Goal: Transaction & Acquisition: Purchase product/service

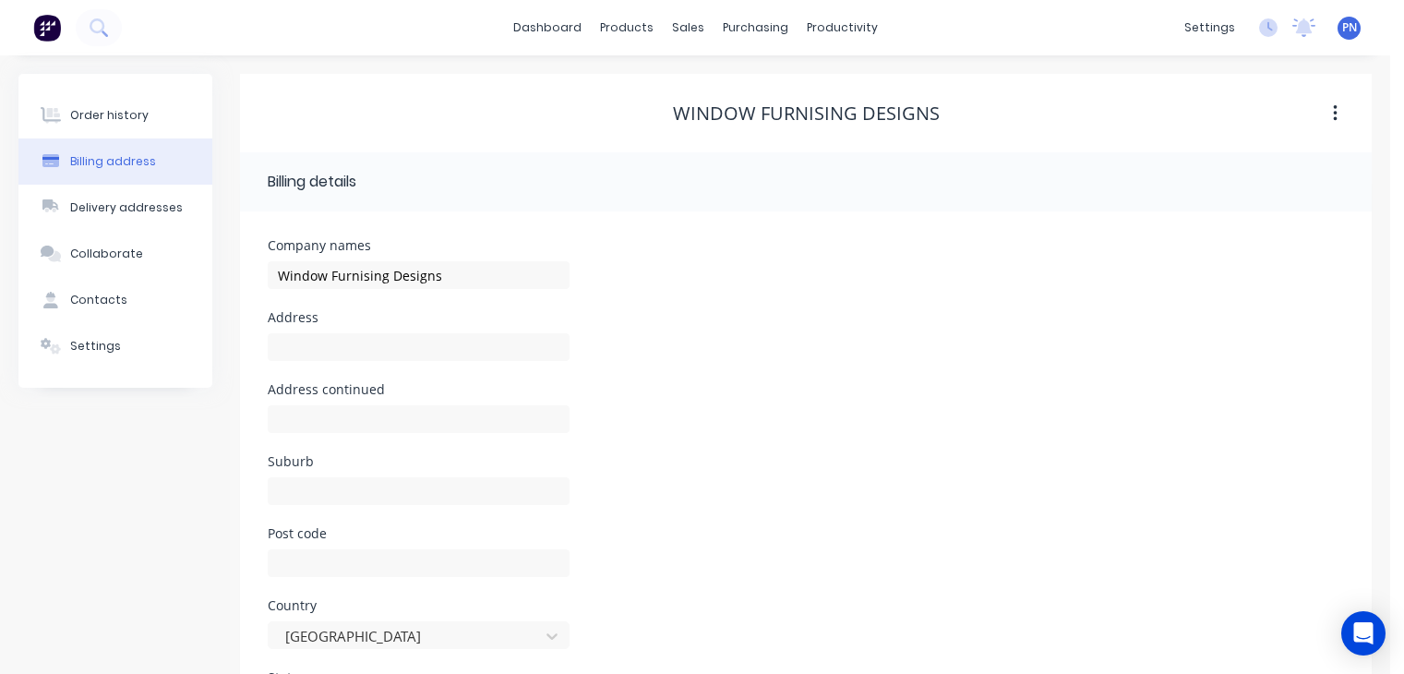
select select "AU"
click at [116, 113] on div "Order history" at bounding box center [109, 115] width 78 height 17
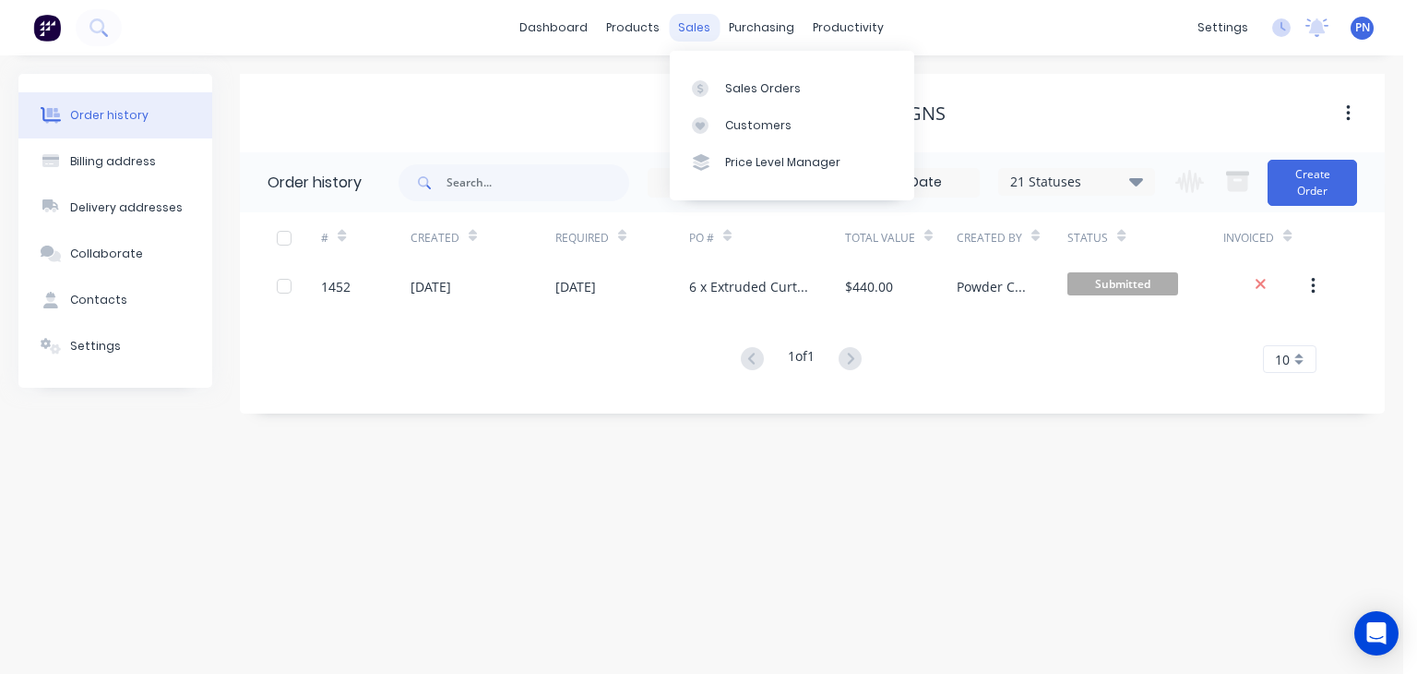
click at [696, 26] on div "sales" at bounding box center [694, 28] width 51 height 28
click at [692, 27] on div "sales" at bounding box center [694, 28] width 51 height 28
click at [745, 98] on link "Sales Orders" at bounding box center [792, 87] width 245 height 37
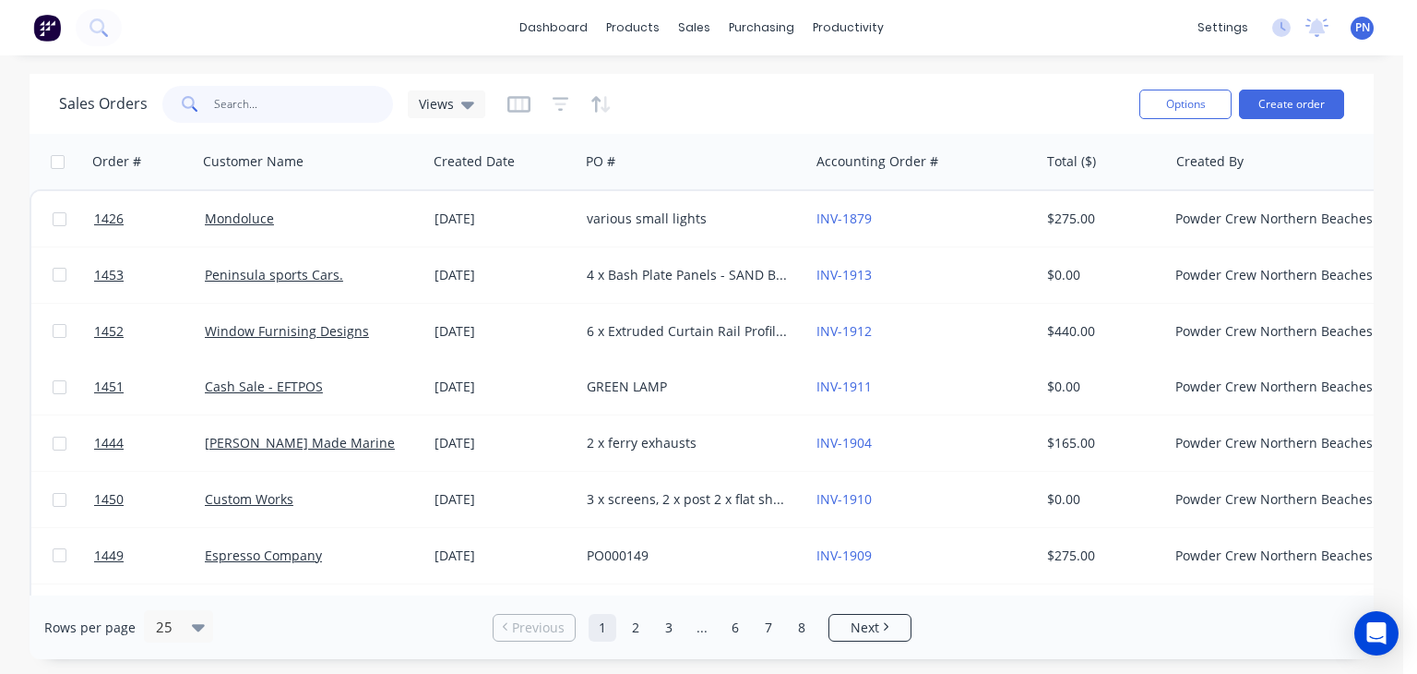
click at [295, 103] on input "text" at bounding box center [304, 104] width 180 height 37
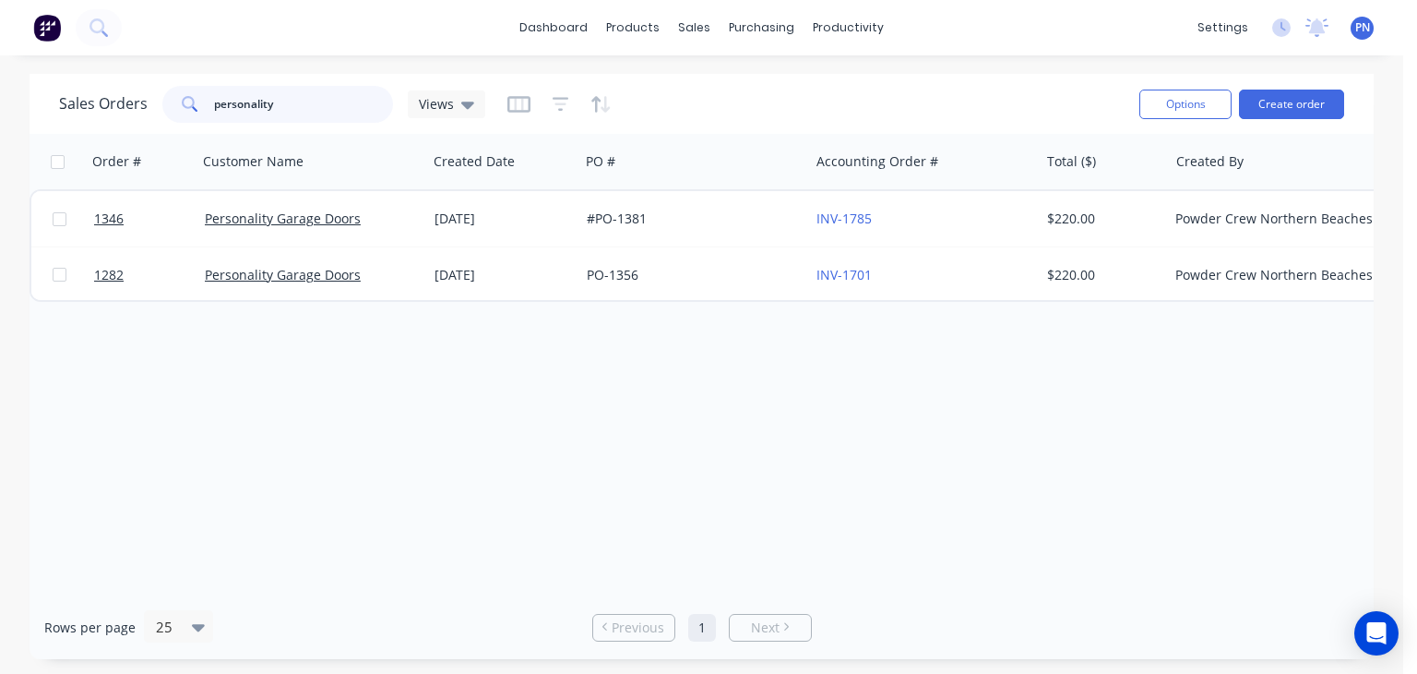
click at [304, 106] on input "personality" at bounding box center [304, 104] width 180 height 37
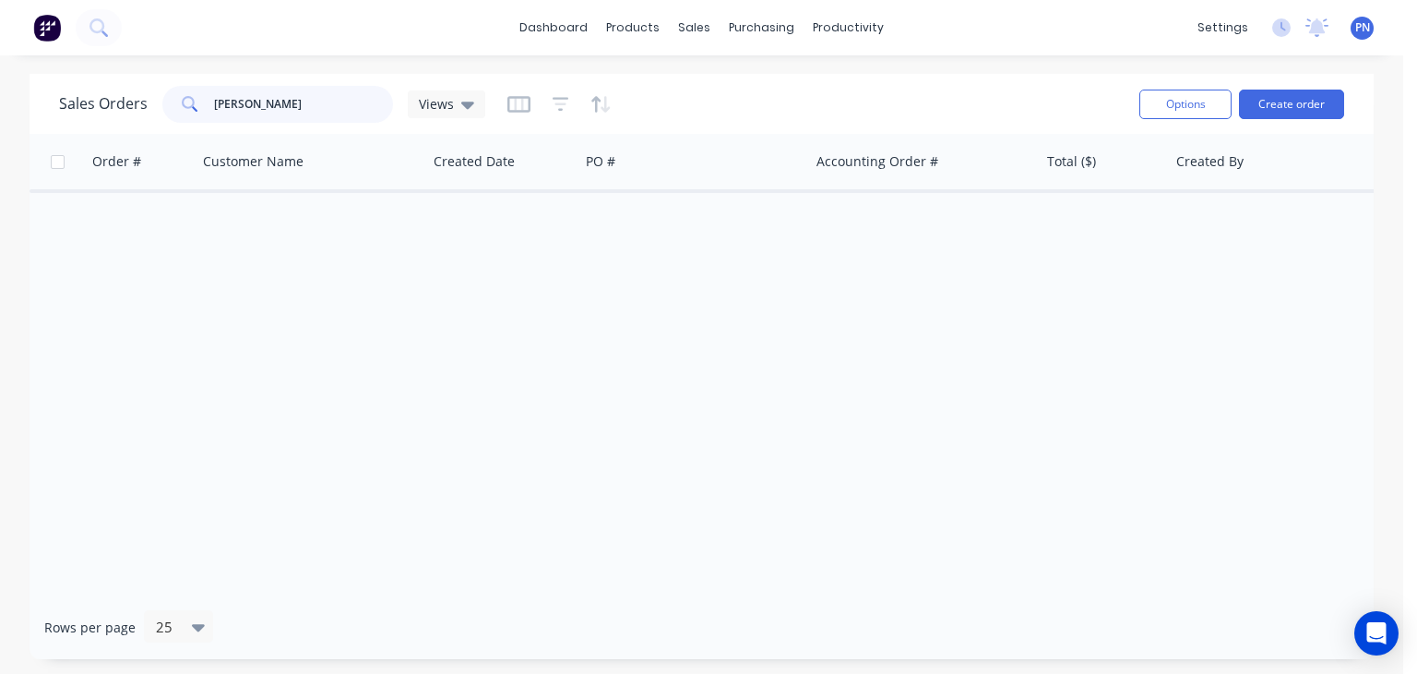
click at [334, 102] on input "[PERSON_NAME]" at bounding box center [304, 104] width 180 height 37
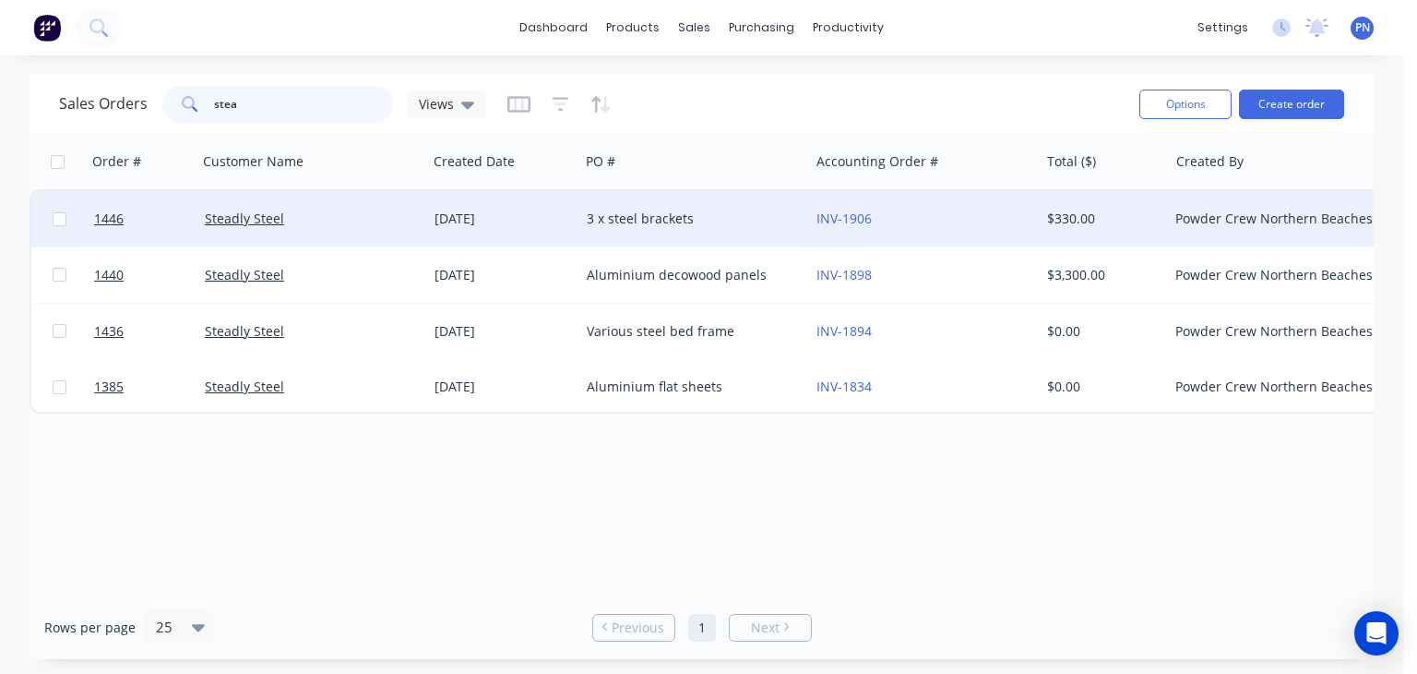
type input "stea"
click at [373, 218] on div "Steadly Steel" at bounding box center [307, 218] width 205 height 18
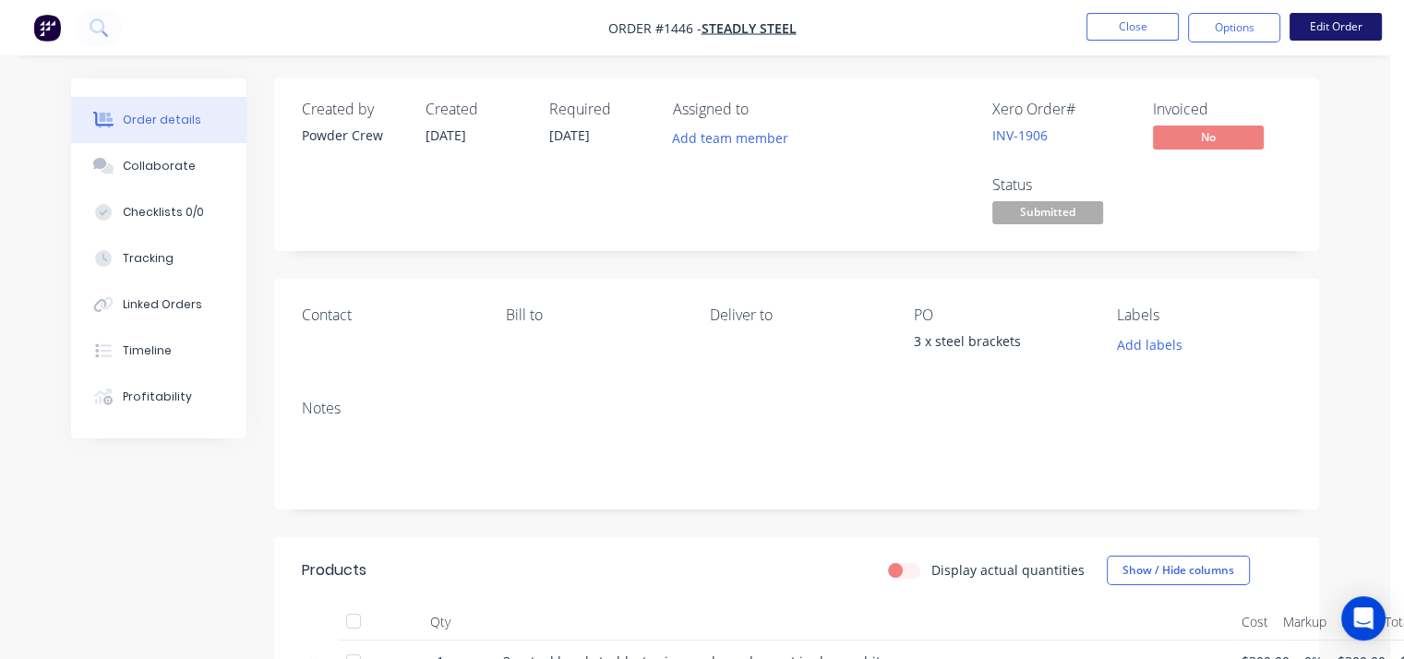
click at [1323, 30] on button "Edit Order" at bounding box center [1335, 27] width 92 height 28
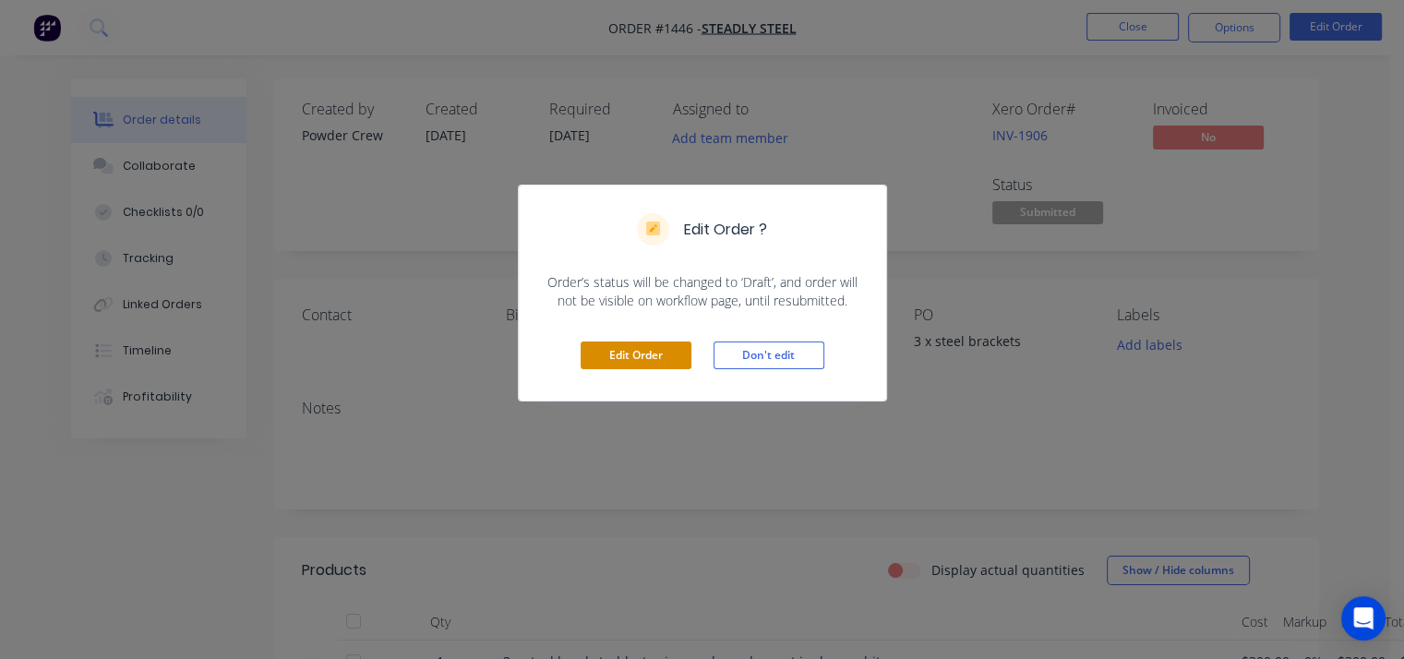
click at [666, 353] on button "Edit Order" at bounding box center [635, 355] width 111 height 28
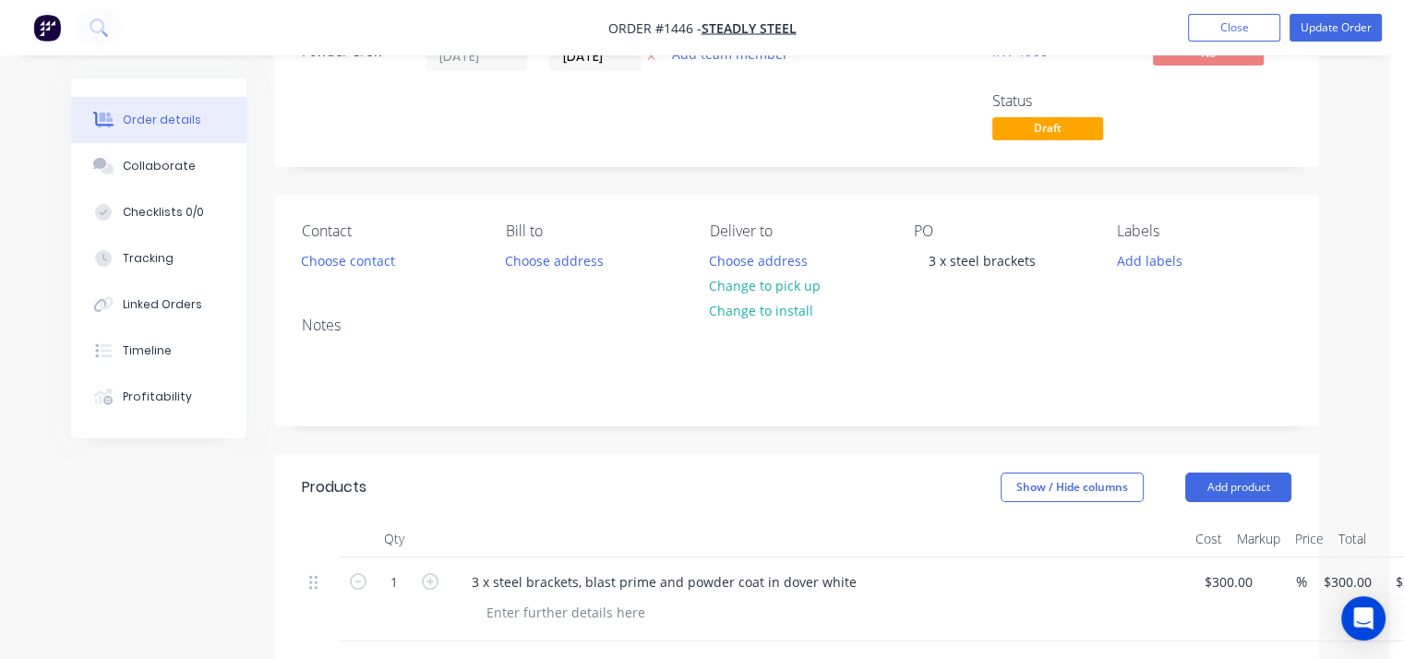
scroll to position [185, 0]
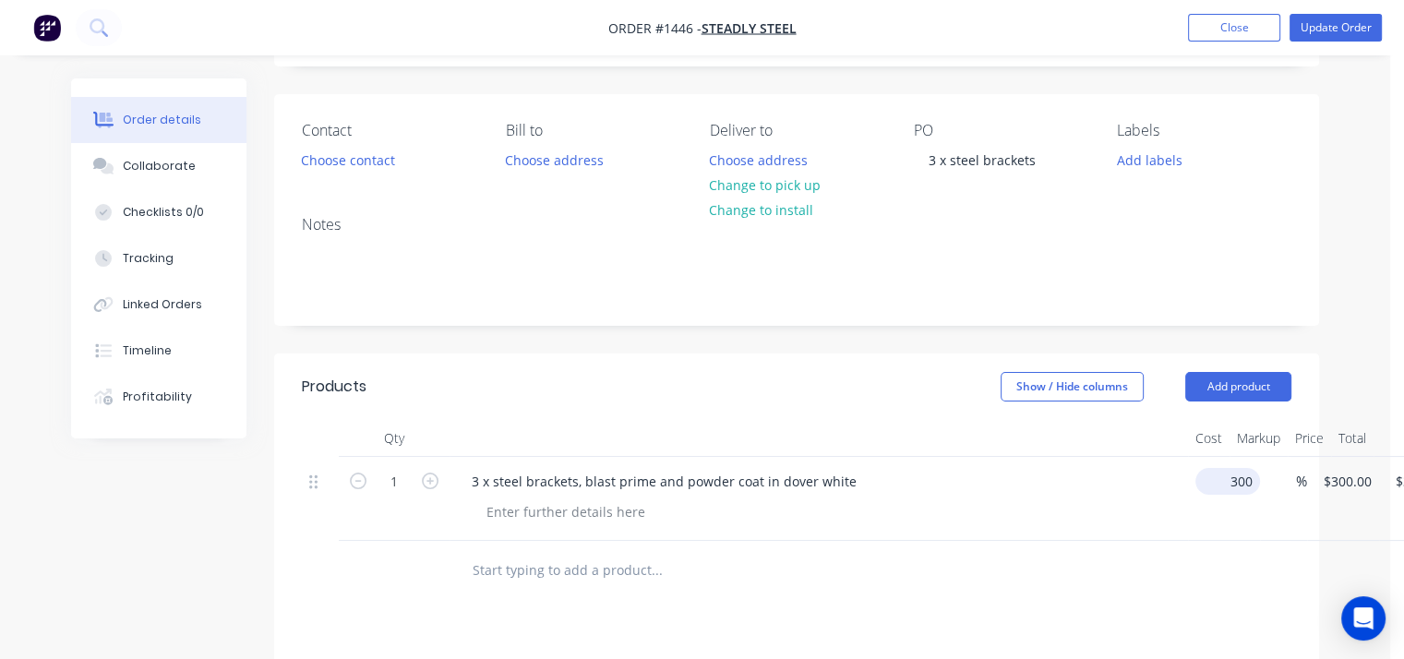
click at [1217, 490] on input "300" at bounding box center [1230, 481] width 57 height 27
type input "$250.00"
click at [1115, 543] on div at bounding box center [796, 571] width 989 height 60
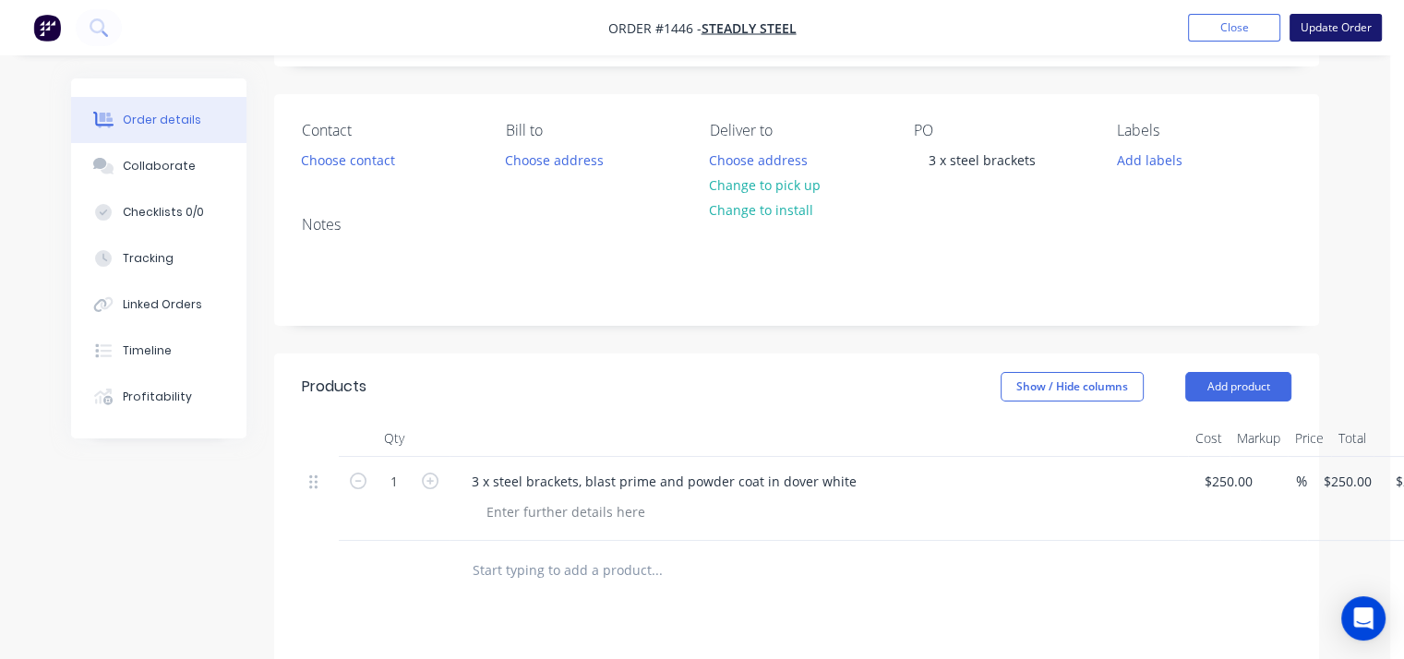
click at [1354, 24] on button "Update Order" at bounding box center [1335, 28] width 92 height 28
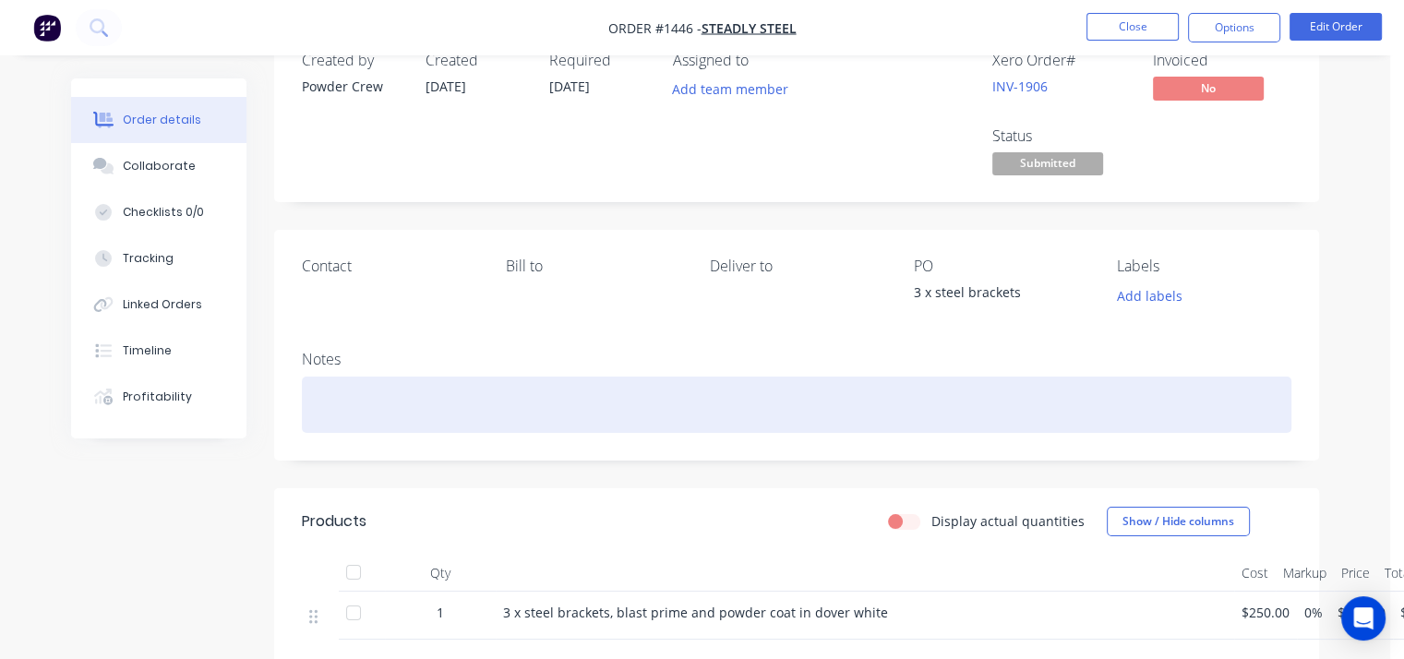
scroll to position [92, 0]
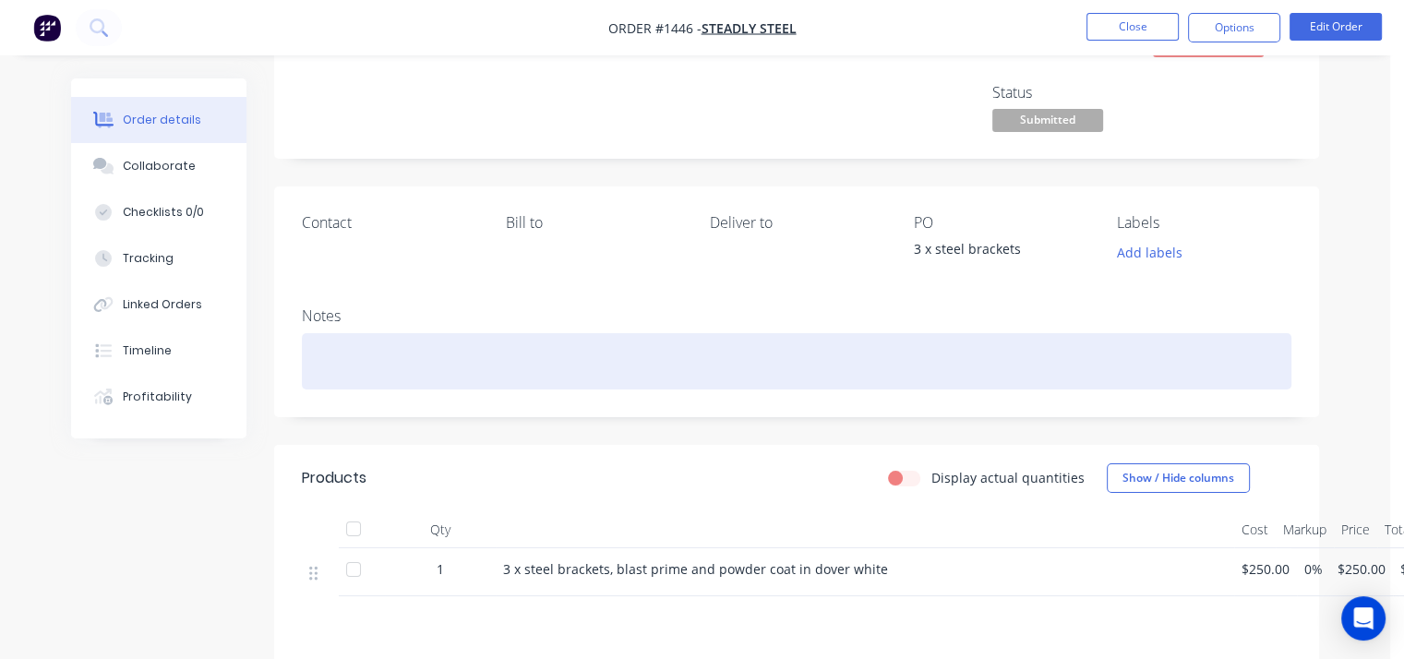
click at [412, 364] on div at bounding box center [796, 361] width 989 height 56
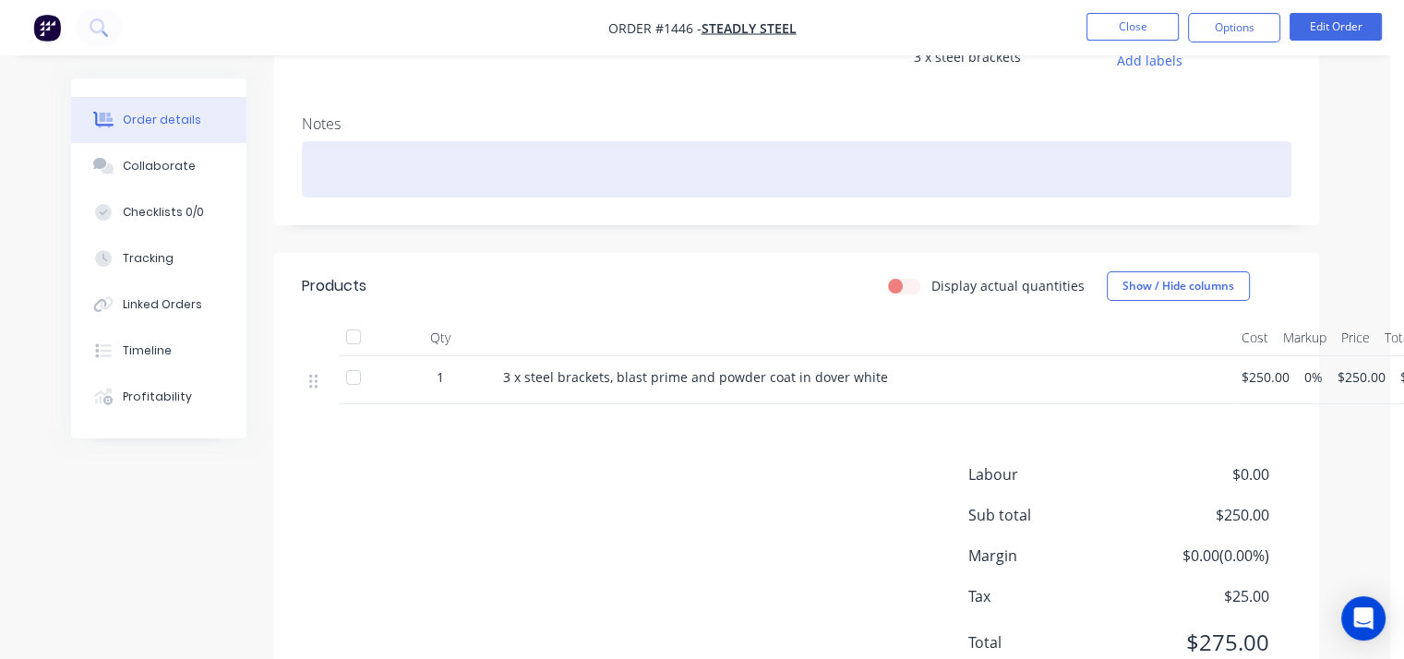
scroll to position [173, 0]
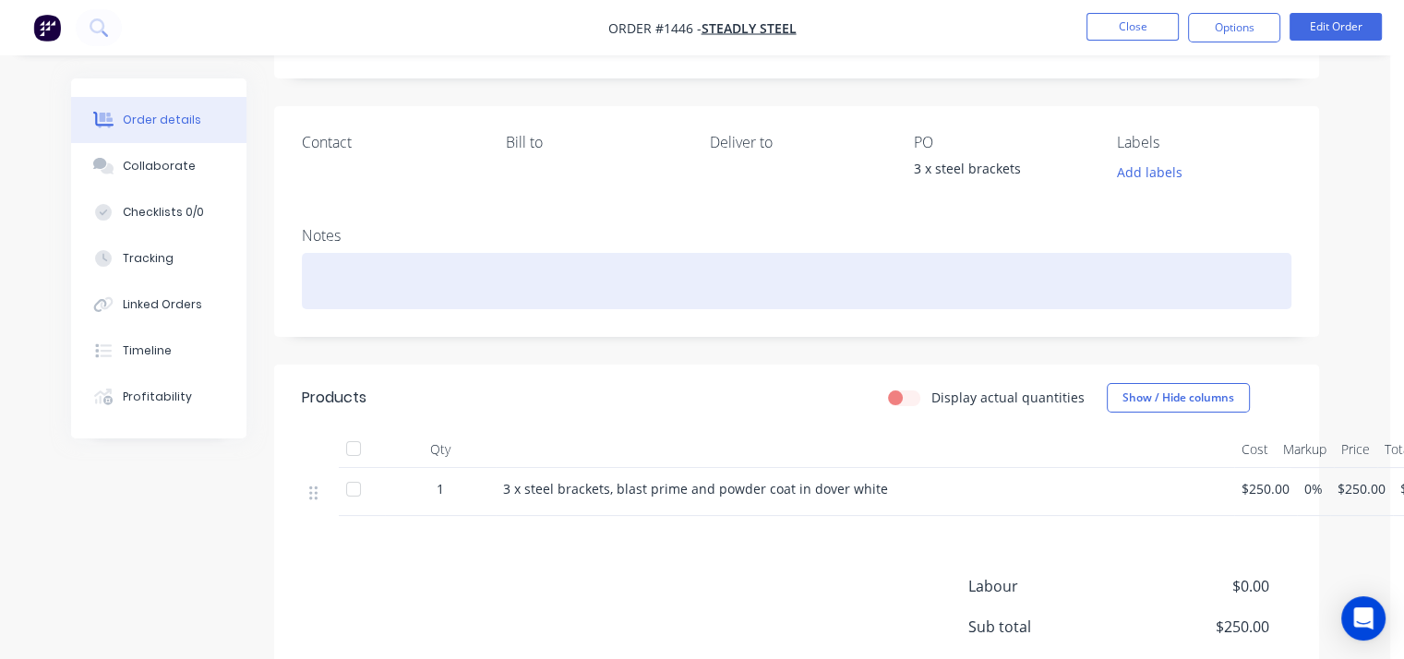
click at [389, 269] on div at bounding box center [796, 281] width 989 height 56
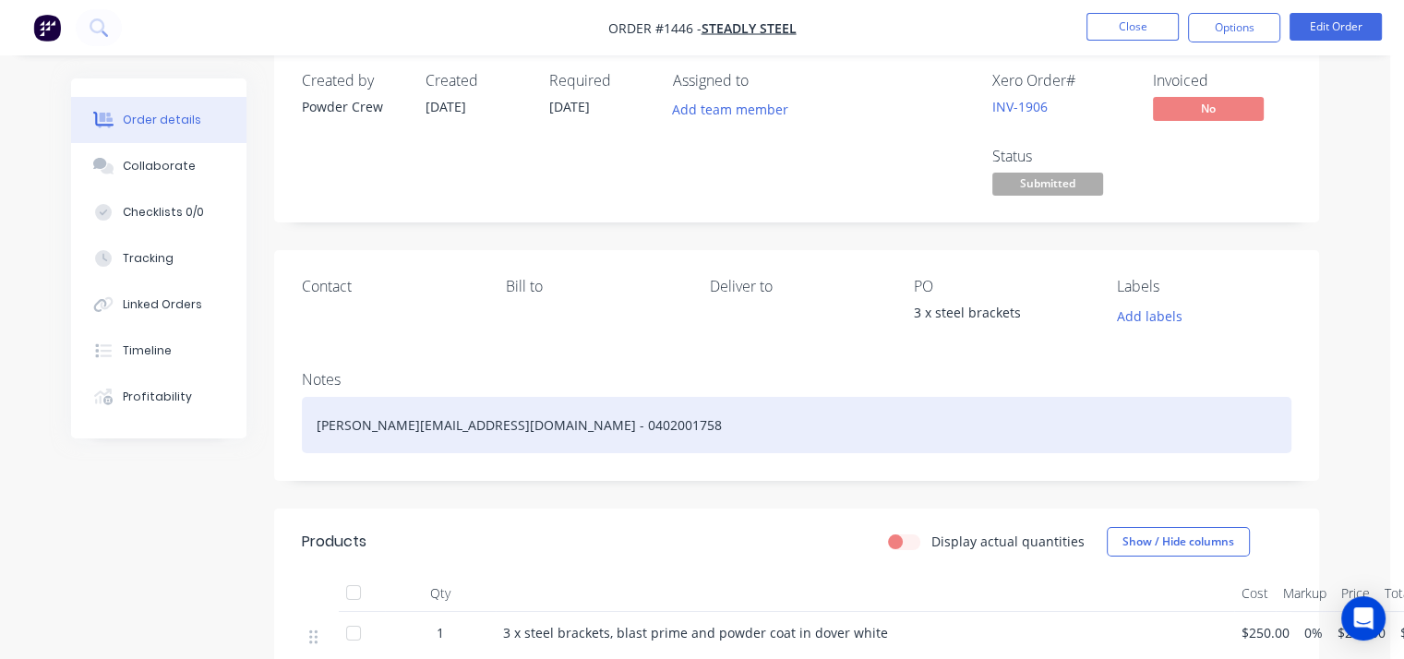
scroll to position [0, 0]
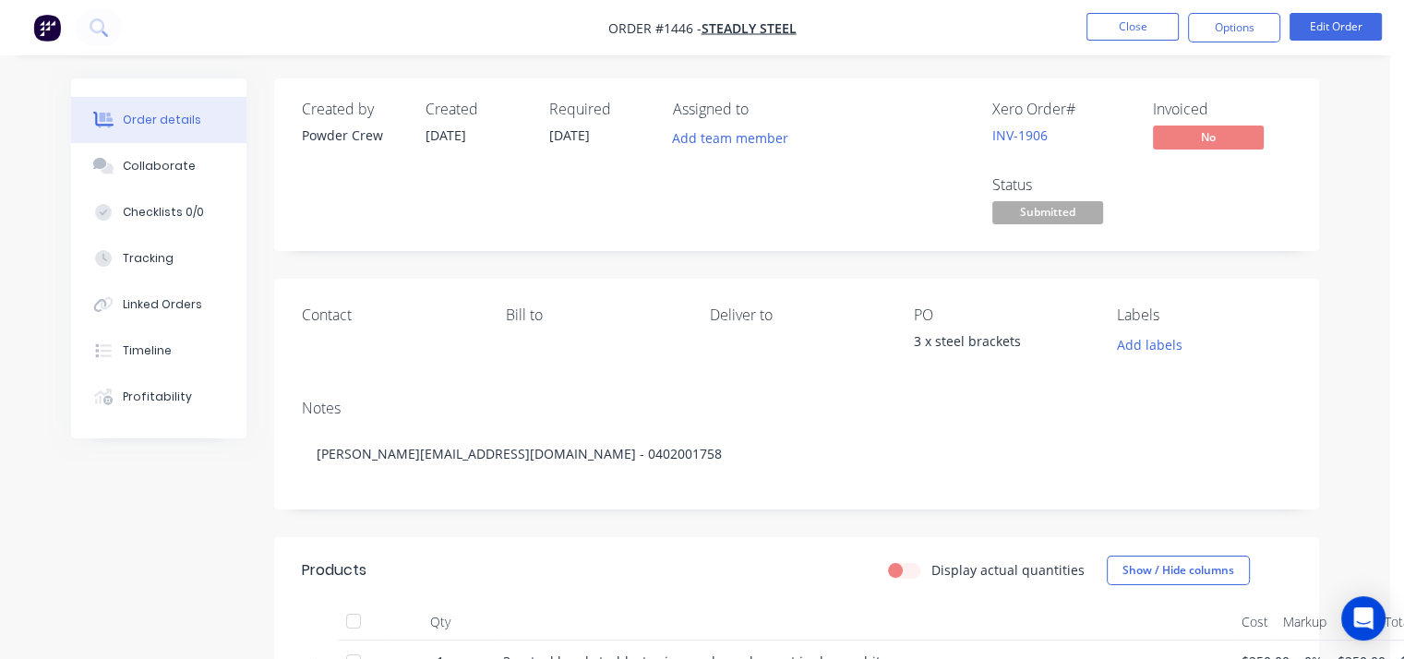
click at [1251, 69] on div "Order details Collaborate Checklists 0/0 Tracking Linked Orders Timeline Profit…" at bounding box center [695, 508] width 1390 height 1017
click at [1085, 213] on span "Submitted" at bounding box center [1047, 212] width 111 height 23
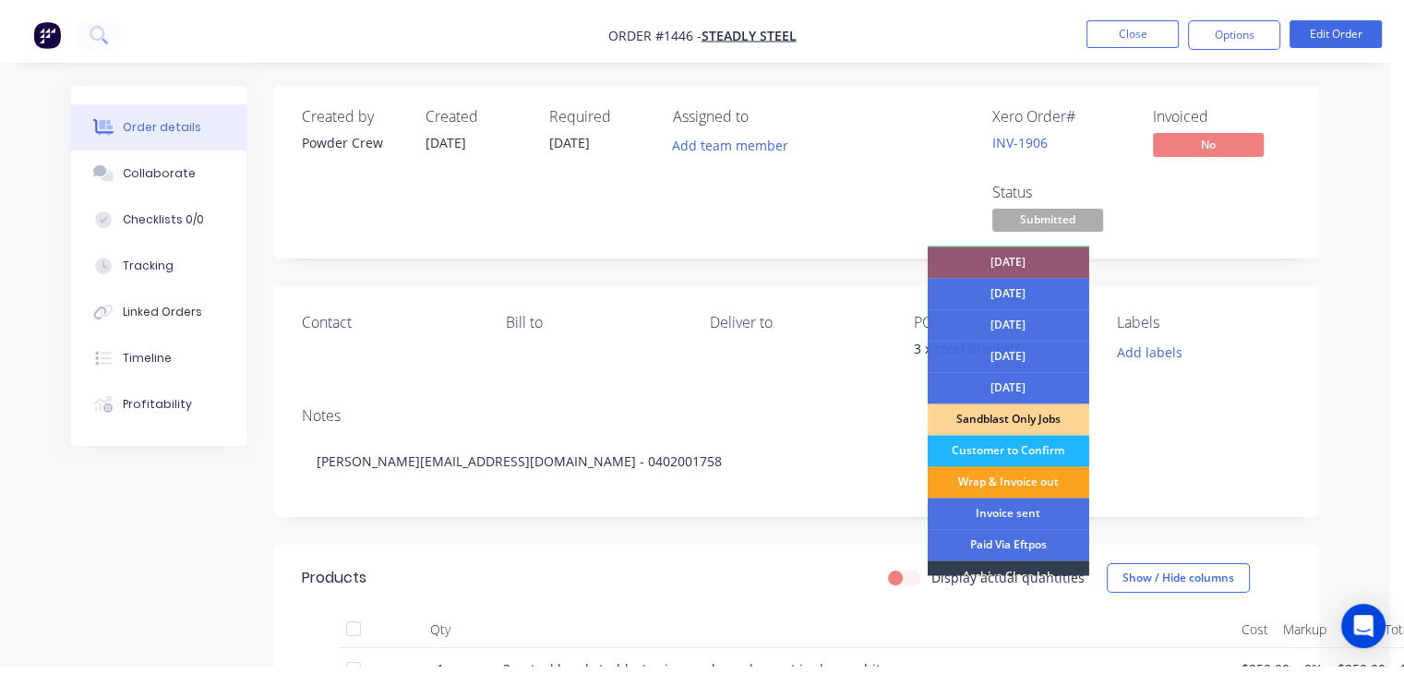
scroll to position [134, 0]
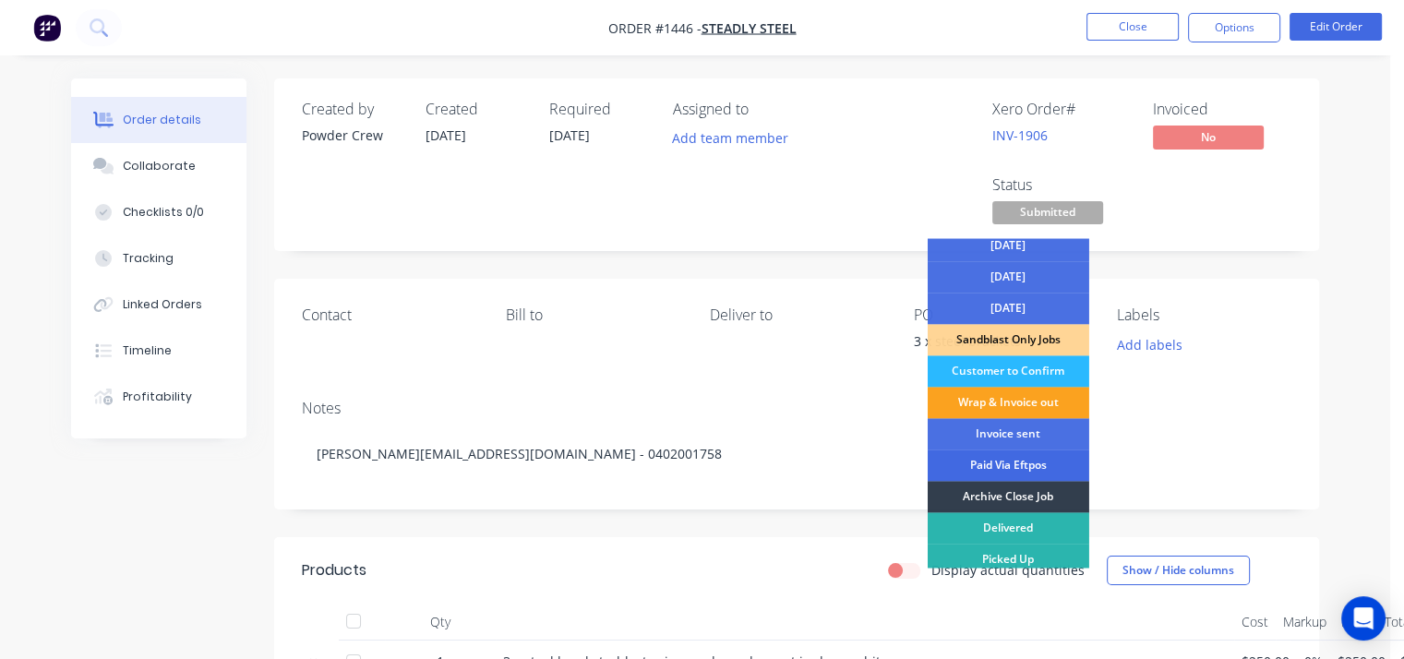
click at [1029, 454] on div "Paid Via Eftpos" at bounding box center [1007, 464] width 161 height 31
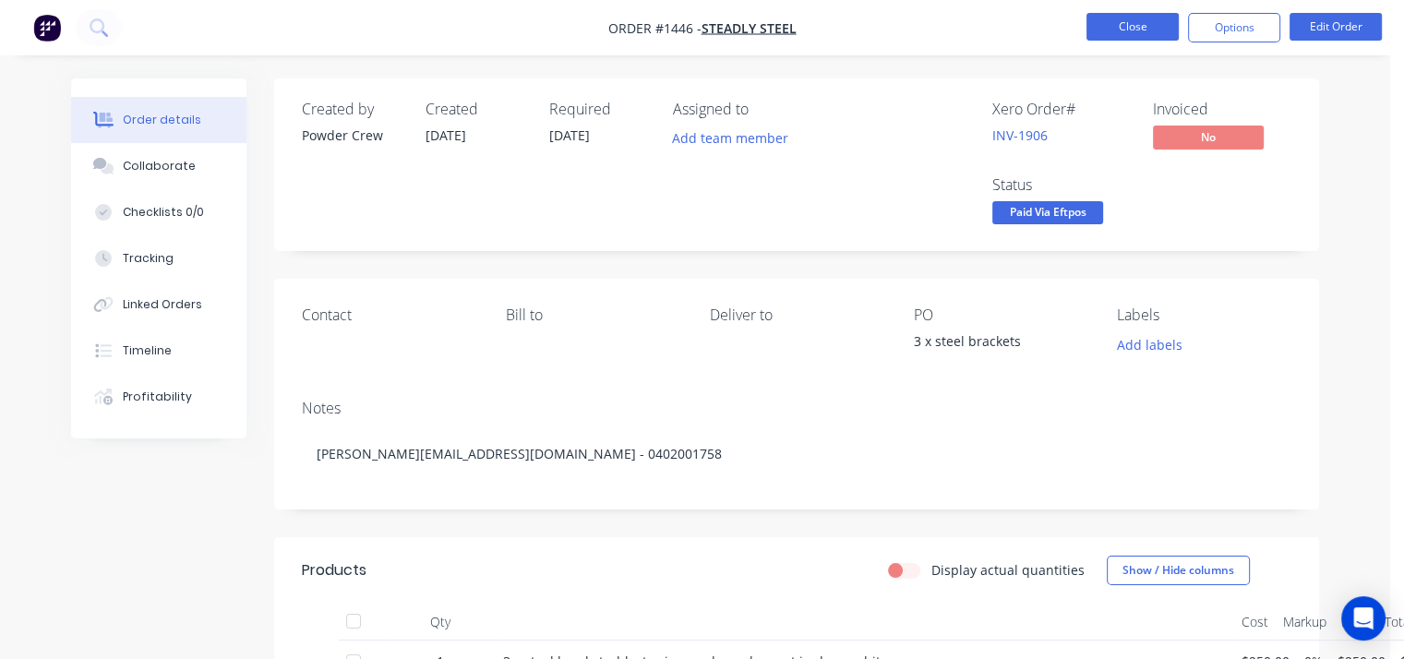
click at [1129, 14] on button "Close" at bounding box center [1132, 27] width 92 height 28
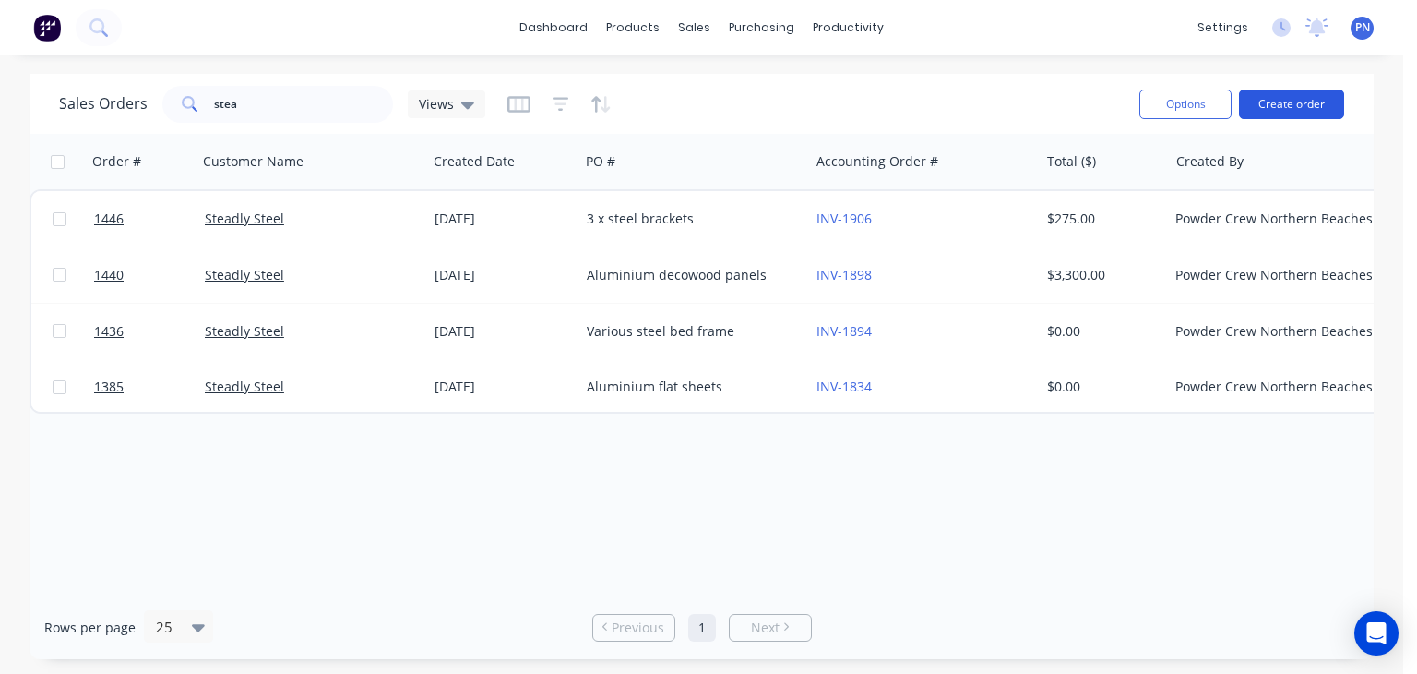
click at [1294, 112] on button "Create order" at bounding box center [1291, 105] width 105 height 30
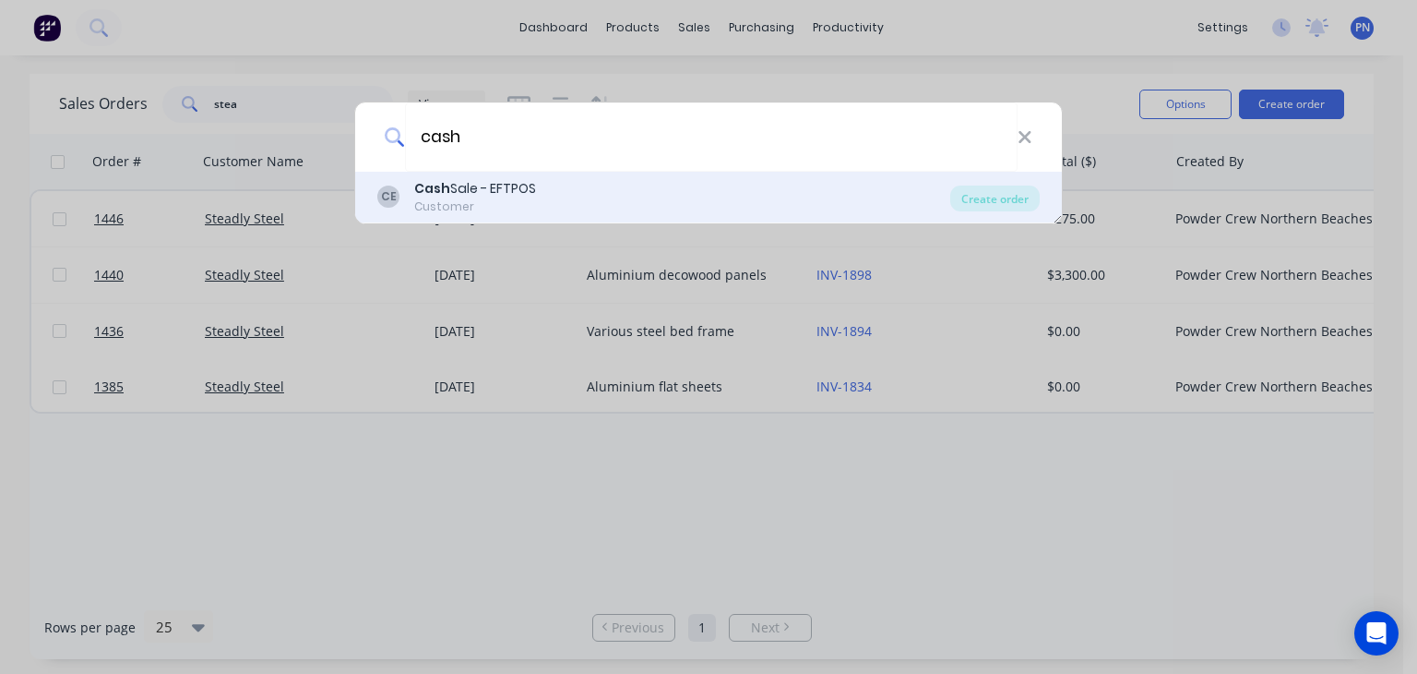
type input "cash"
click at [424, 187] on b "Cash" at bounding box center [432, 188] width 36 height 18
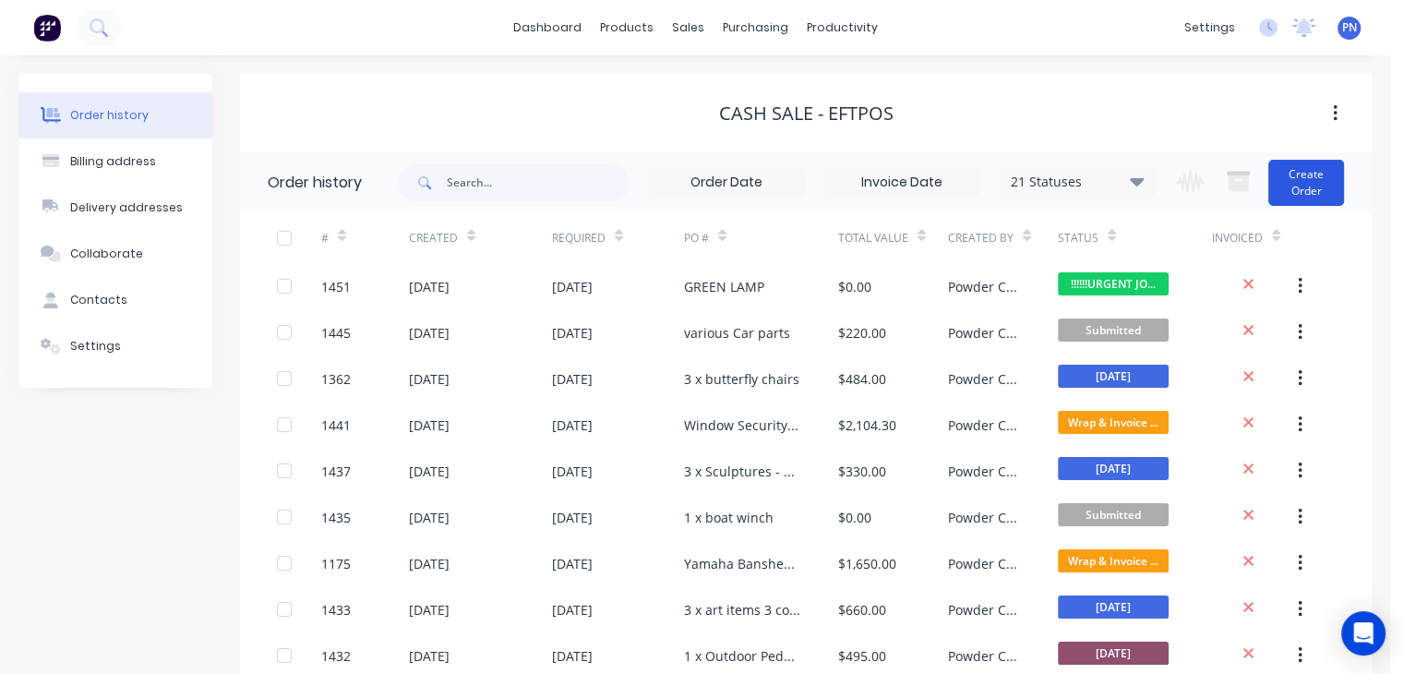
click at [1296, 178] on button "Create Order" at bounding box center [1306, 183] width 76 height 46
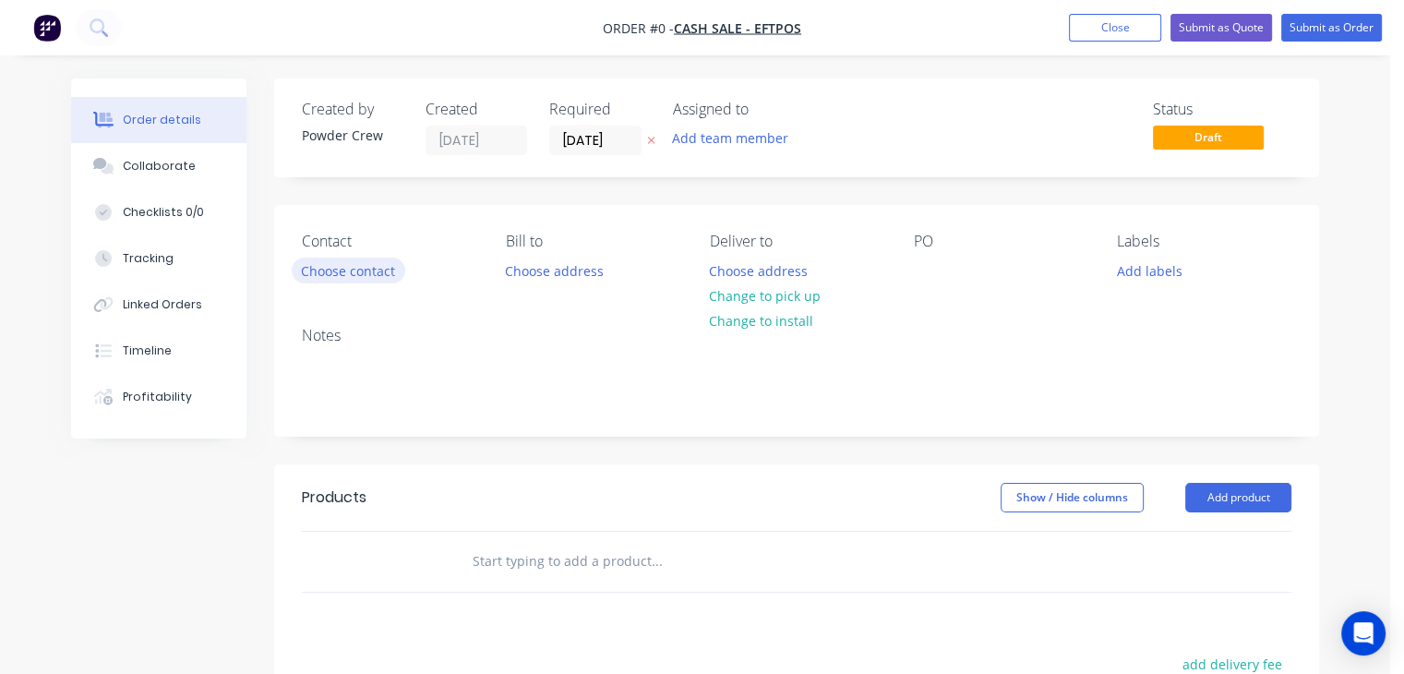
click at [343, 275] on button "Choose contact" at bounding box center [348, 269] width 113 height 25
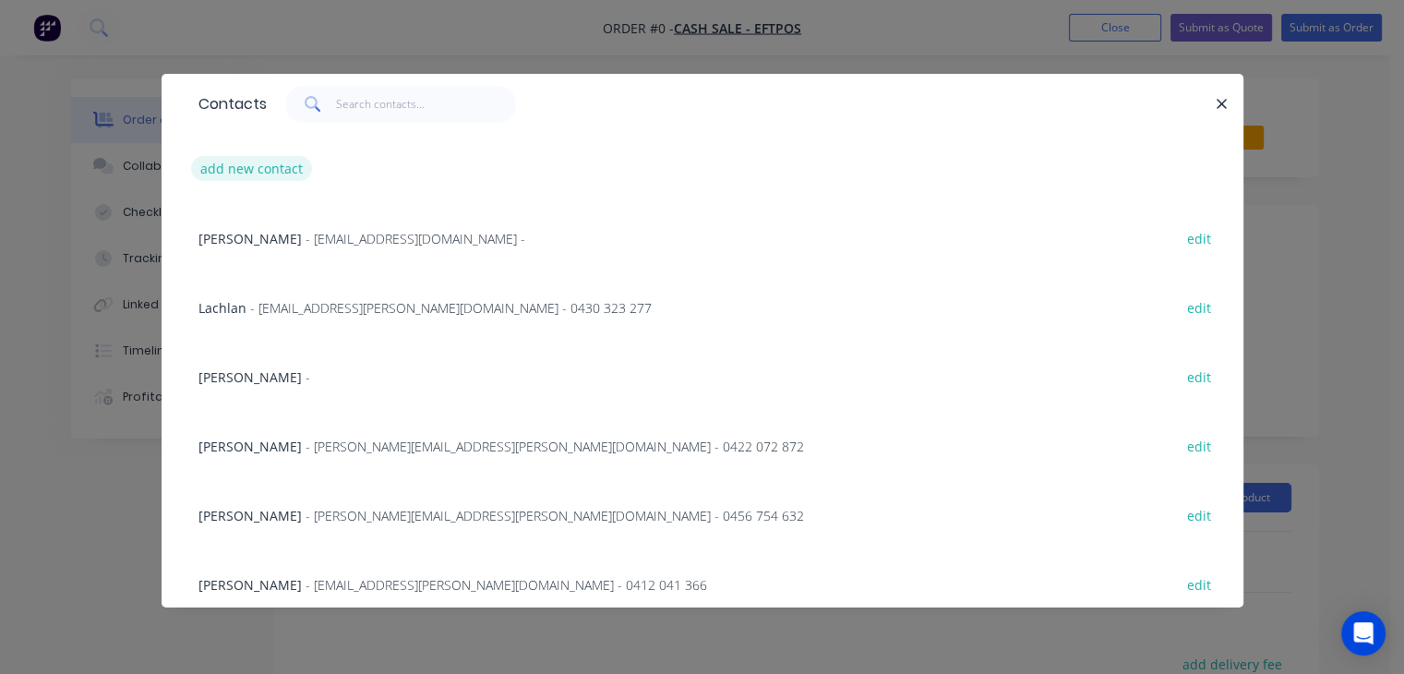
click at [260, 165] on button "add new contact" at bounding box center [252, 168] width 122 height 25
select select "AU"
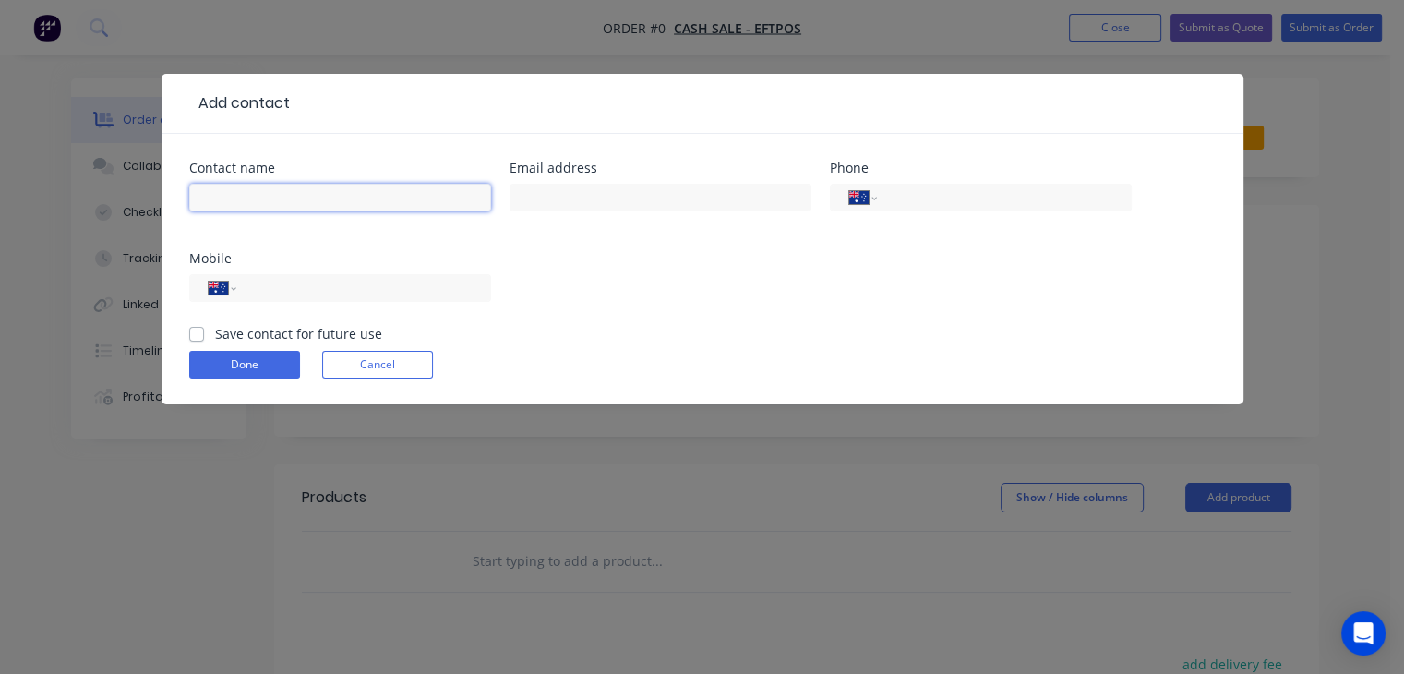
click at [310, 203] on input "text" at bounding box center [340, 198] width 302 height 28
type input "H"
type input "[PERSON_NAME]"
click at [283, 295] on input "tel" at bounding box center [359, 288] width 221 height 21
type input "0419 443 060"
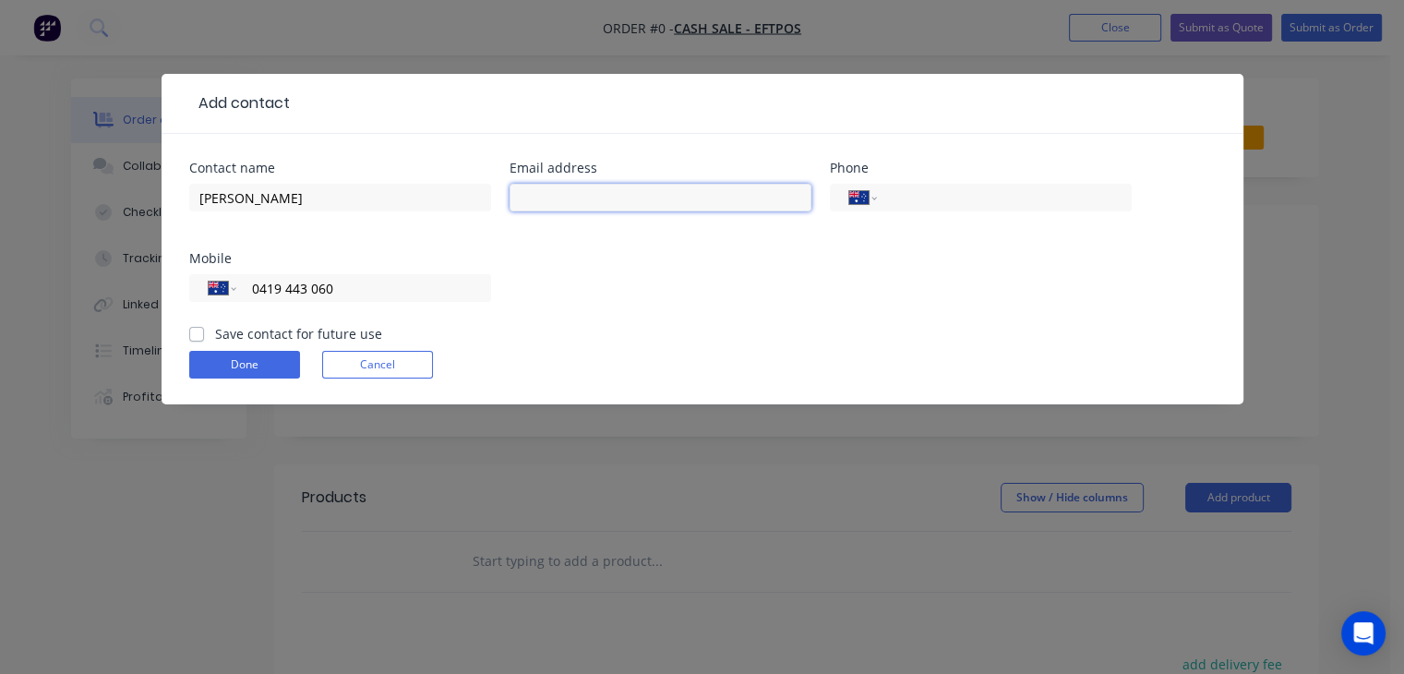
click at [582, 193] on input "text" at bounding box center [660, 198] width 302 height 28
type input "[EMAIL_ADDRESS][DOMAIN_NAME]"
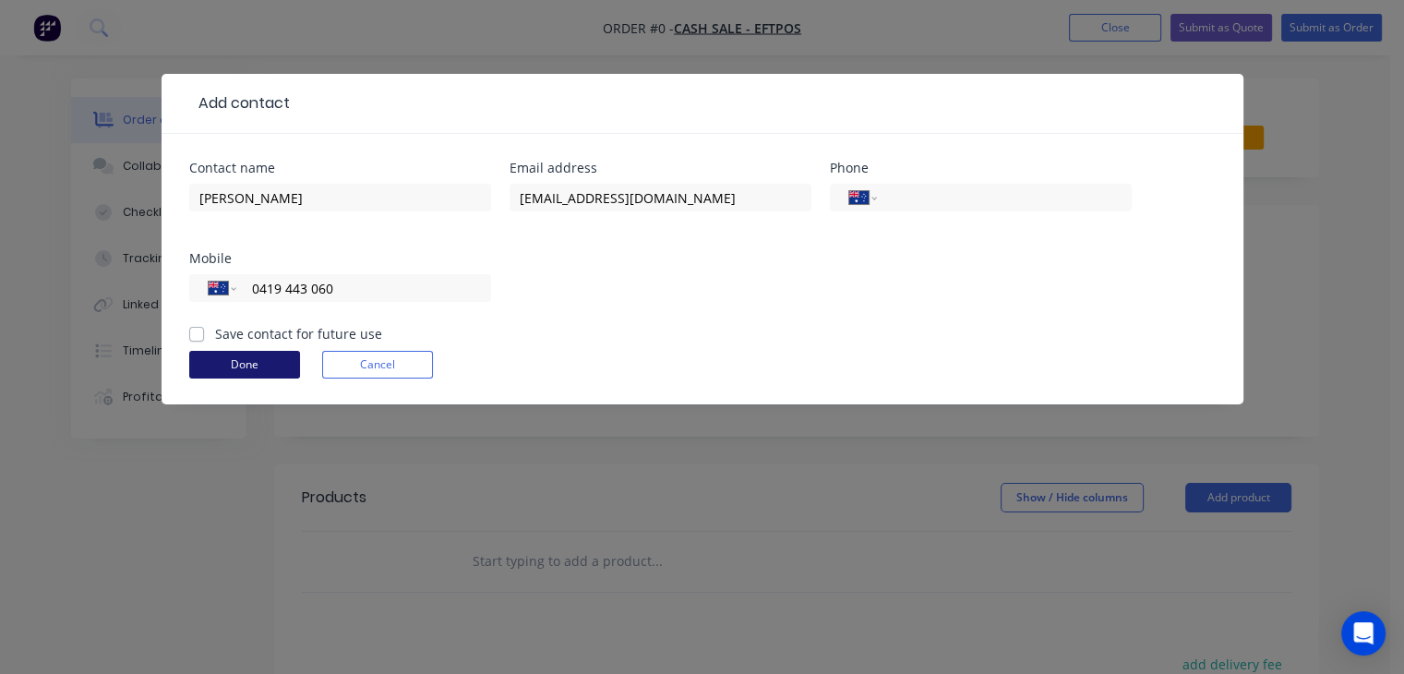
click at [265, 373] on button "Done" at bounding box center [244, 365] width 111 height 28
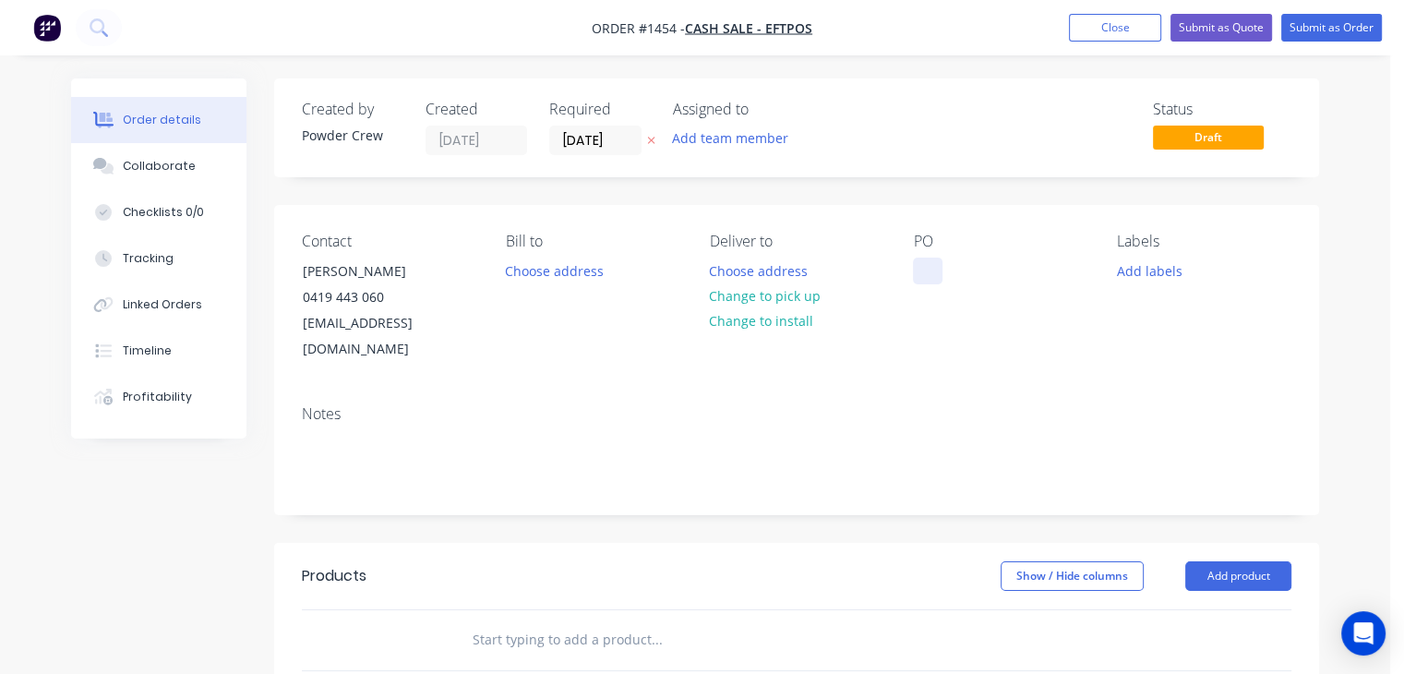
click at [924, 271] on div at bounding box center [928, 270] width 30 height 27
click at [944, 280] on div "2 x chair frames" at bounding box center [977, 270] width 129 height 27
click at [929, 277] on div "2 x chair frames" at bounding box center [977, 270] width 129 height 27
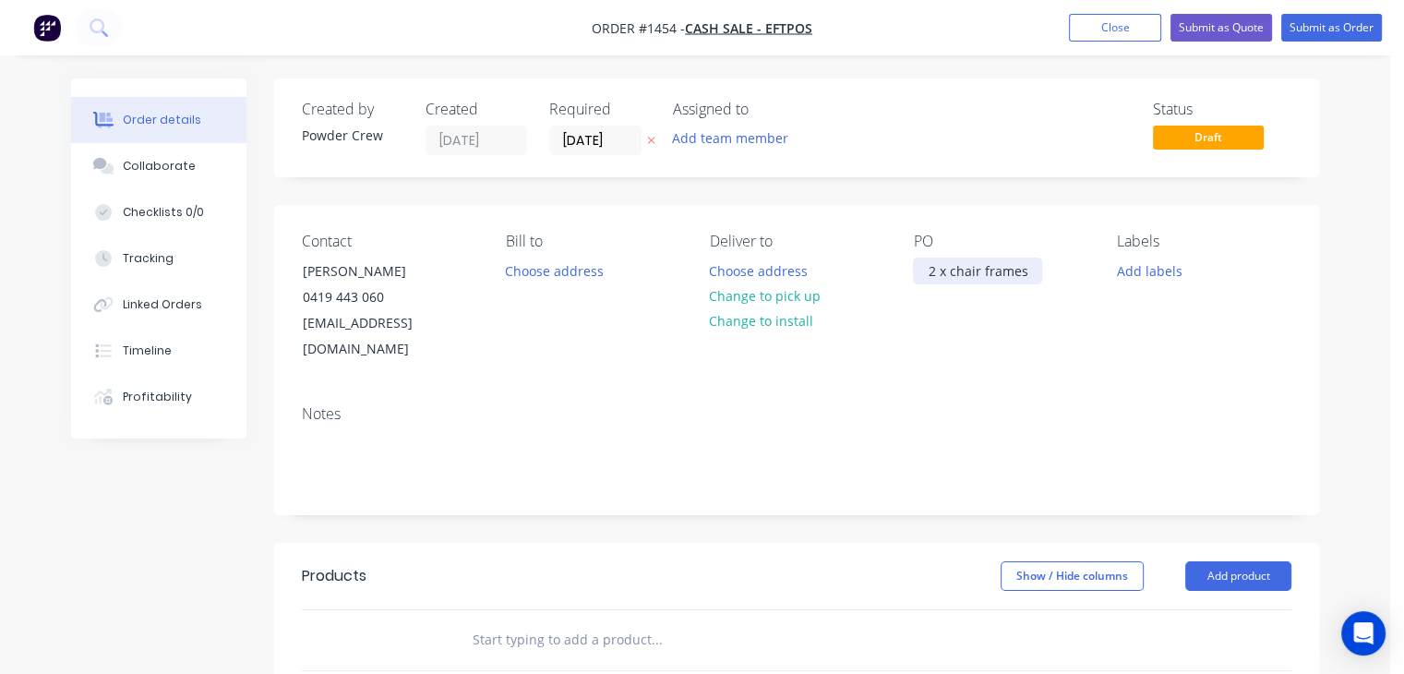
click at [931, 274] on div "2 x chair frames" at bounding box center [977, 270] width 129 height 27
click at [931, 274] on div "5 x chair frames" at bounding box center [977, 270] width 129 height 27
copy div "5 x chair frames"
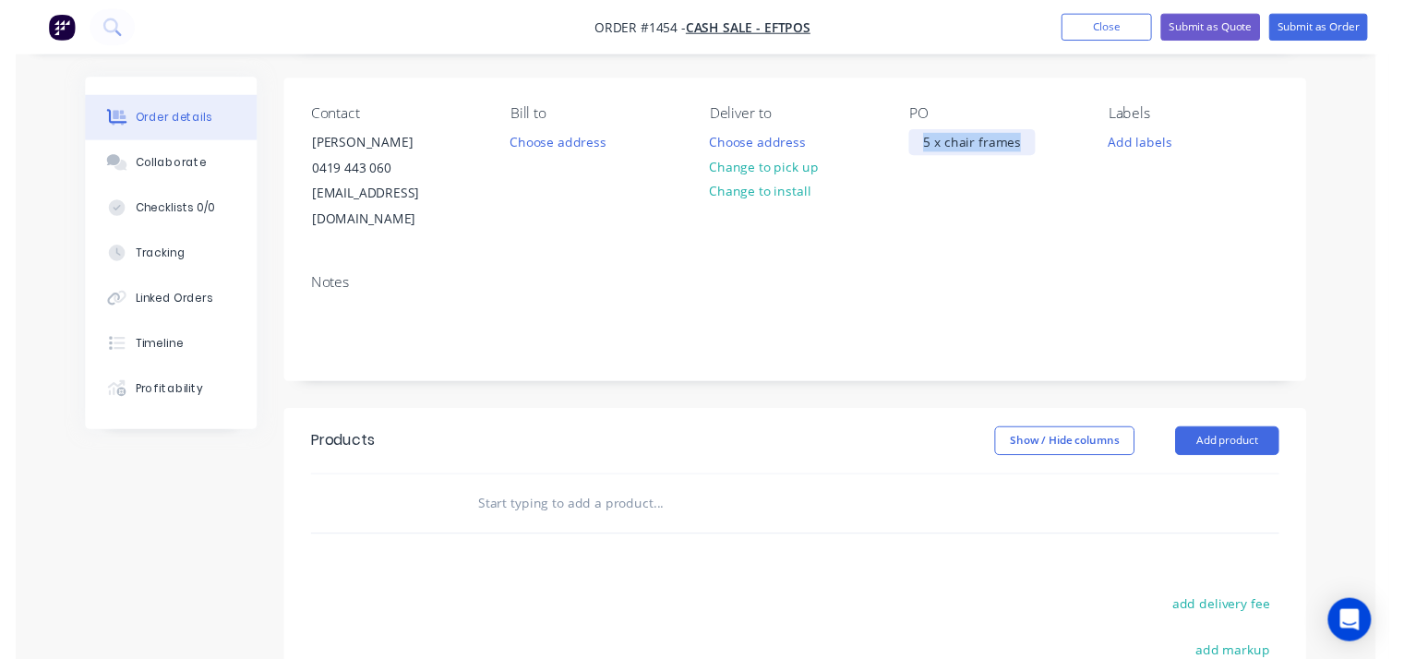
scroll to position [277, 0]
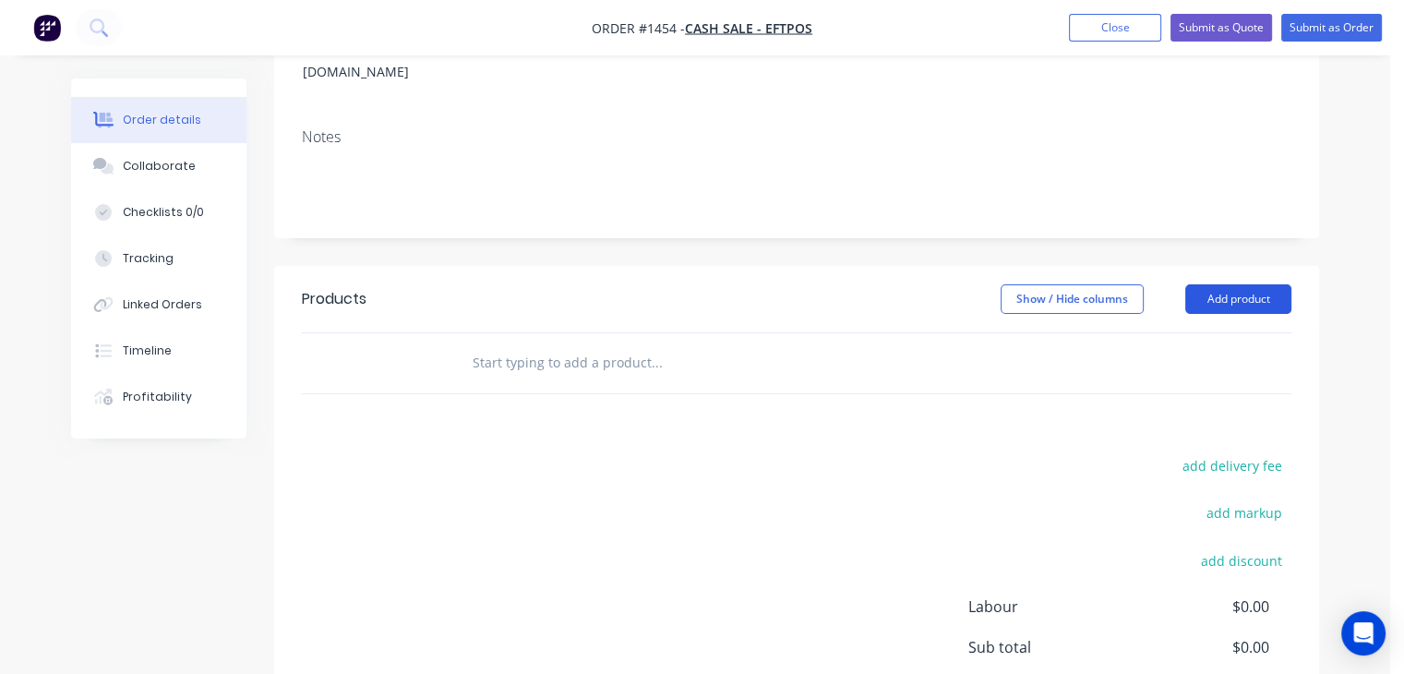
click at [1222, 284] on button "Add product" at bounding box center [1238, 299] width 106 height 30
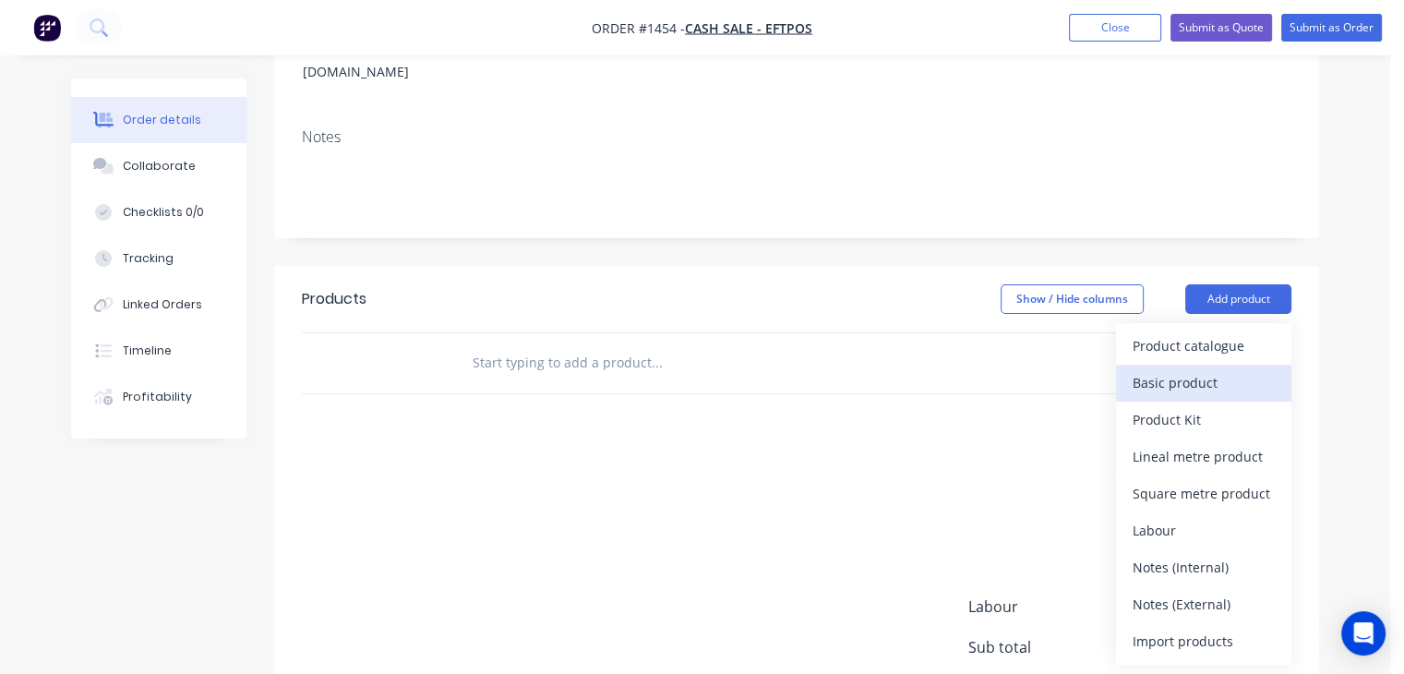
click at [1199, 369] on div "Basic product" at bounding box center [1203, 382] width 142 height 27
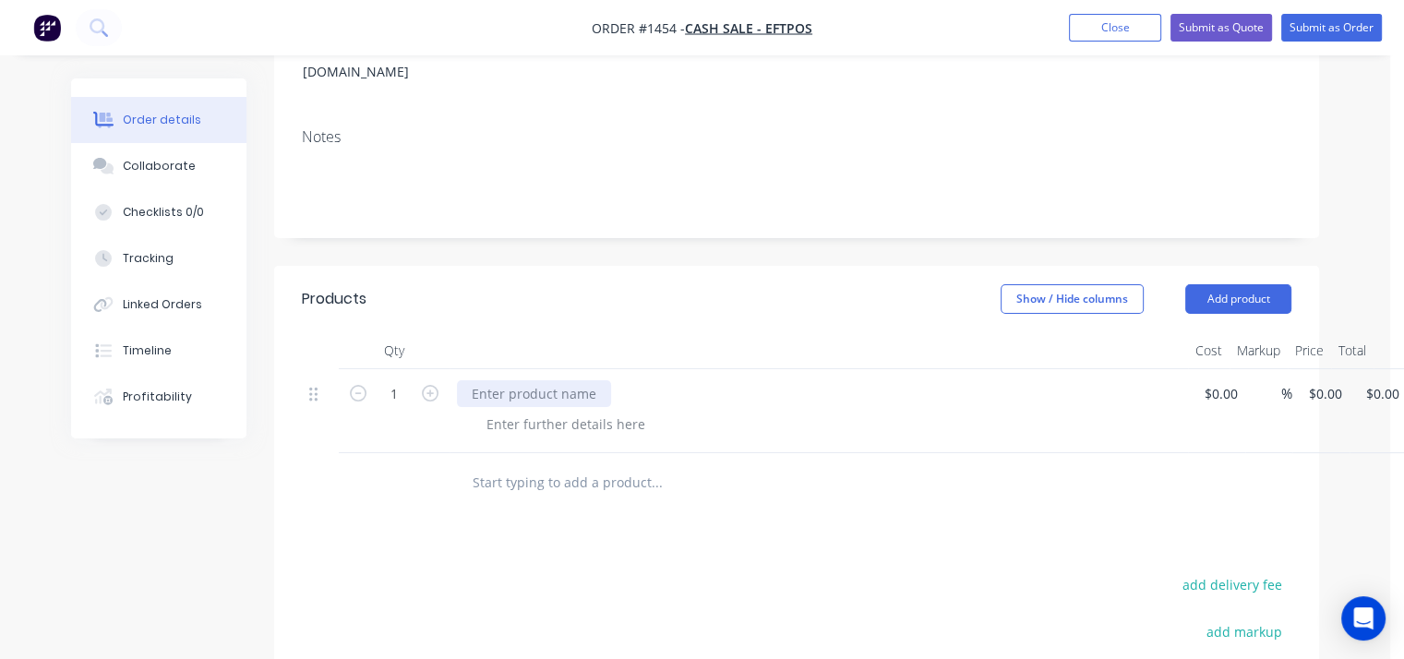
click at [559, 380] on div at bounding box center [534, 393] width 154 height 27
paste div
click at [973, 464] on div at bounding box center [734, 482] width 554 height 37
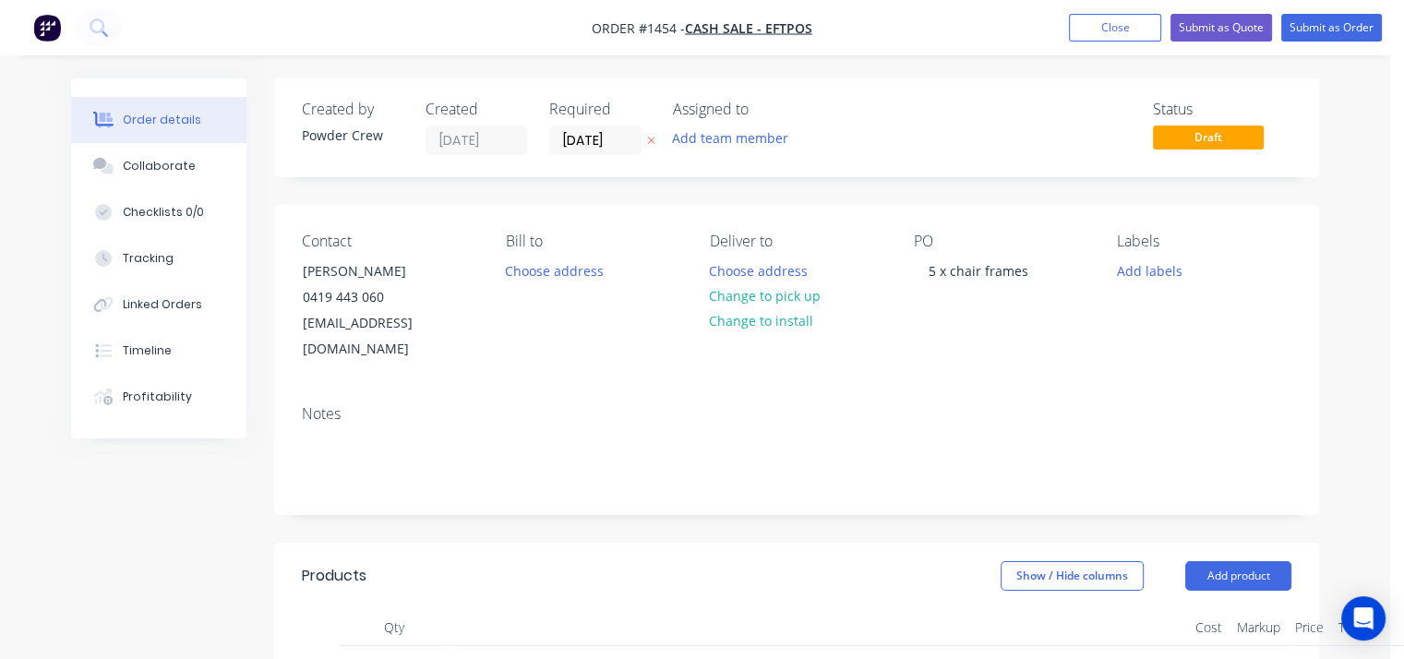
scroll to position [92, 0]
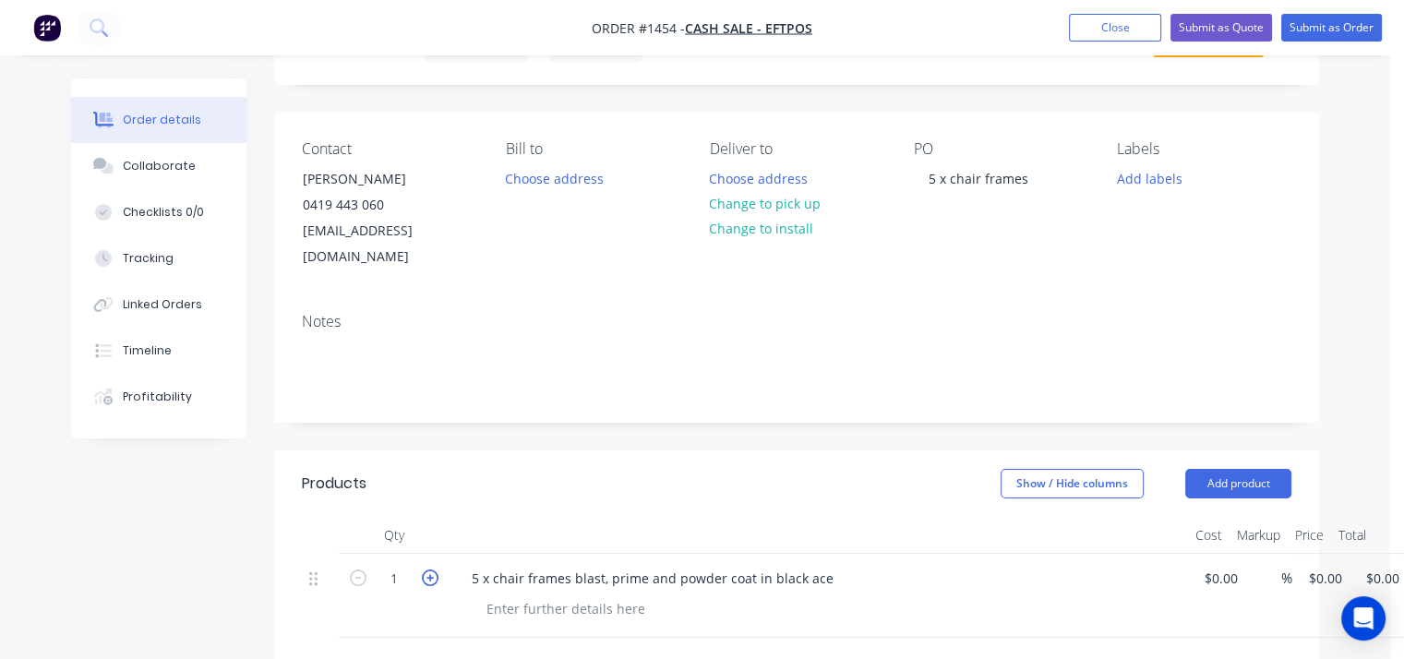
click at [425, 569] on icon "button" at bounding box center [430, 577] width 17 height 17
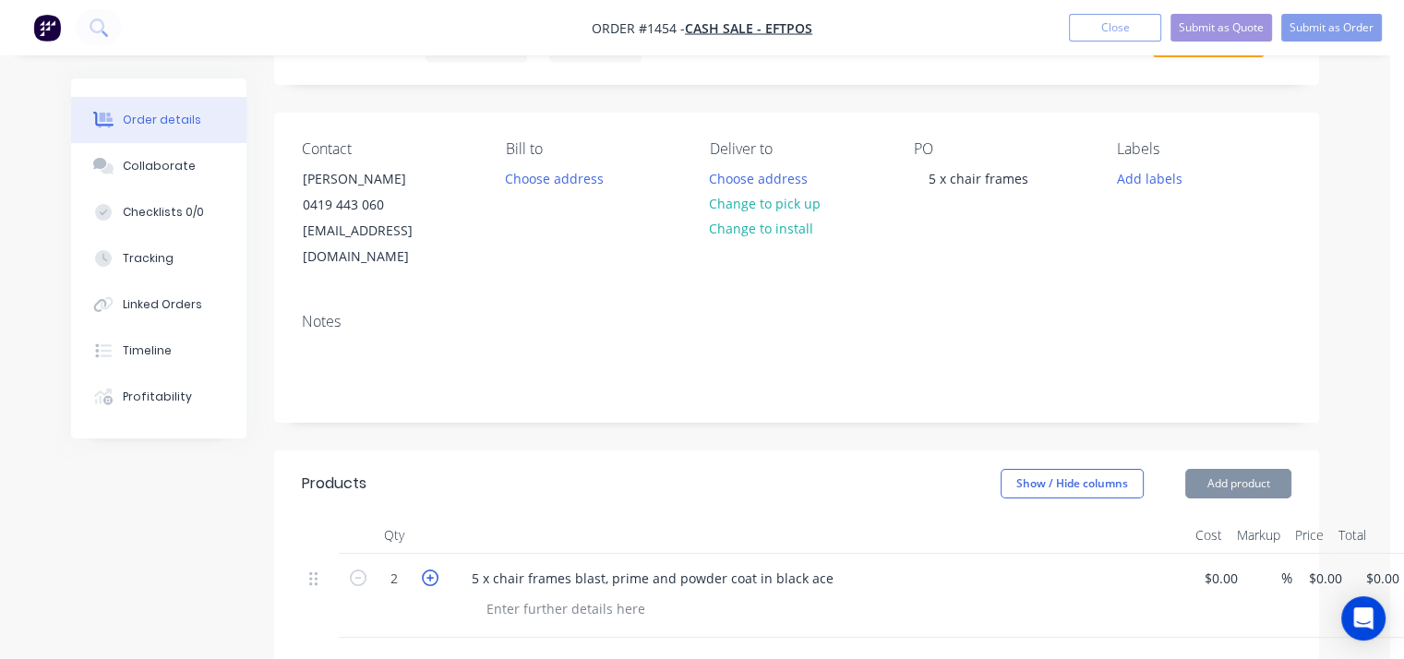
click at [426, 569] on icon "button" at bounding box center [430, 577] width 17 height 17
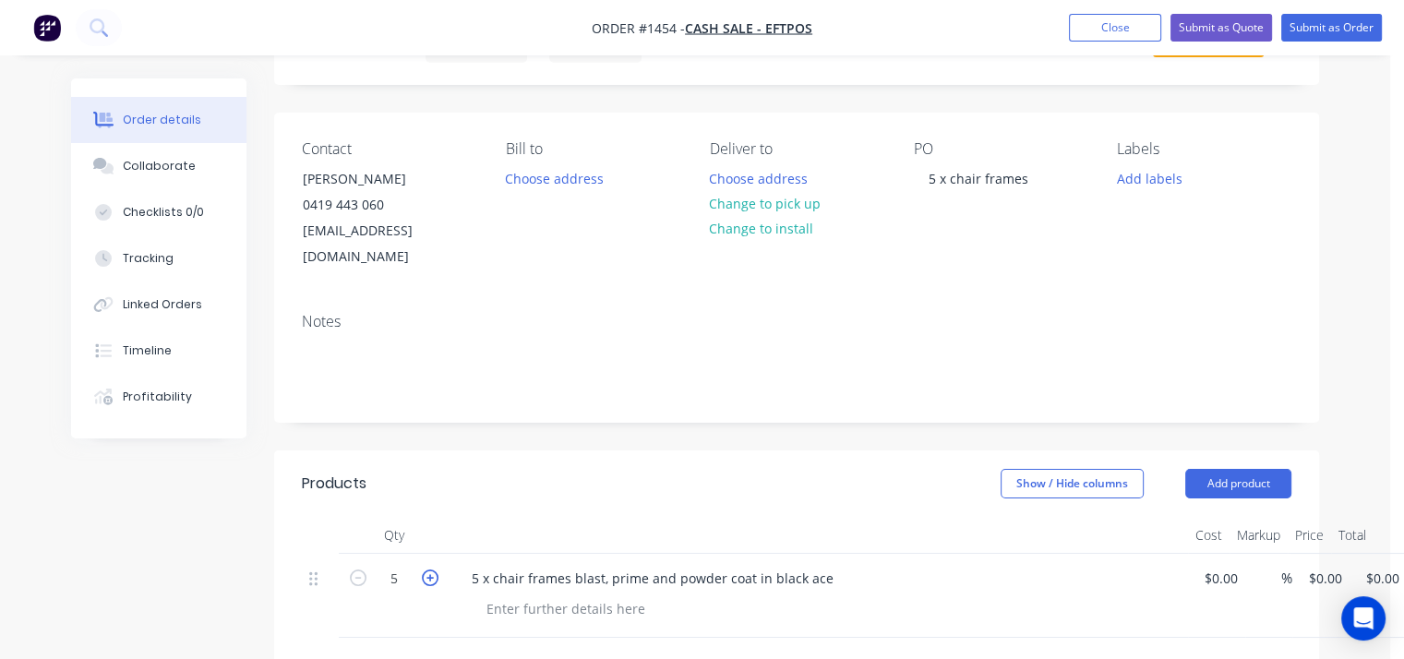
click at [428, 569] on icon "button" at bounding box center [430, 577] width 17 height 17
drag, startPoint x: 362, startPoint y: 555, endPoint x: 412, endPoint y: 551, distance: 50.0
click at [364, 569] on icon "button" at bounding box center [358, 577] width 17 height 17
type input "5"
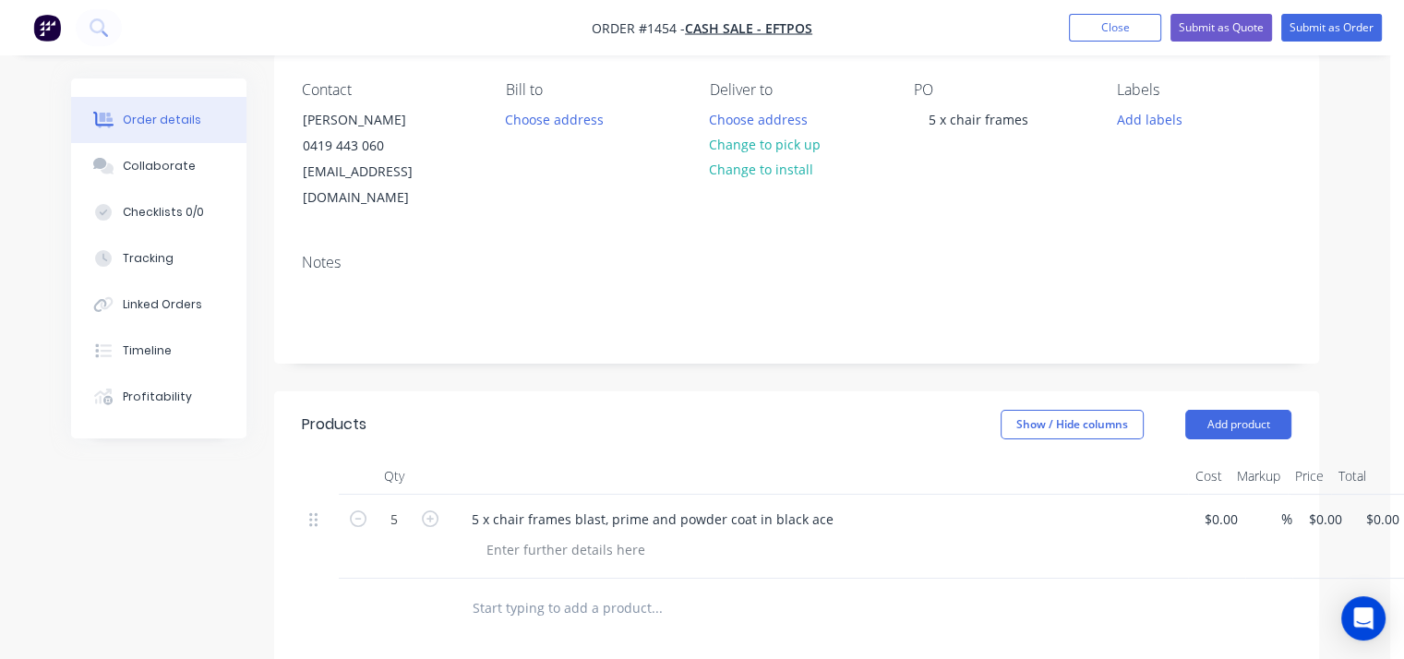
scroll to position [185, 0]
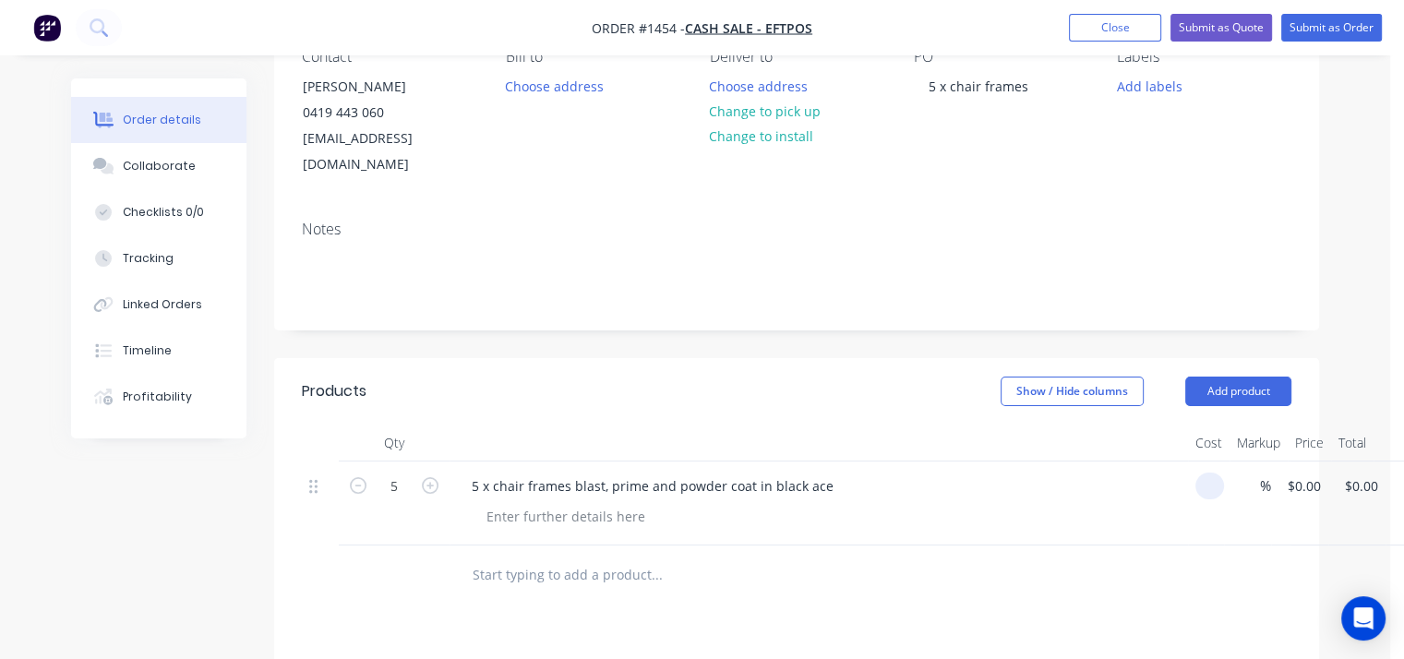
click at [1211, 472] on input at bounding box center [1212, 485] width 21 height 27
type input "2"
type input "$100.00"
type input "$500.00"
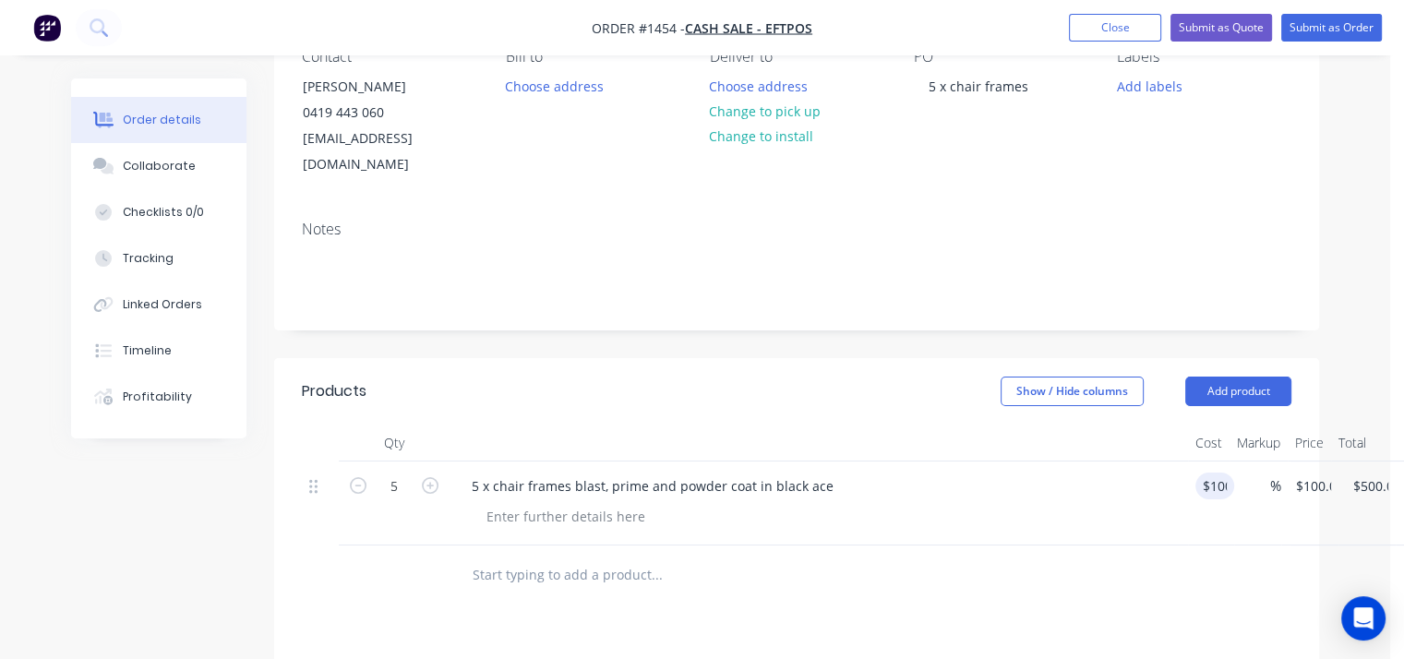
click at [1142, 562] on div at bounding box center [796, 575] width 989 height 60
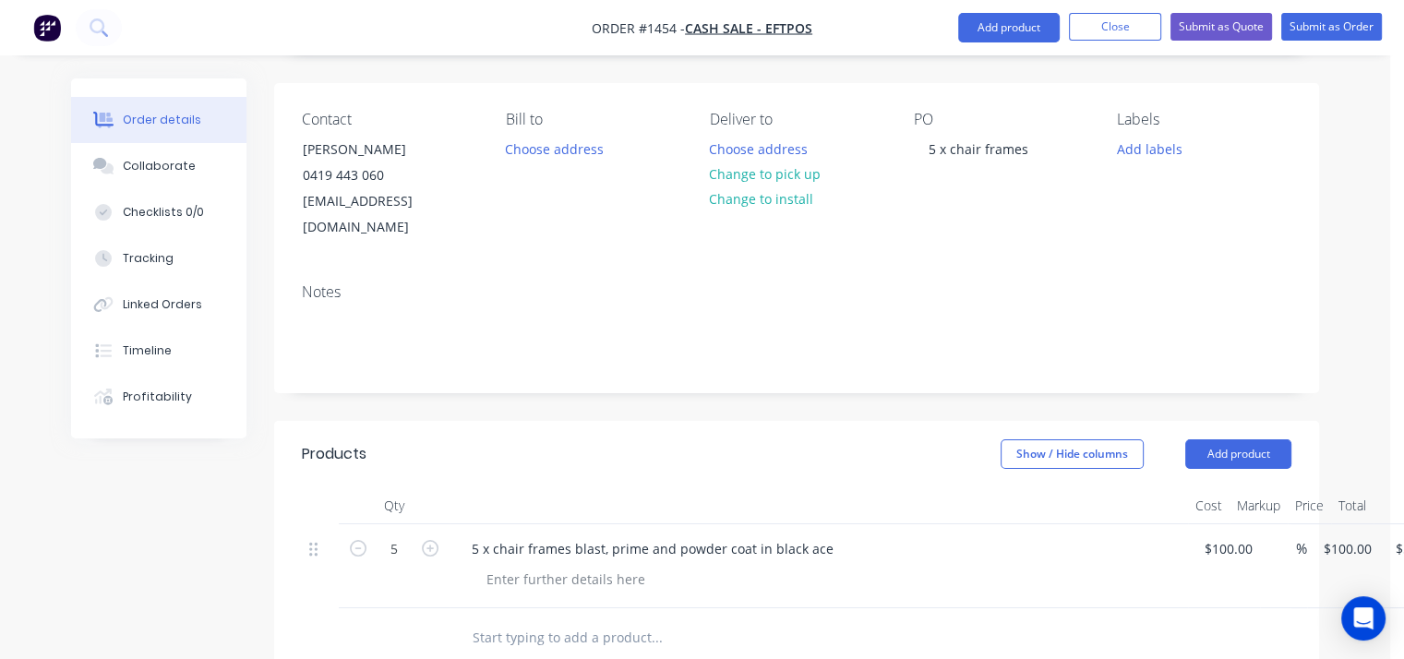
scroll to position [113, 0]
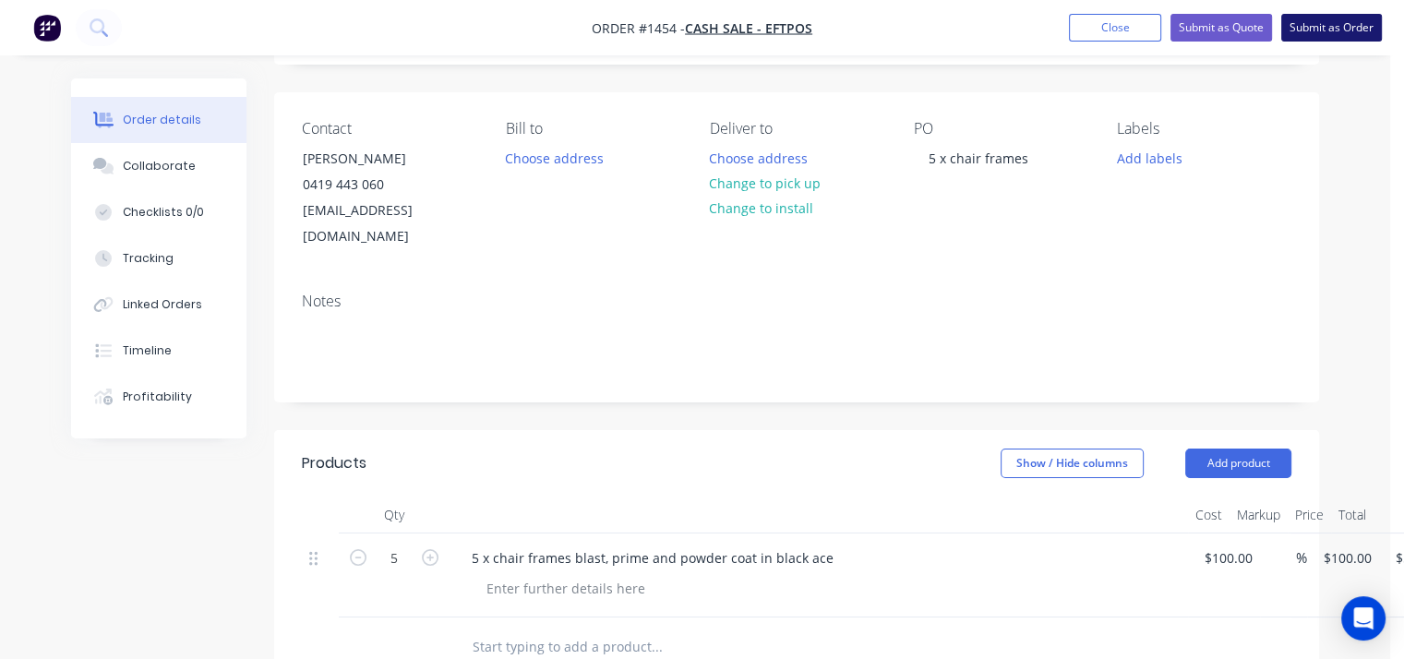
click at [1363, 27] on button "Submit as Order" at bounding box center [1331, 28] width 101 height 28
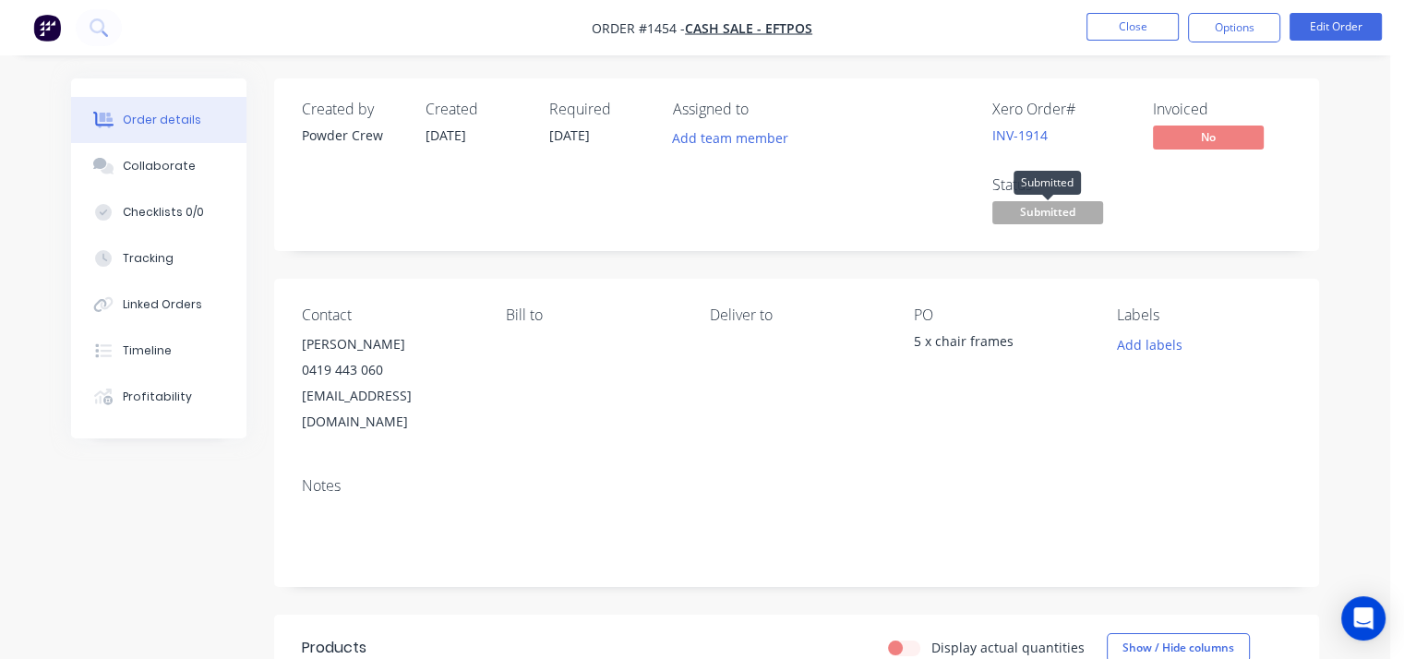
click at [1063, 220] on span "Submitted" at bounding box center [1047, 212] width 111 height 23
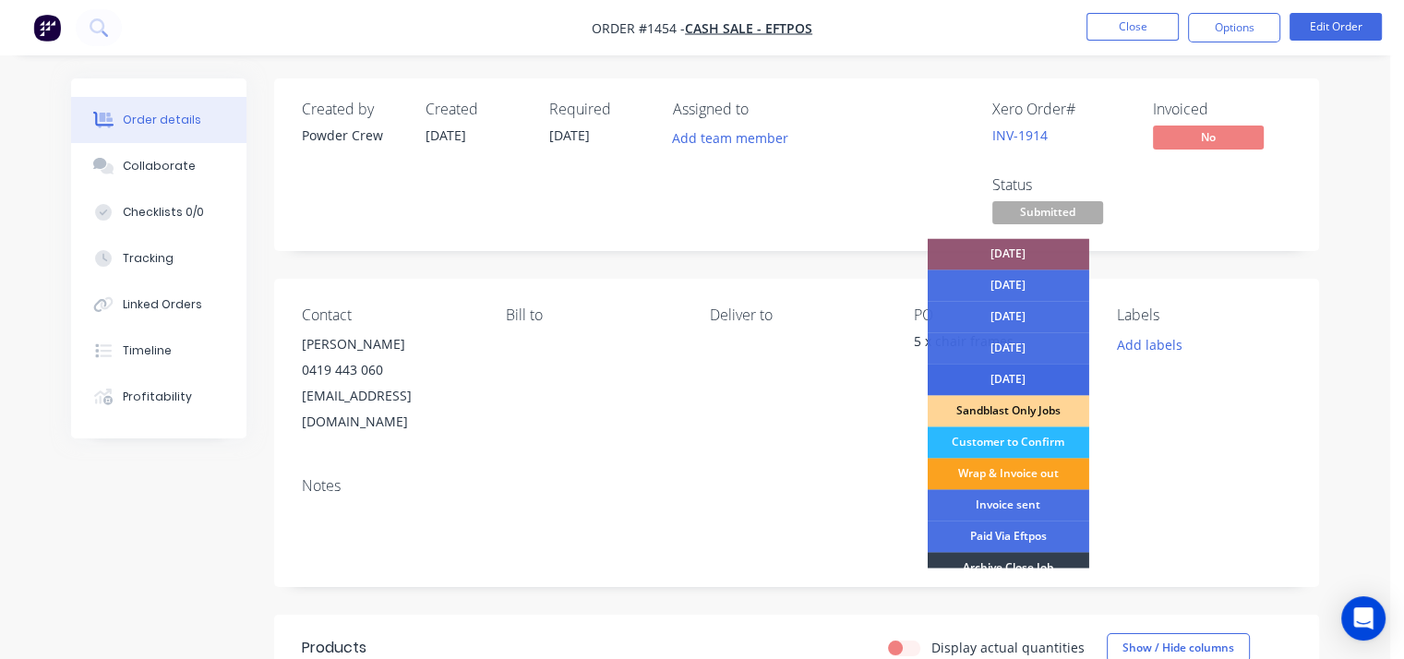
scroll to position [134, 0]
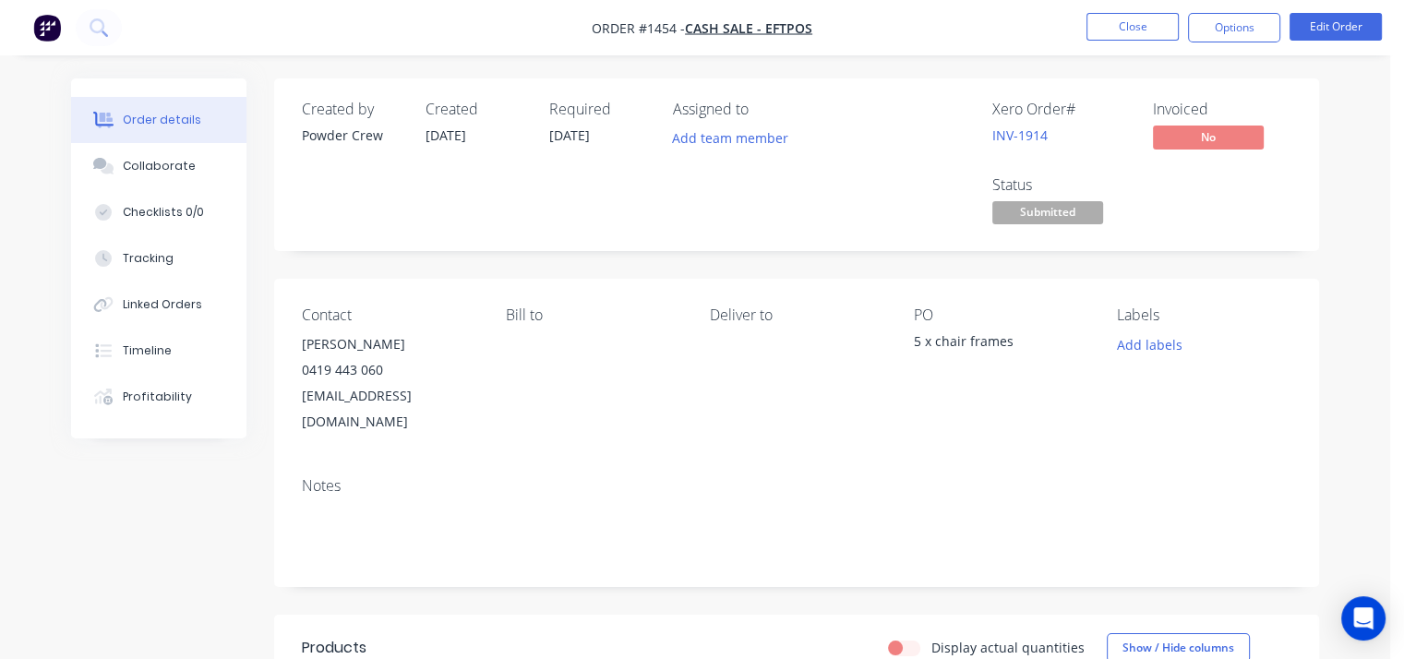
click at [1287, 250] on div "Created by Powder Crew Created [DATE] Required [DATE] Assigned to Add team memb…" at bounding box center [796, 164] width 1045 height 173
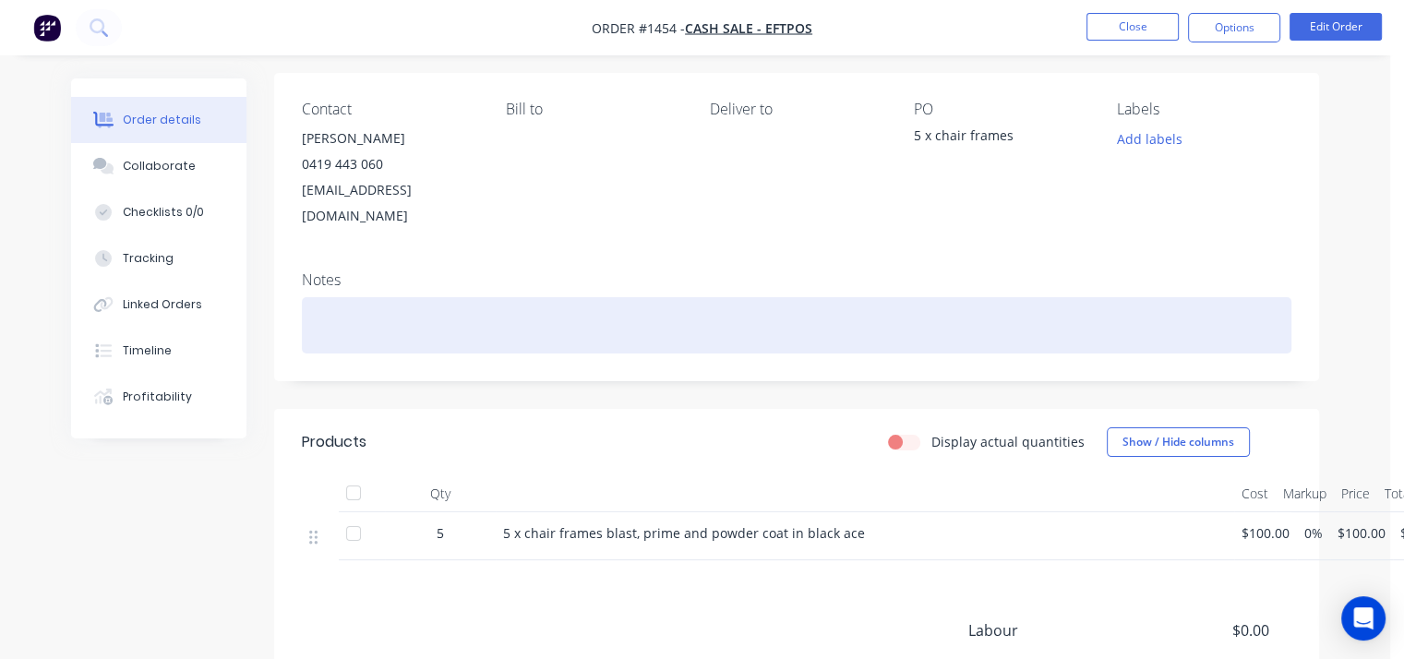
scroll to position [0, 0]
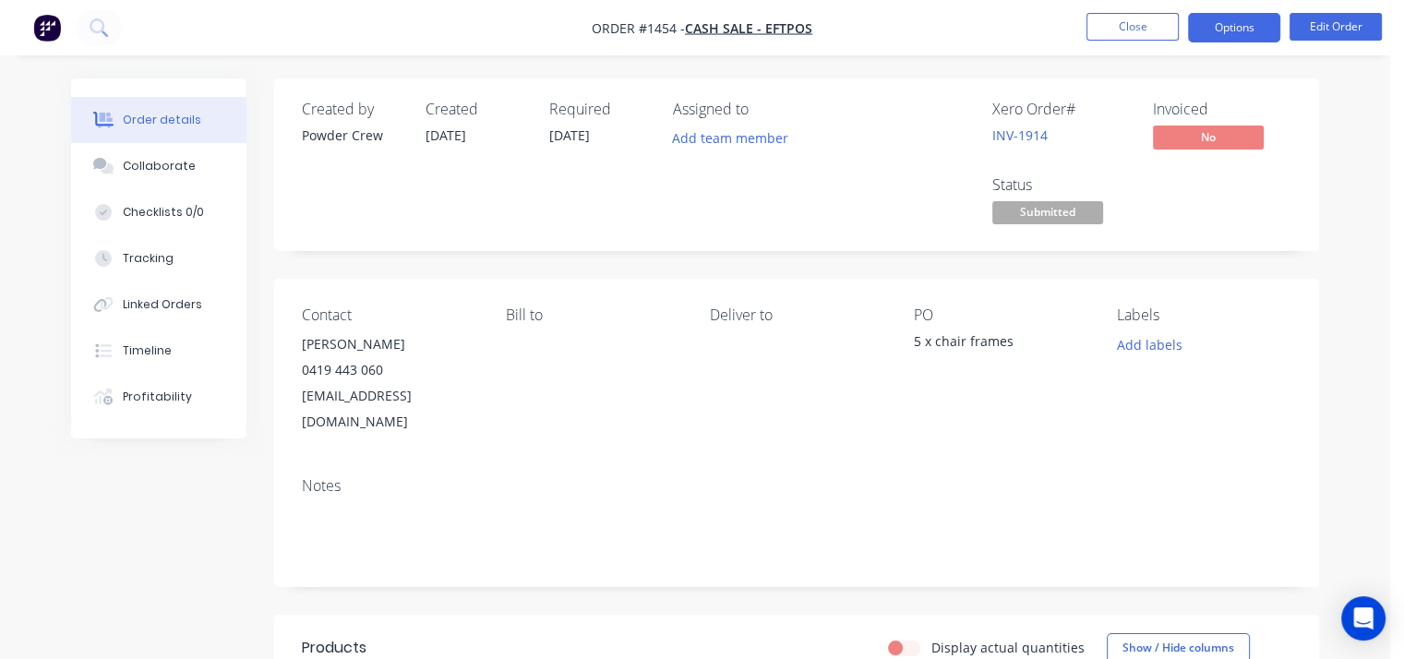
click at [1213, 26] on button "Options" at bounding box center [1234, 28] width 92 height 30
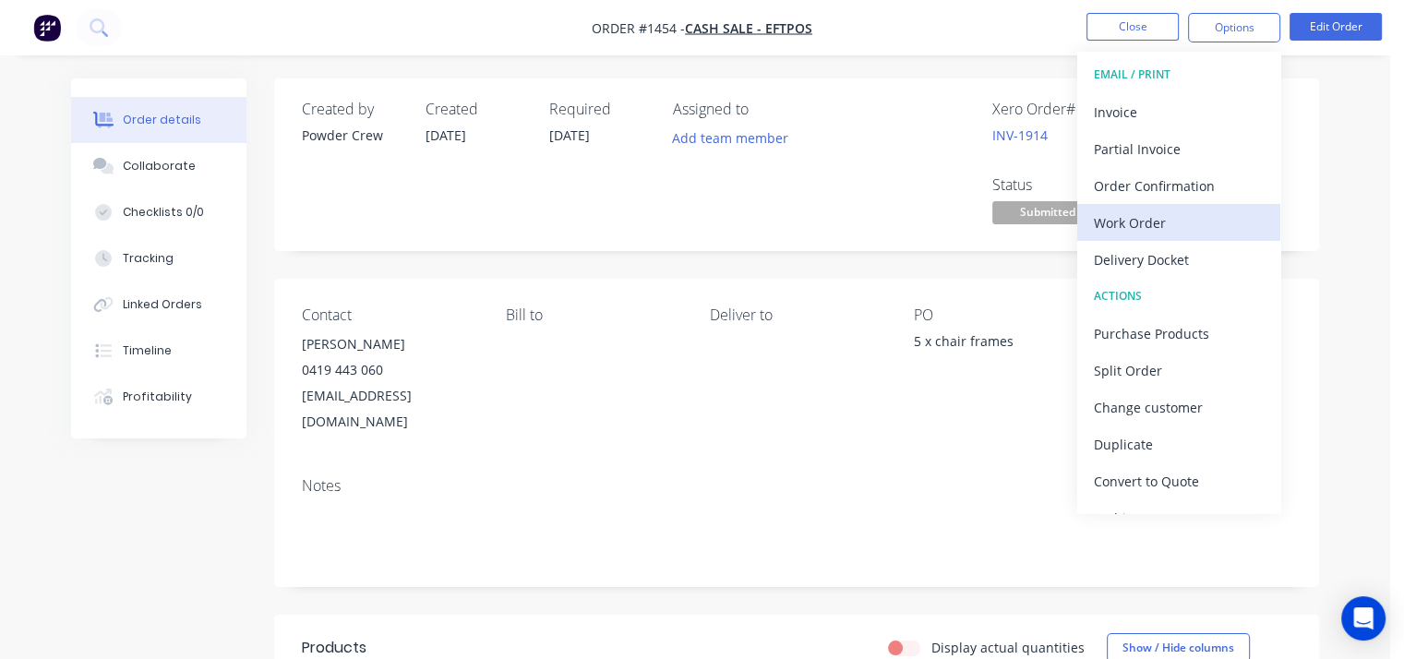
click at [1179, 228] on div "Work Order" at bounding box center [1178, 222] width 170 height 27
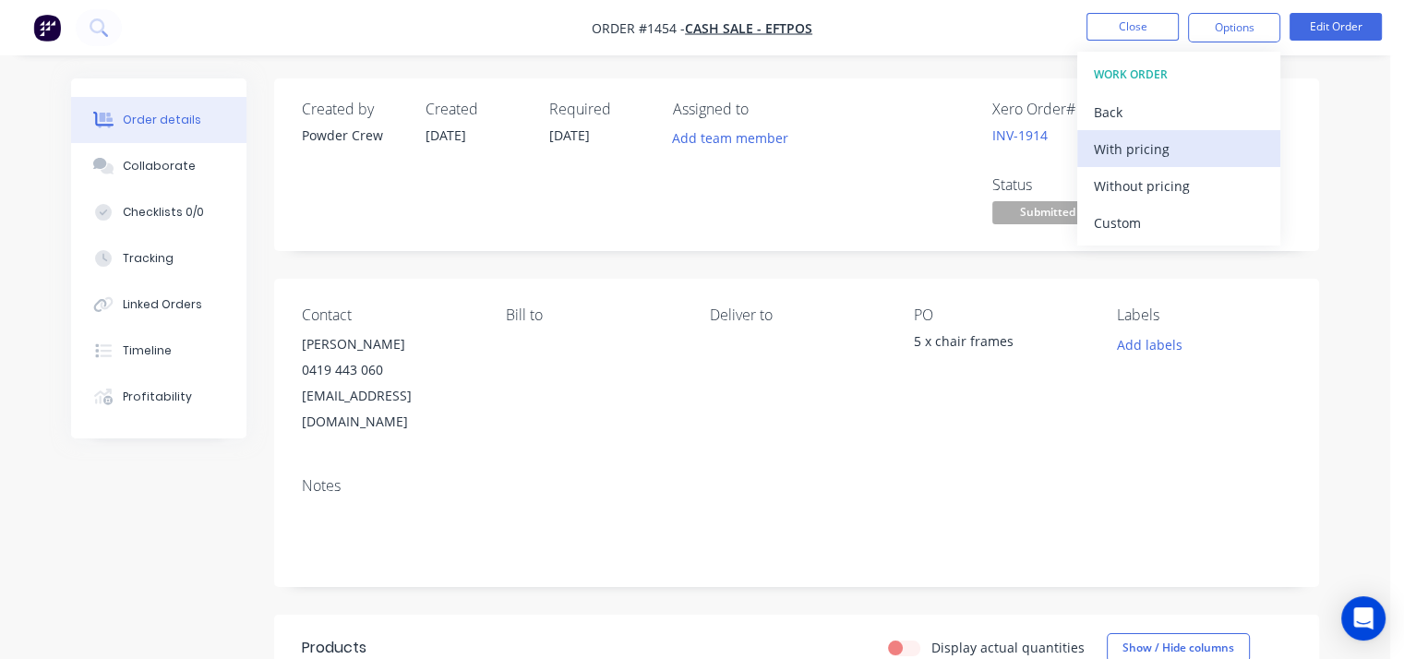
click at [1166, 148] on div "With pricing" at bounding box center [1178, 149] width 170 height 27
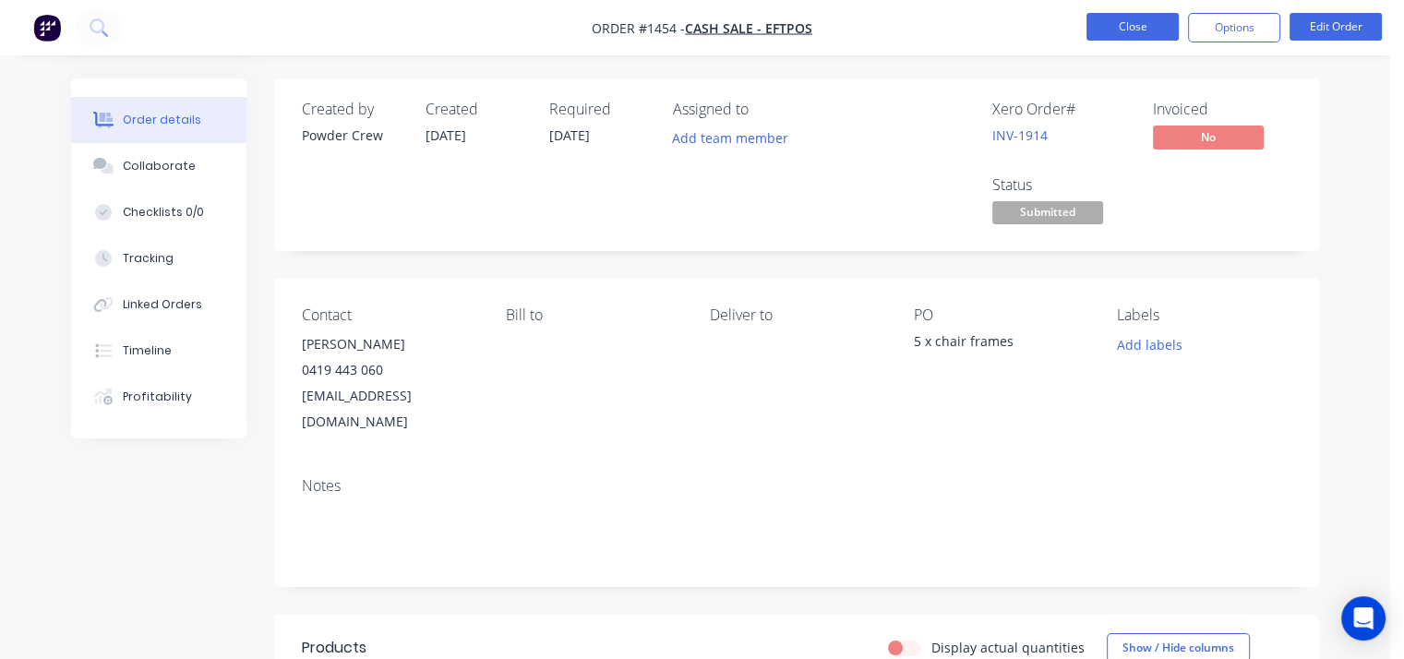
click at [1105, 29] on button "Close" at bounding box center [1132, 27] width 92 height 28
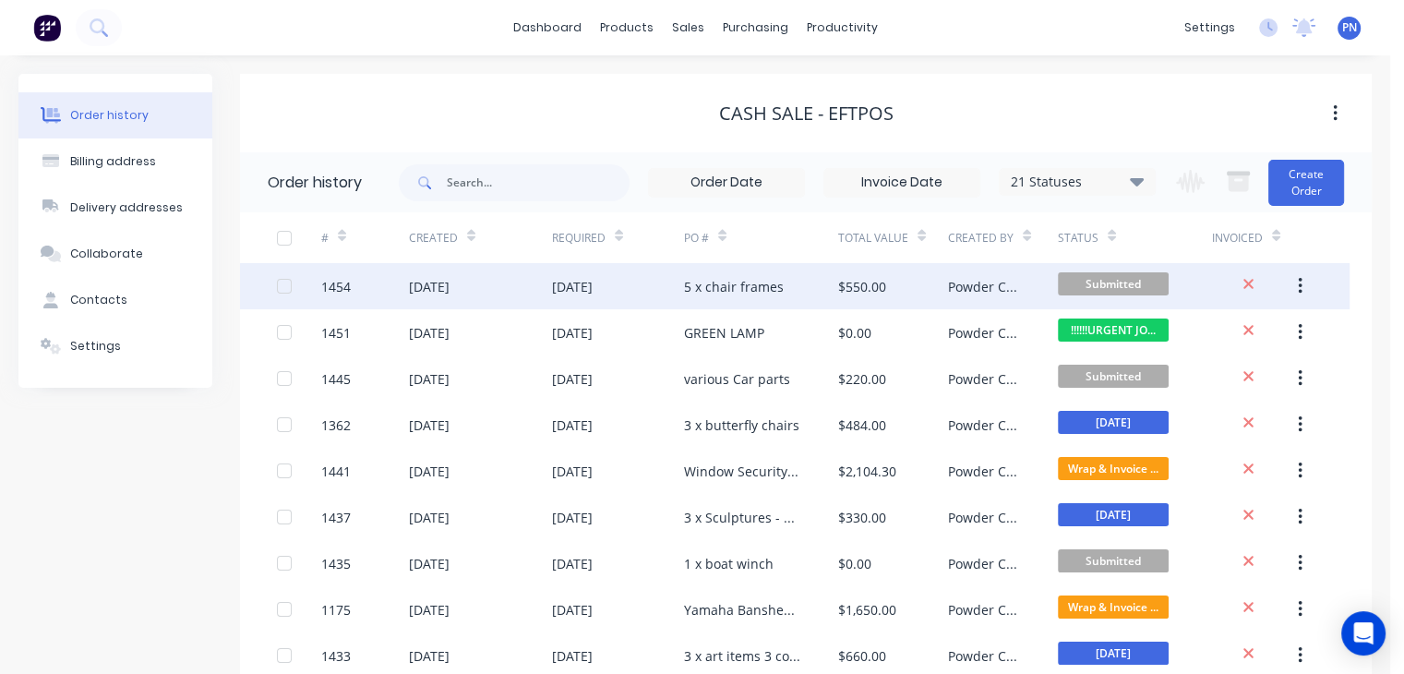
click at [813, 286] on div "5 x chair frames" at bounding box center [761, 286] width 154 height 46
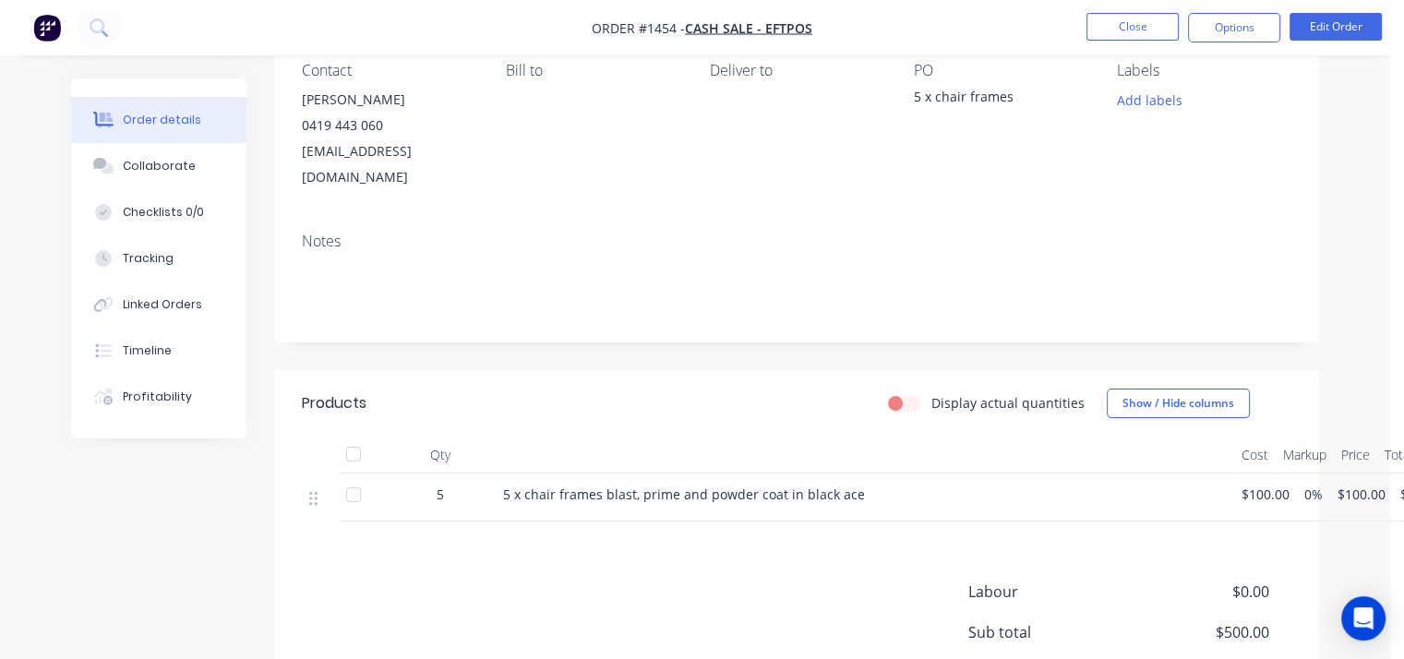
scroll to position [277, 0]
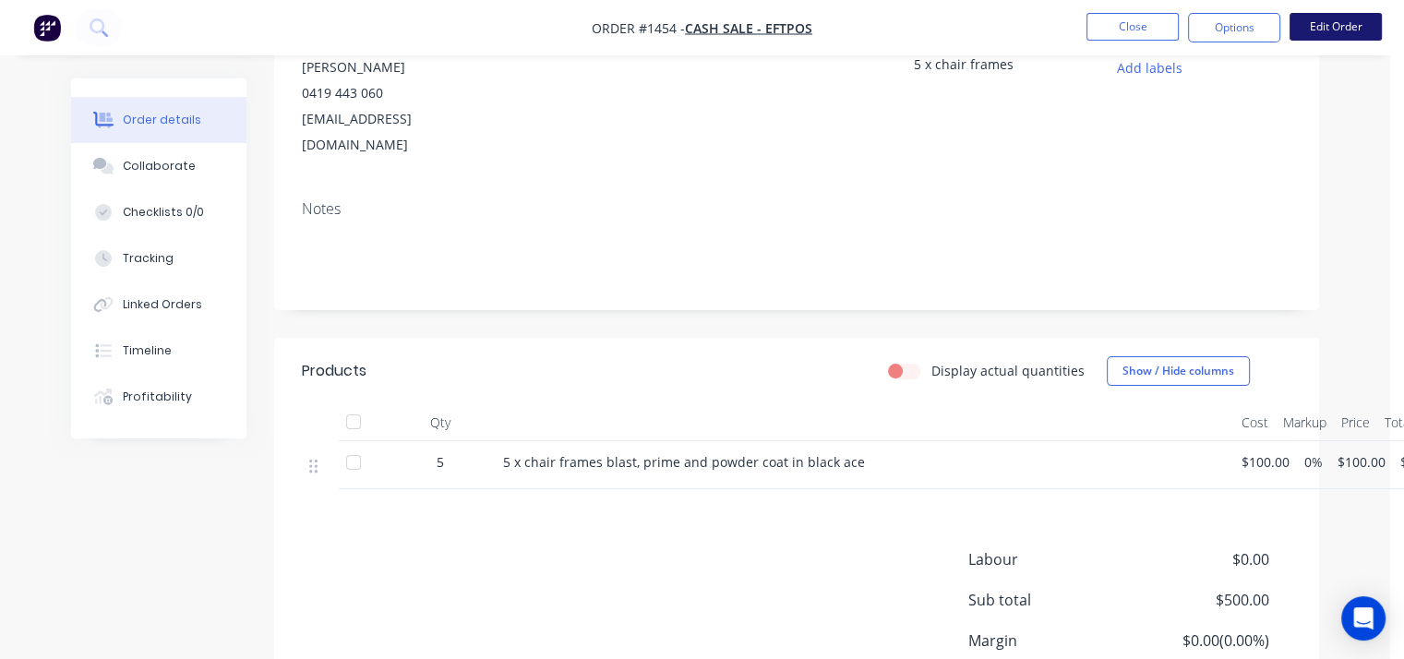
click at [1316, 26] on button "Edit Order" at bounding box center [1335, 27] width 92 height 28
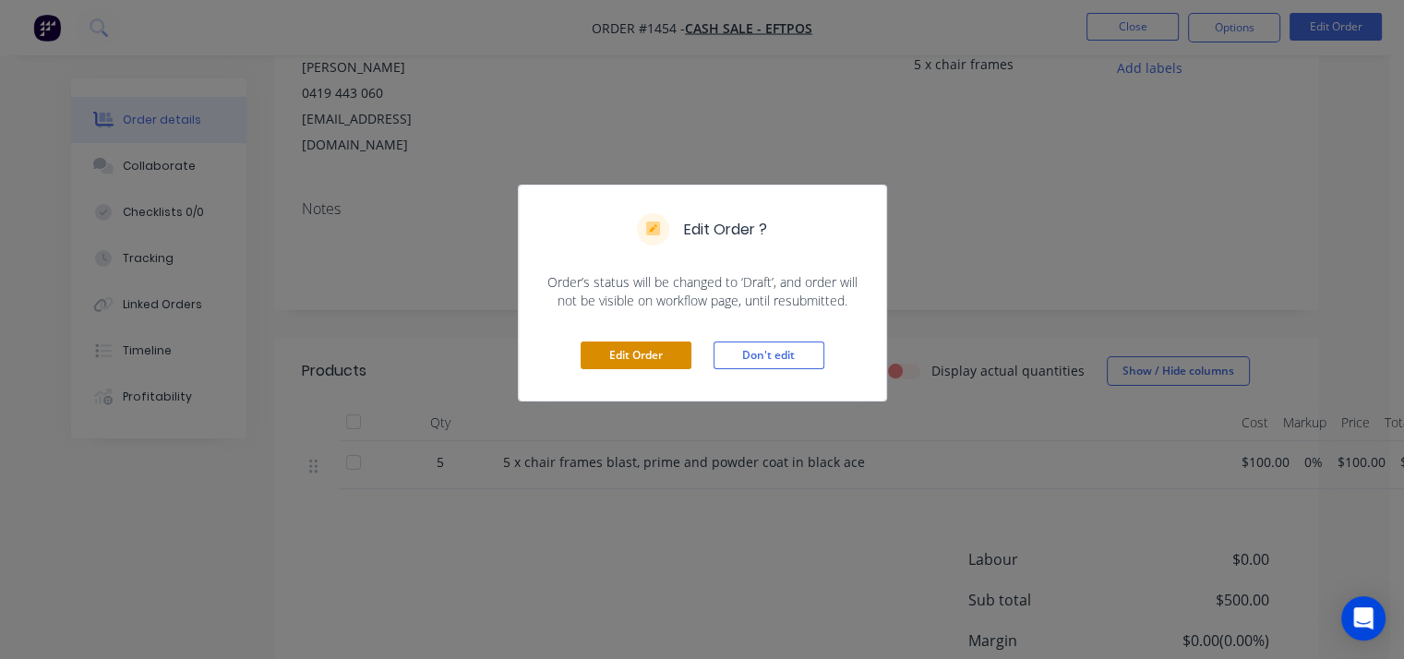
click at [624, 364] on button "Edit Order" at bounding box center [635, 355] width 111 height 28
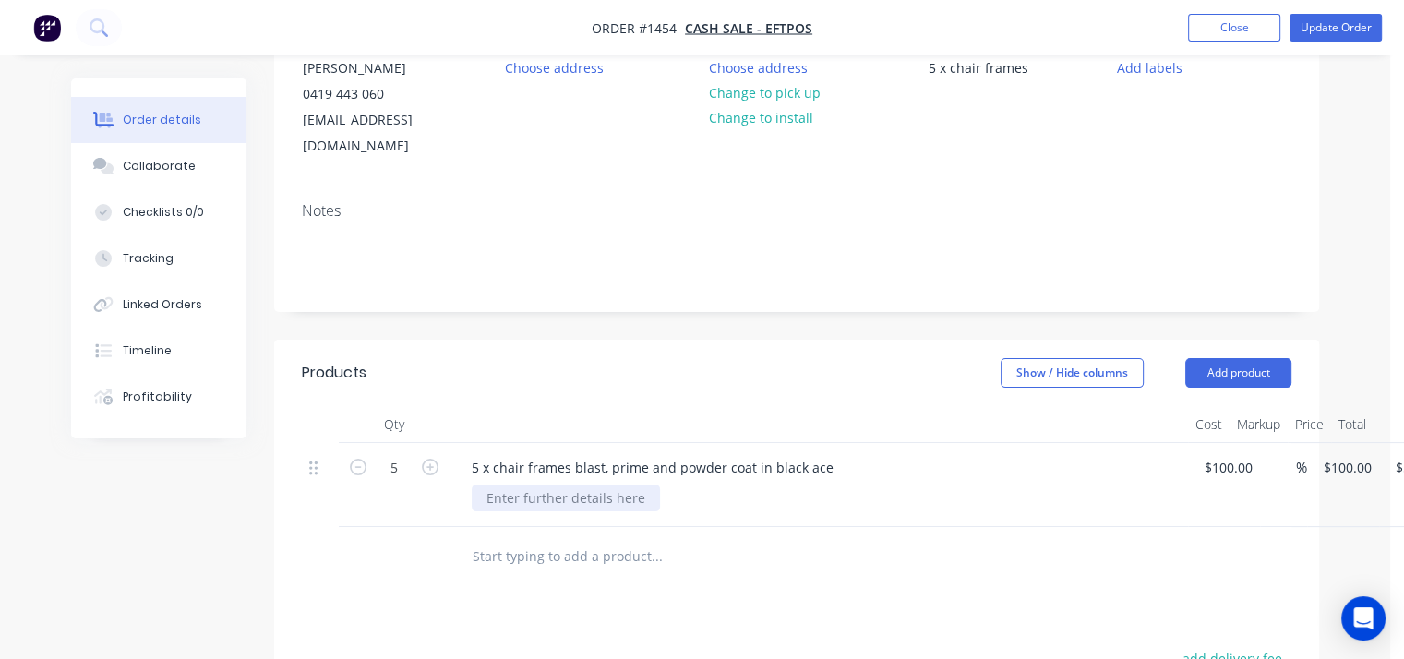
click at [635, 484] on div at bounding box center [566, 497] width 188 height 27
click at [1233, 454] on div "100 $100.00" at bounding box center [1230, 467] width 57 height 27
type input "$125.00"
type input "$625.00"
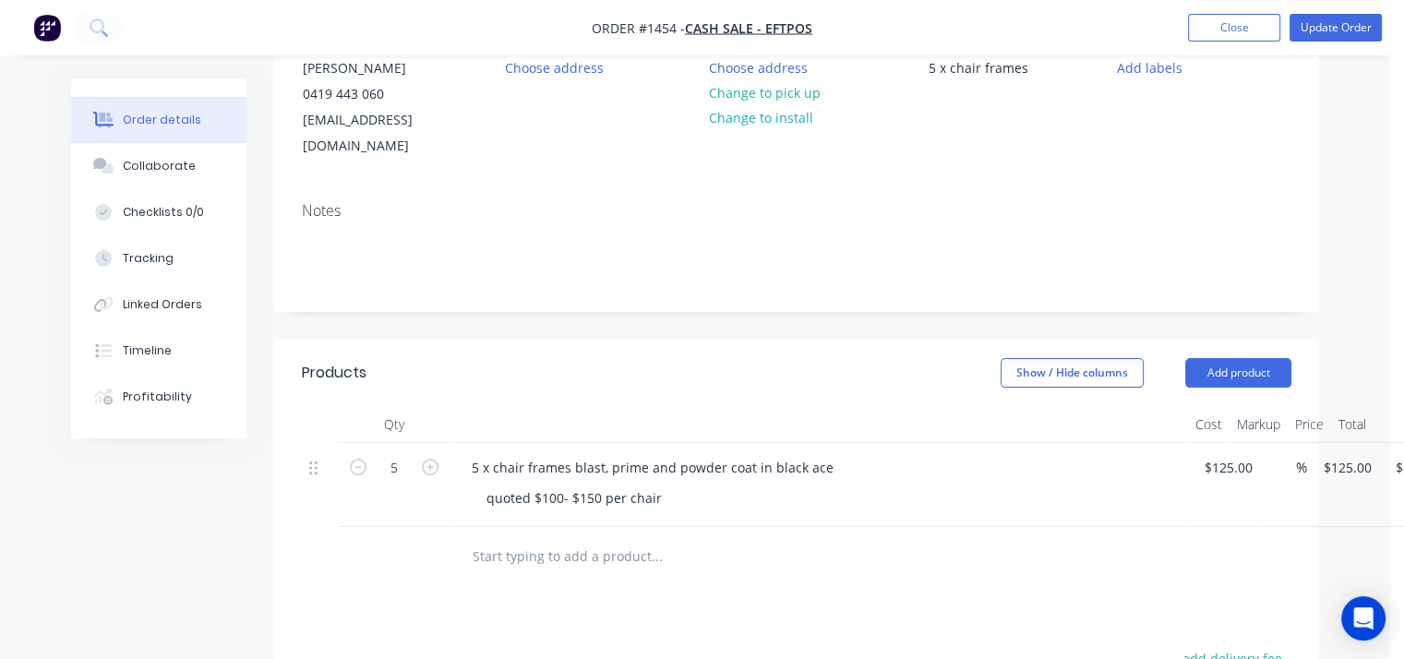
click at [1164, 484] on div "5 x chair frames blast, prime and powder coat in black ace quoted $100- $150 pe…" at bounding box center [818, 485] width 738 height 84
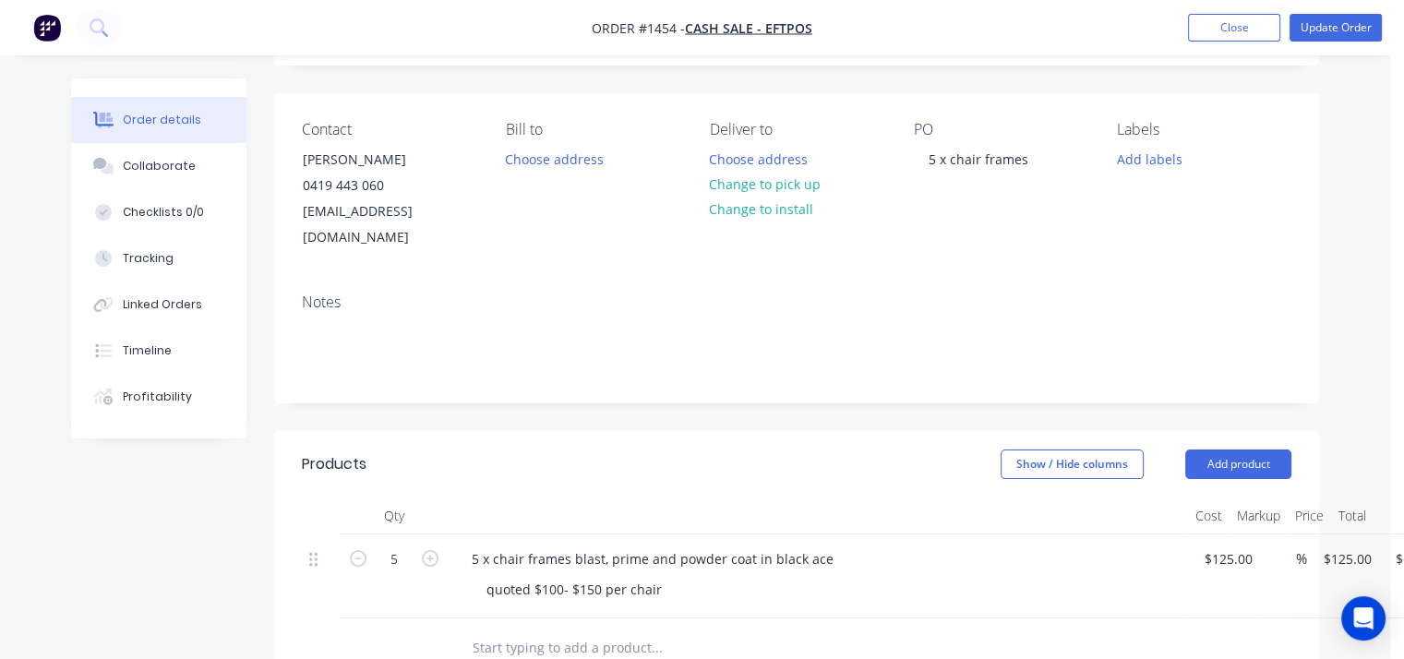
scroll to position [185, 0]
click at [1342, 25] on button "Update Order" at bounding box center [1335, 28] width 92 height 28
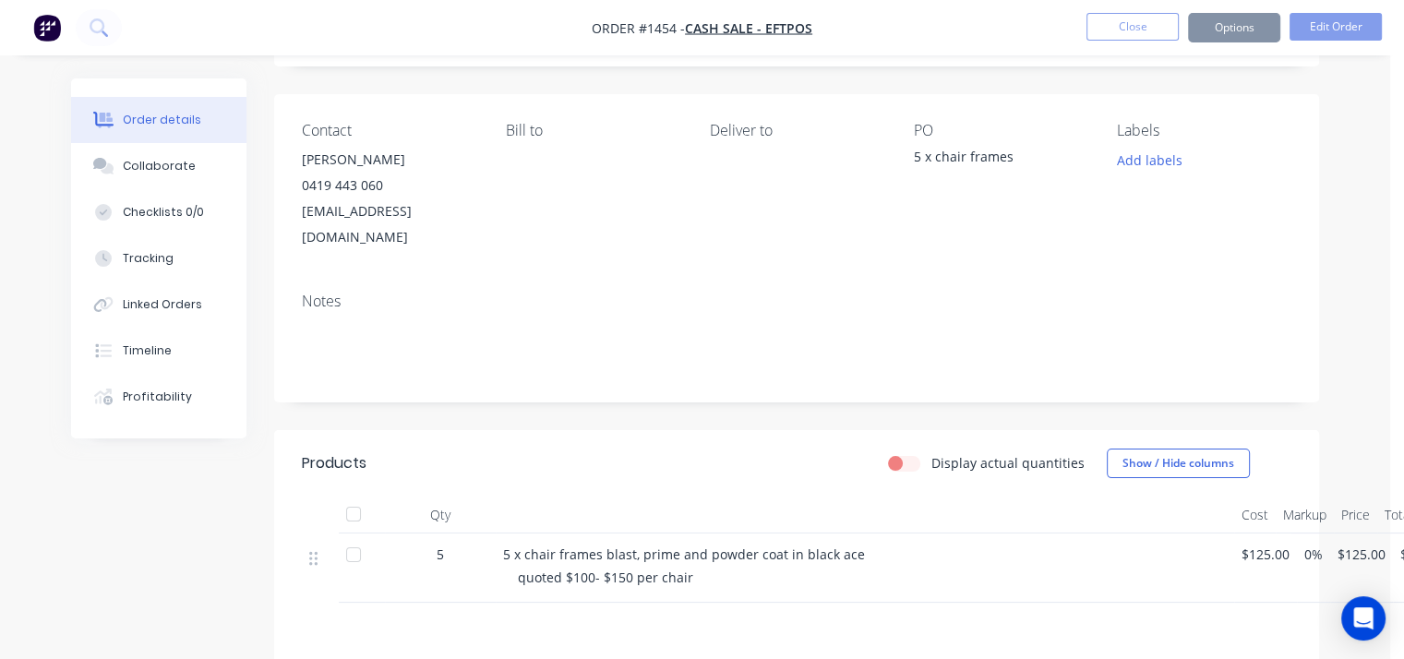
scroll to position [0, 0]
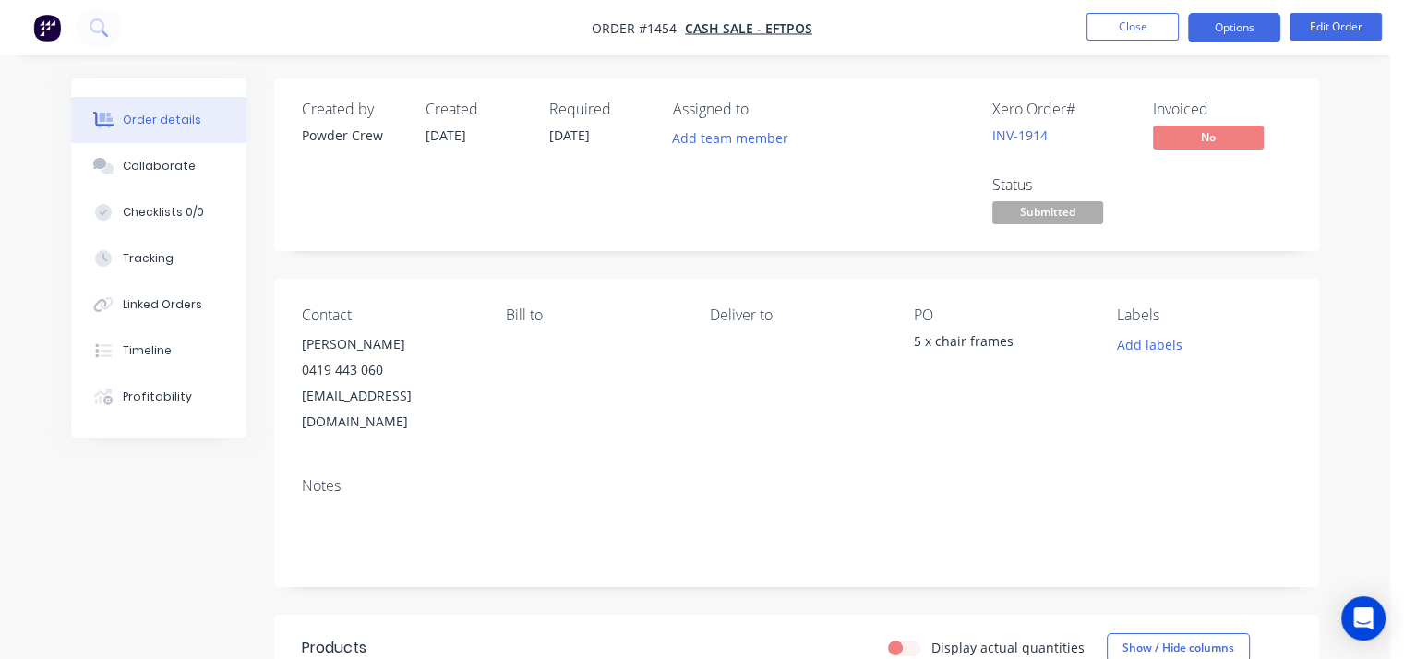
click at [1211, 34] on button "Options" at bounding box center [1234, 28] width 92 height 30
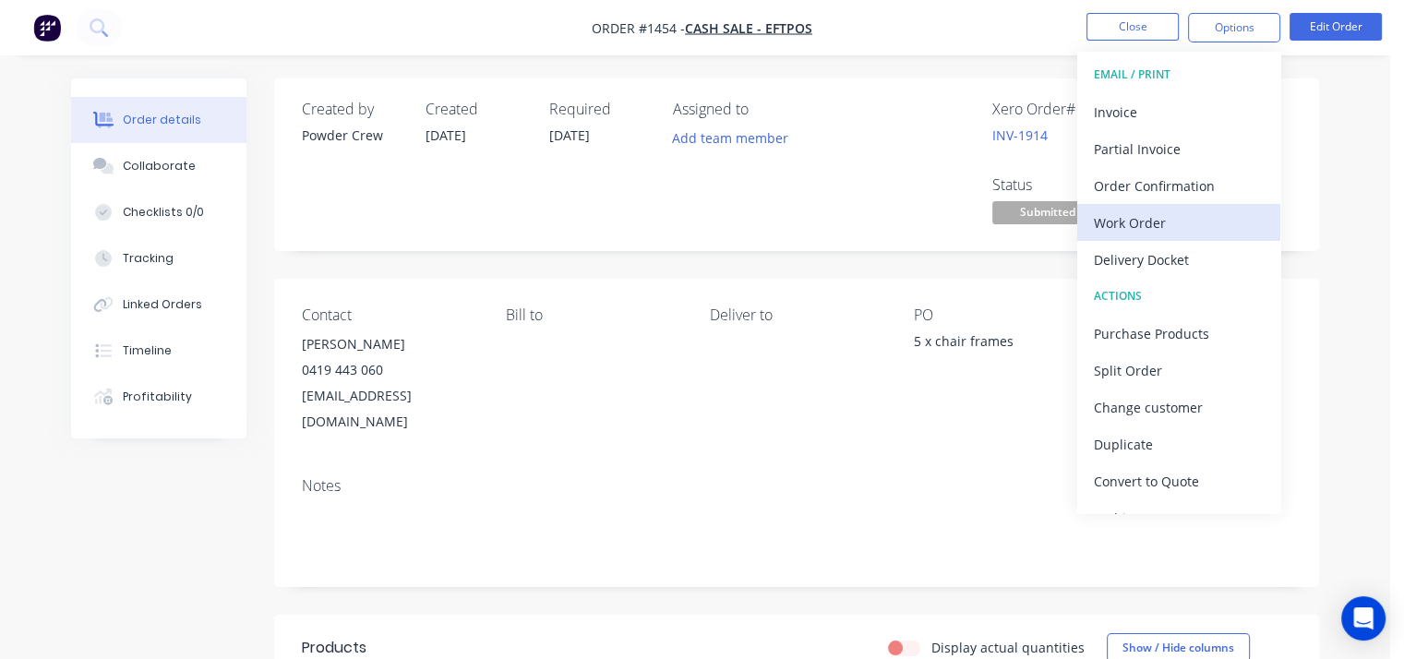
click at [1158, 209] on div "Work Order" at bounding box center [1178, 222] width 170 height 27
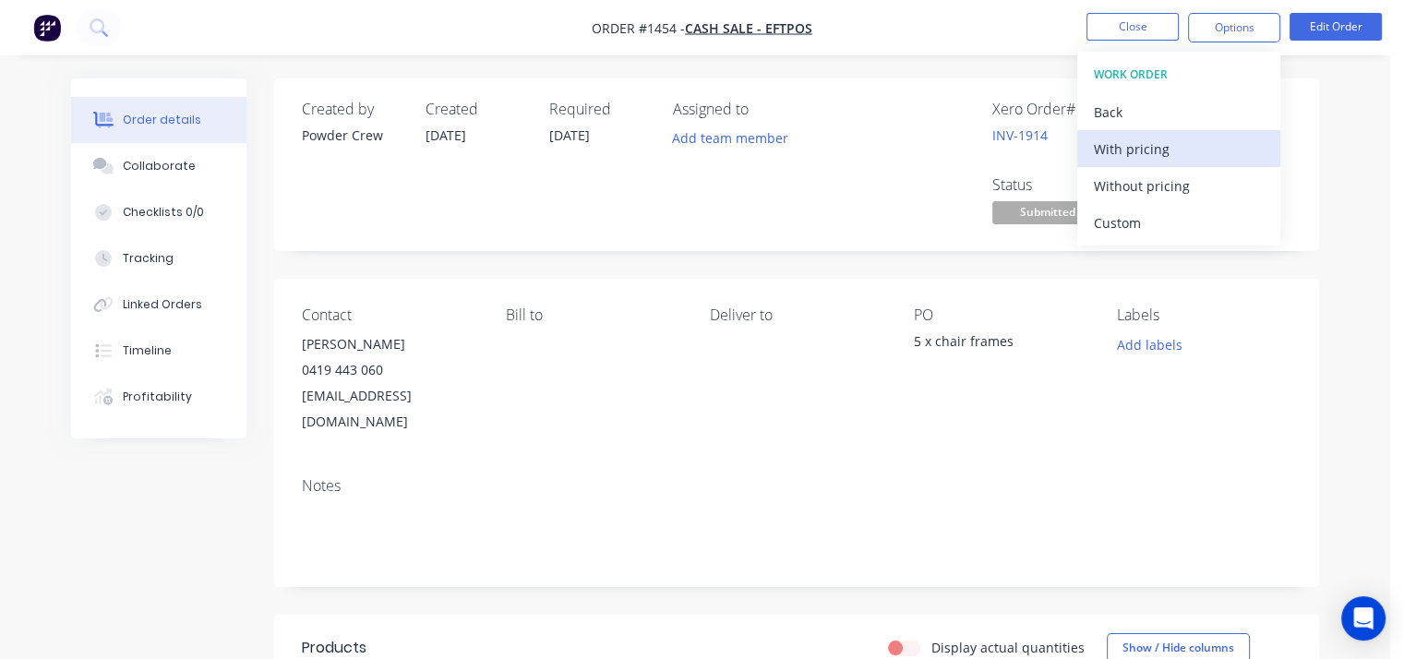
click at [1152, 149] on div "With pricing" at bounding box center [1178, 149] width 170 height 27
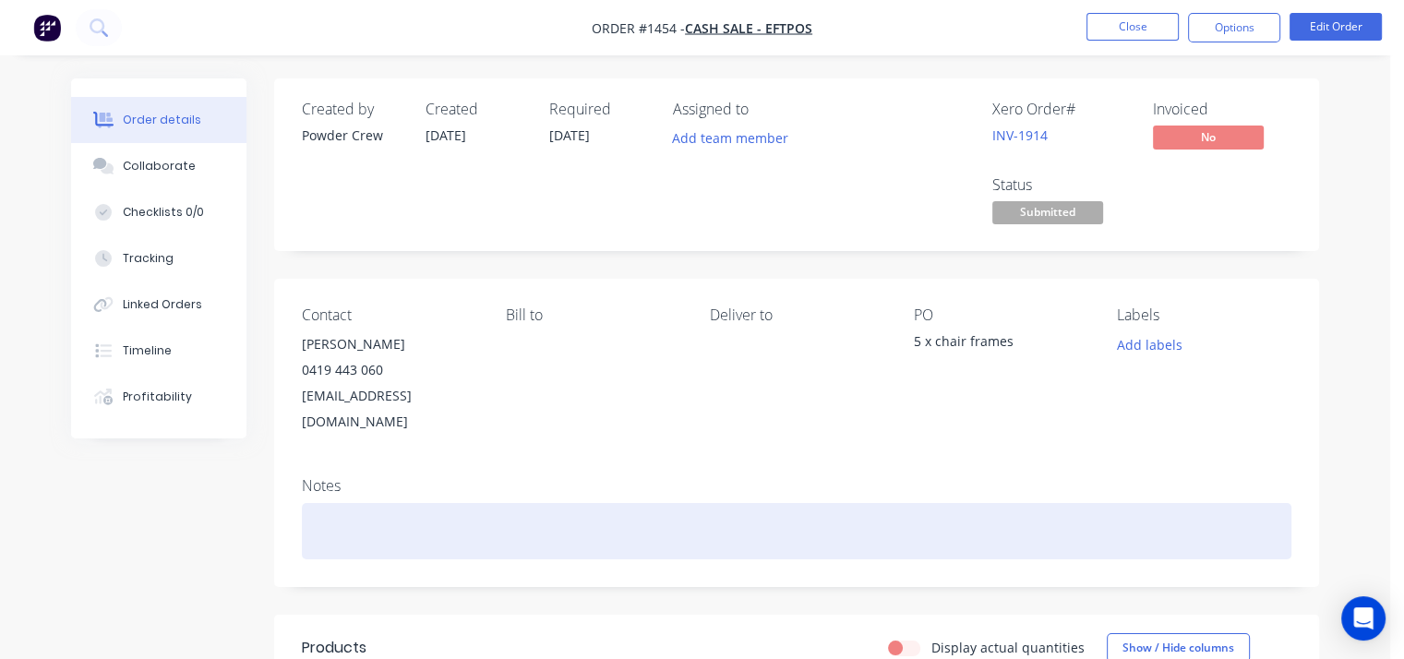
click at [321, 511] on div at bounding box center [796, 531] width 989 height 56
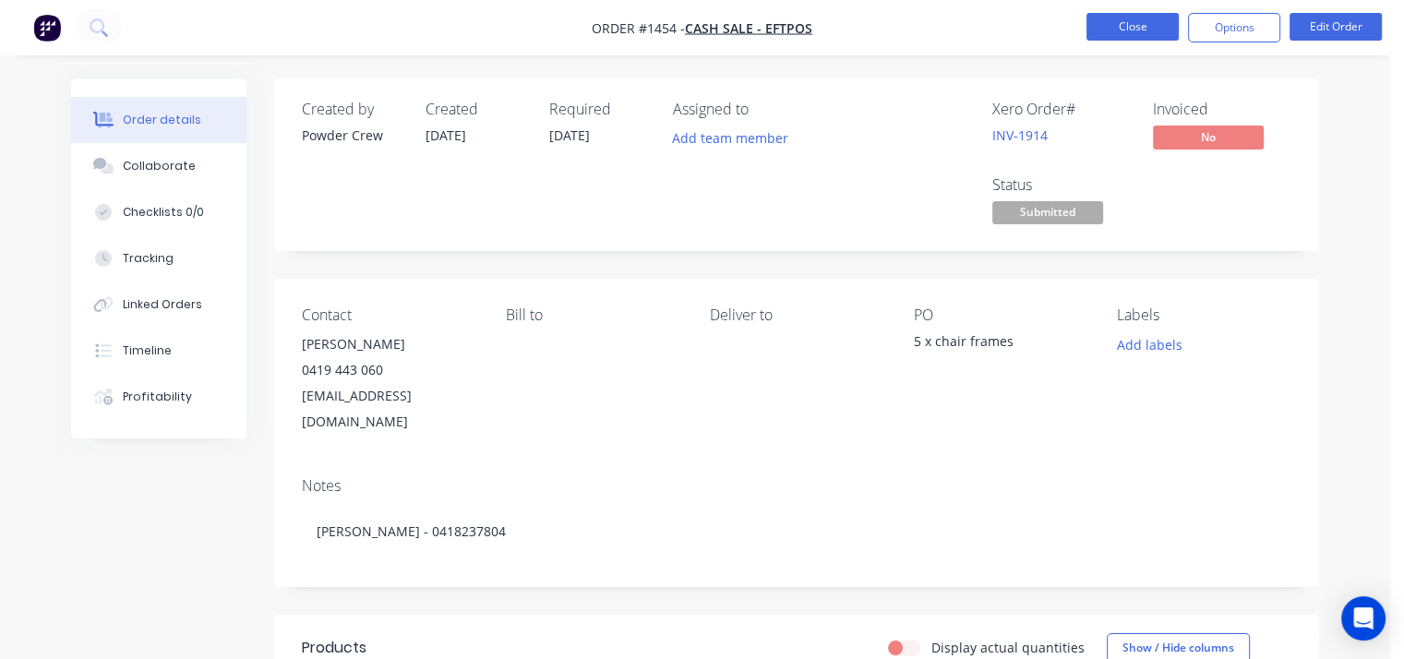
click at [1115, 18] on button "Close" at bounding box center [1132, 27] width 92 height 28
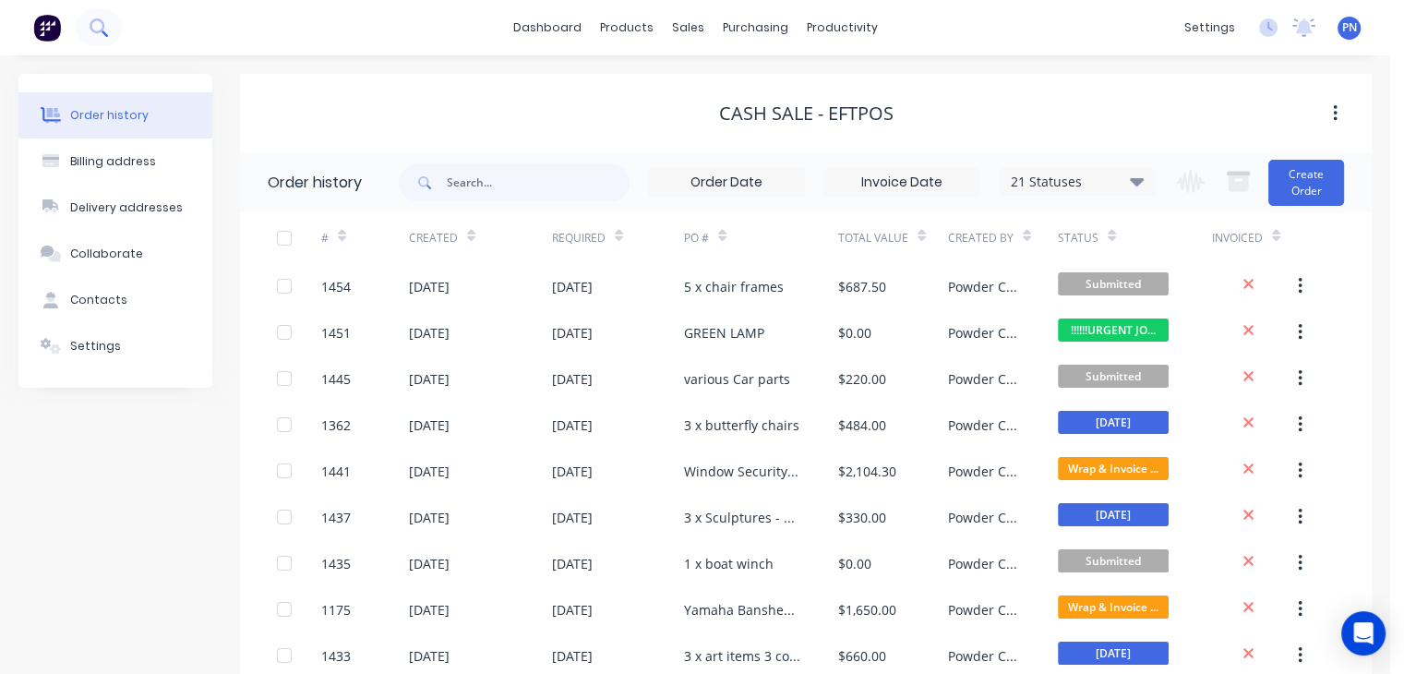
click at [104, 21] on icon at bounding box center [99, 27] width 18 height 18
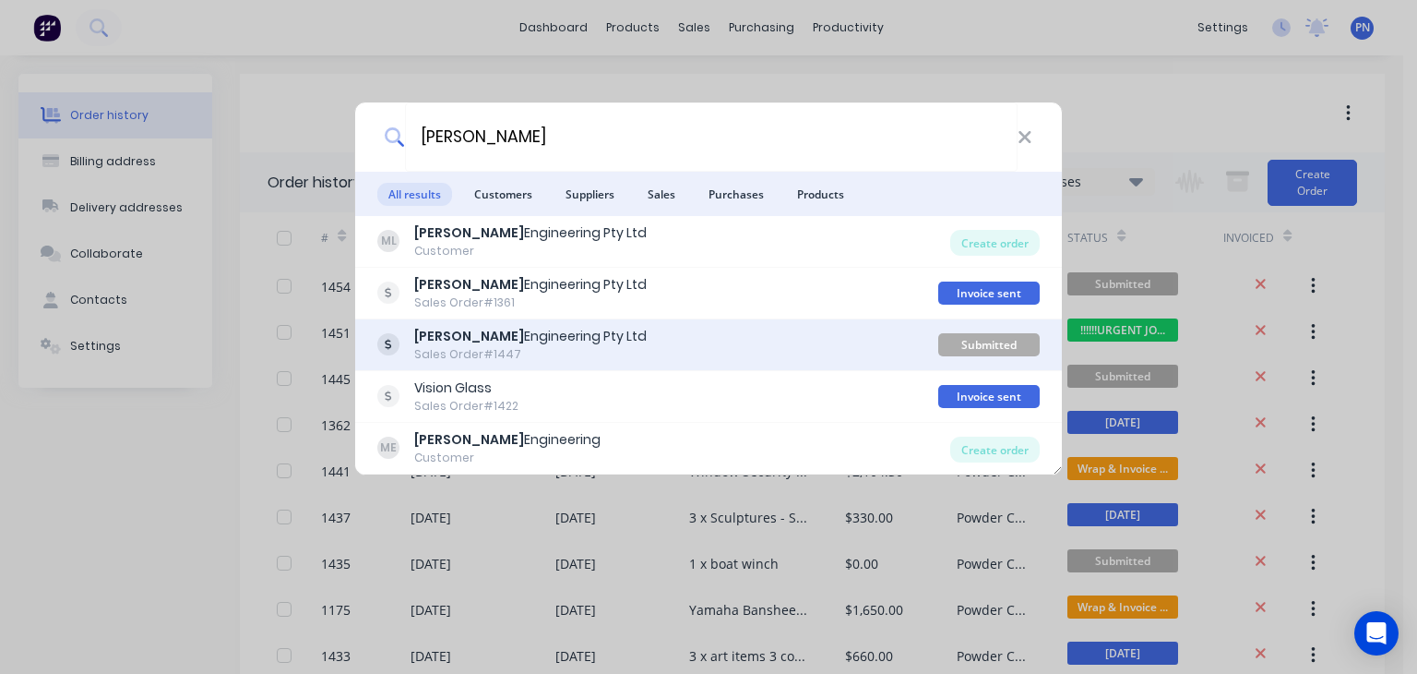
type input "[PERSON_NAME]"
click at [532, 344] on div "Marcus Engineering Pty Ltd" at bounding box center [530, 336] width 233 height 19
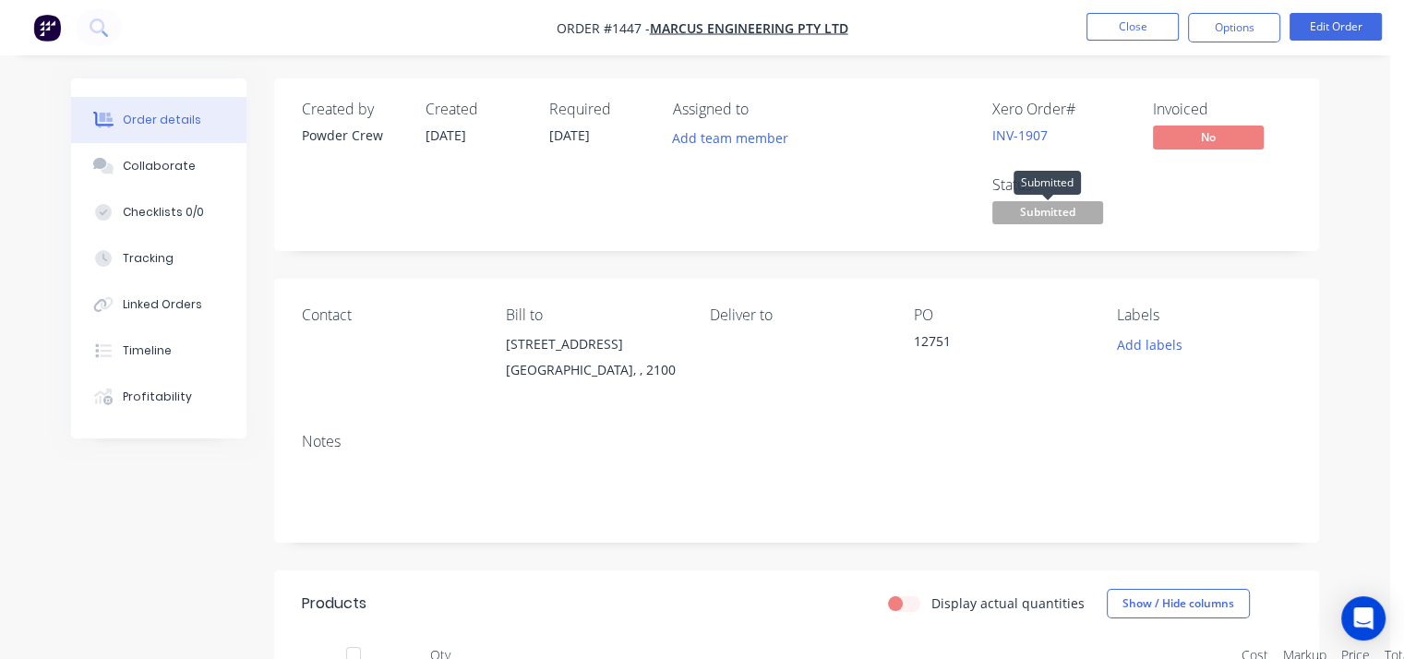
click at [1067, 213] on span "Submitted" at bounding box center [1047, 212] width 111 height 23
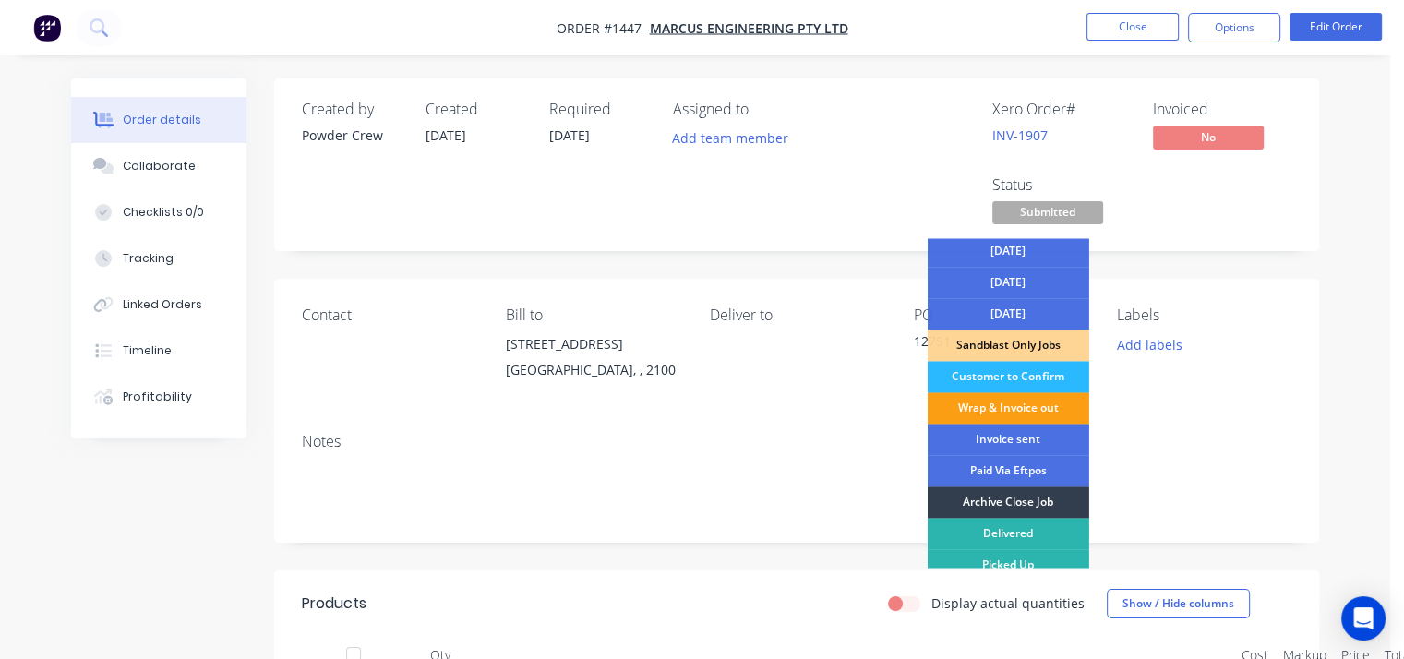
scroll to position [134, 0]
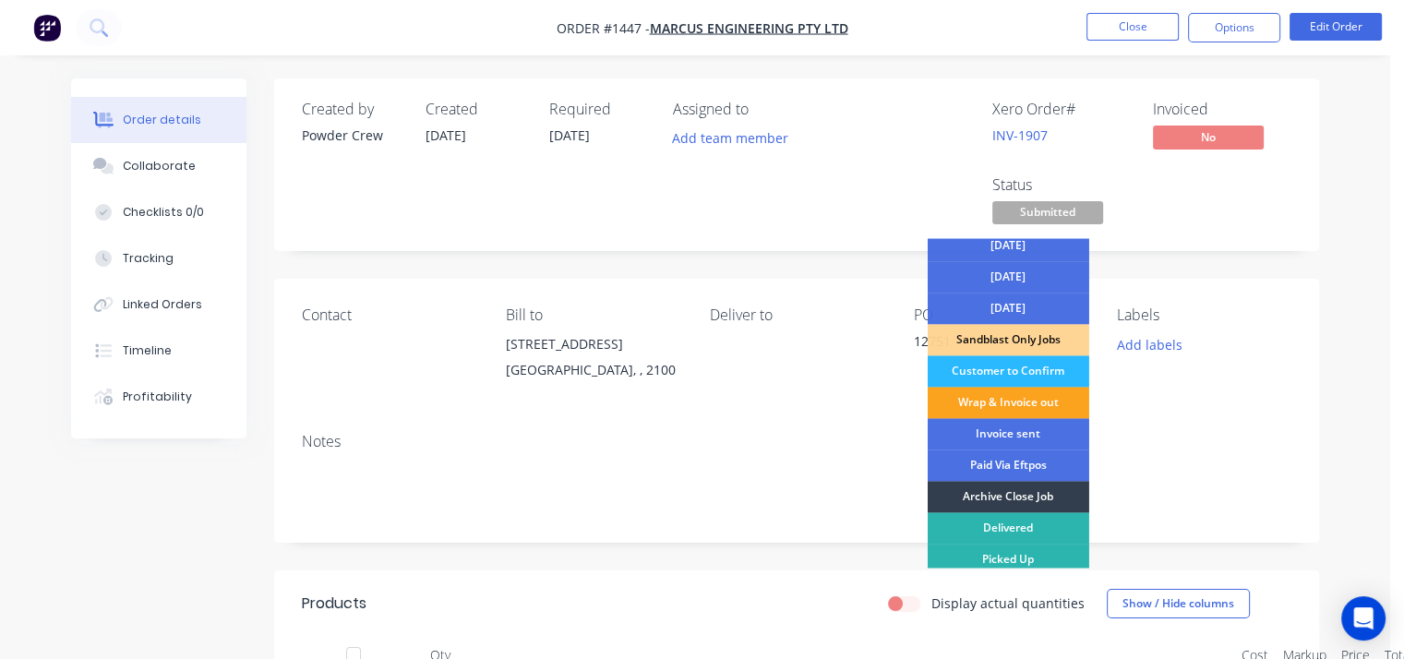
click at [1212, 237] on div "Created by Powder Crew Created [DATE] Required [DATE] Assigned to Add team memb…" at bounding box center [796, 164] width 1045 height 173
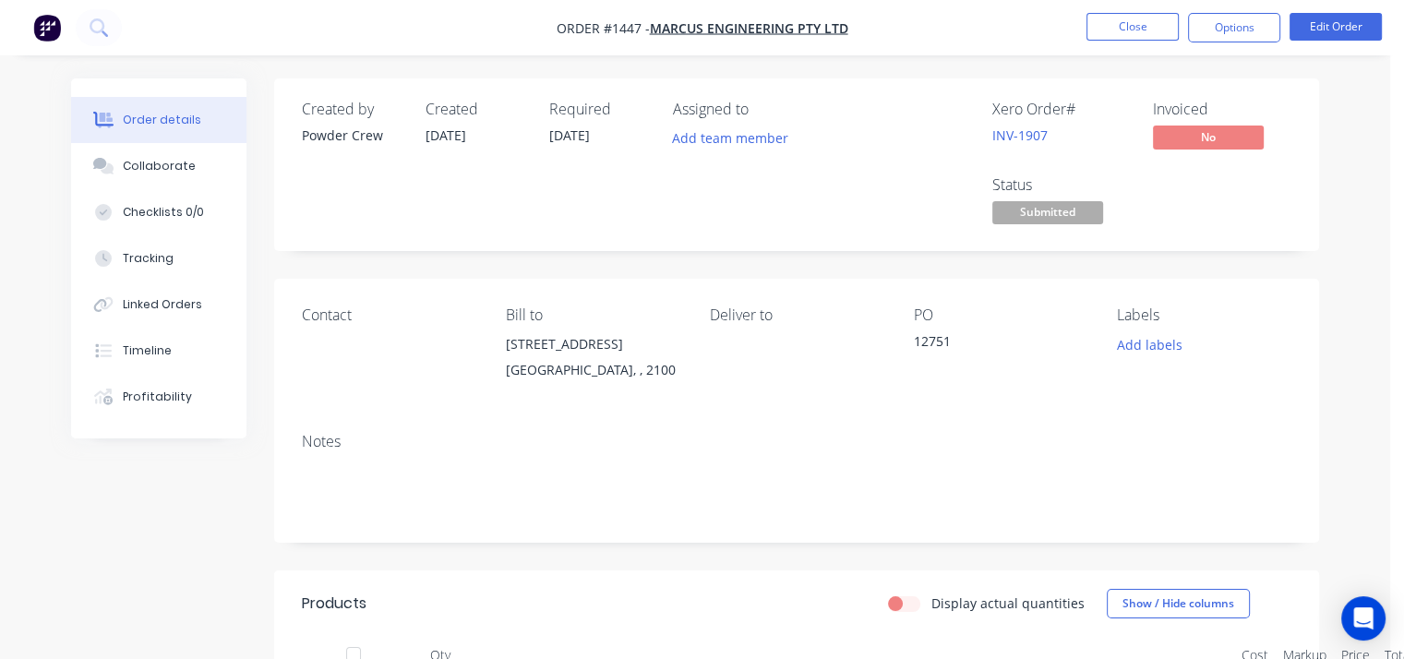
click at [1166, 202] on div "Xero Order # INV-1907 Invoiced No Status Submitted" at bounding box center [1074, 165] width 434 height 128
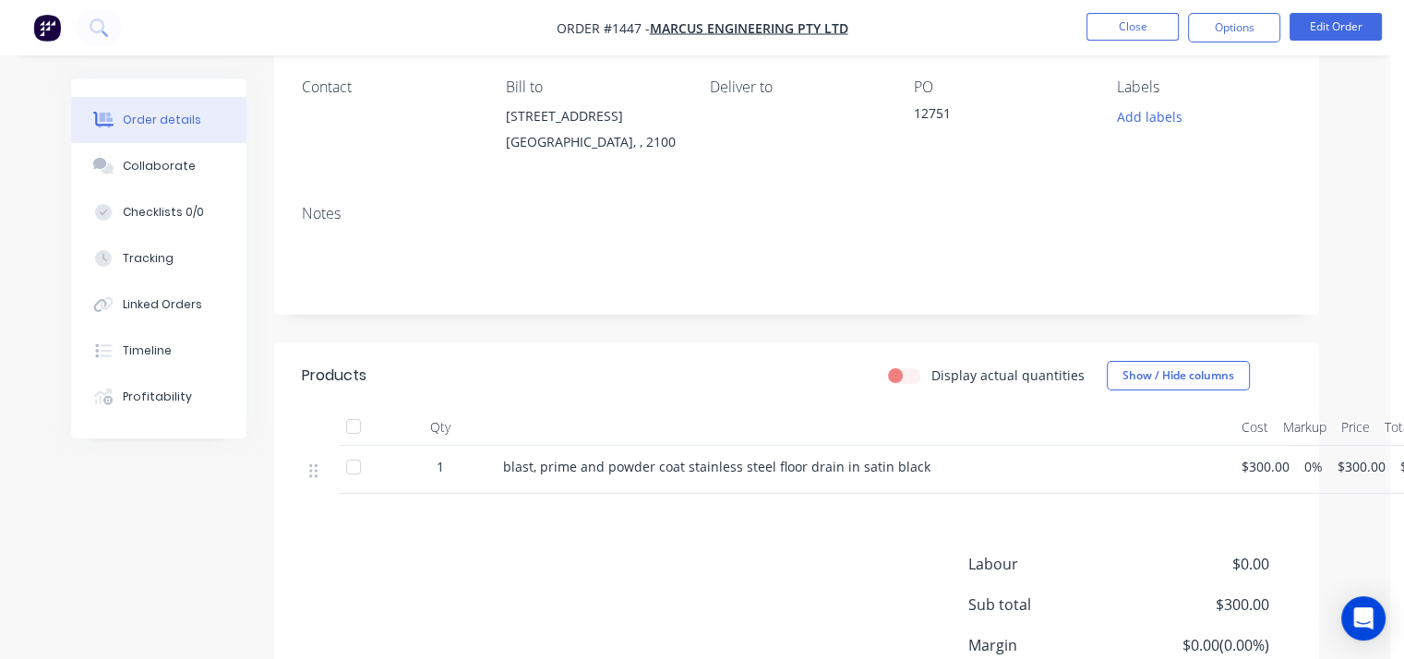
scroll to position [0, 0]
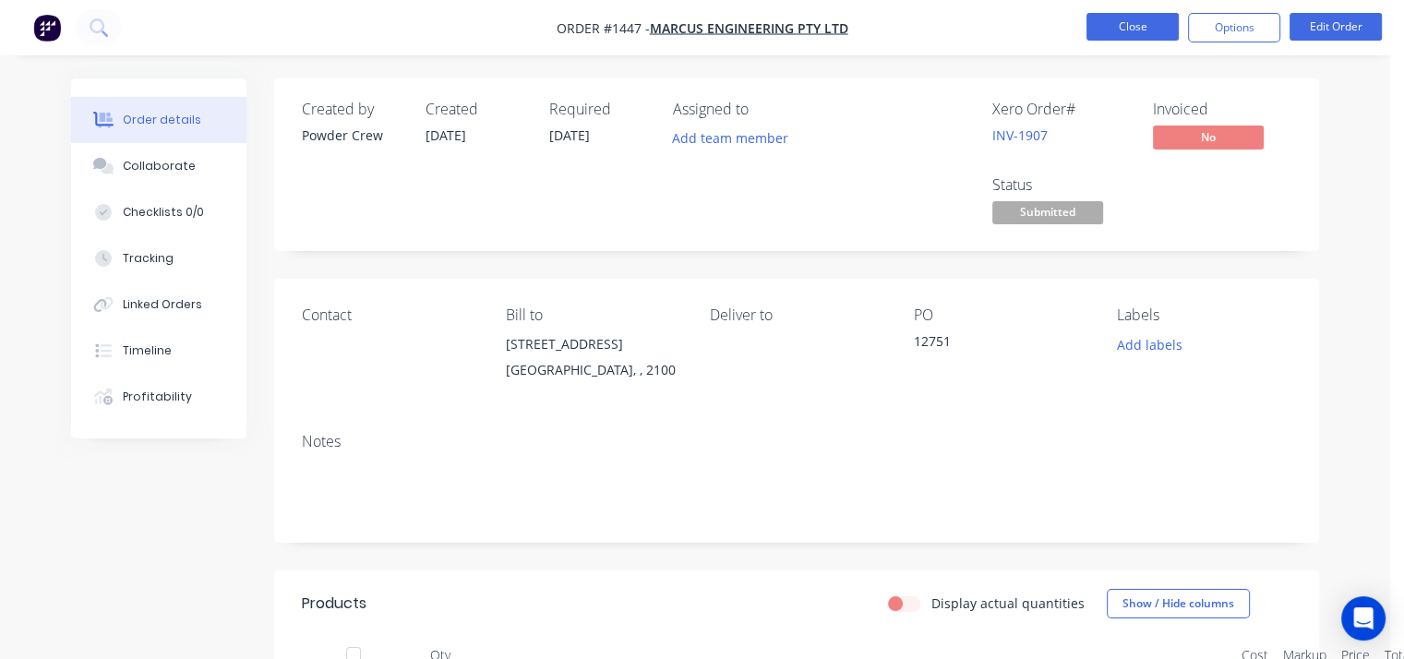
click at [1144, 23] on button "Close" at bounding box center [1132, 27] width 92 height 28
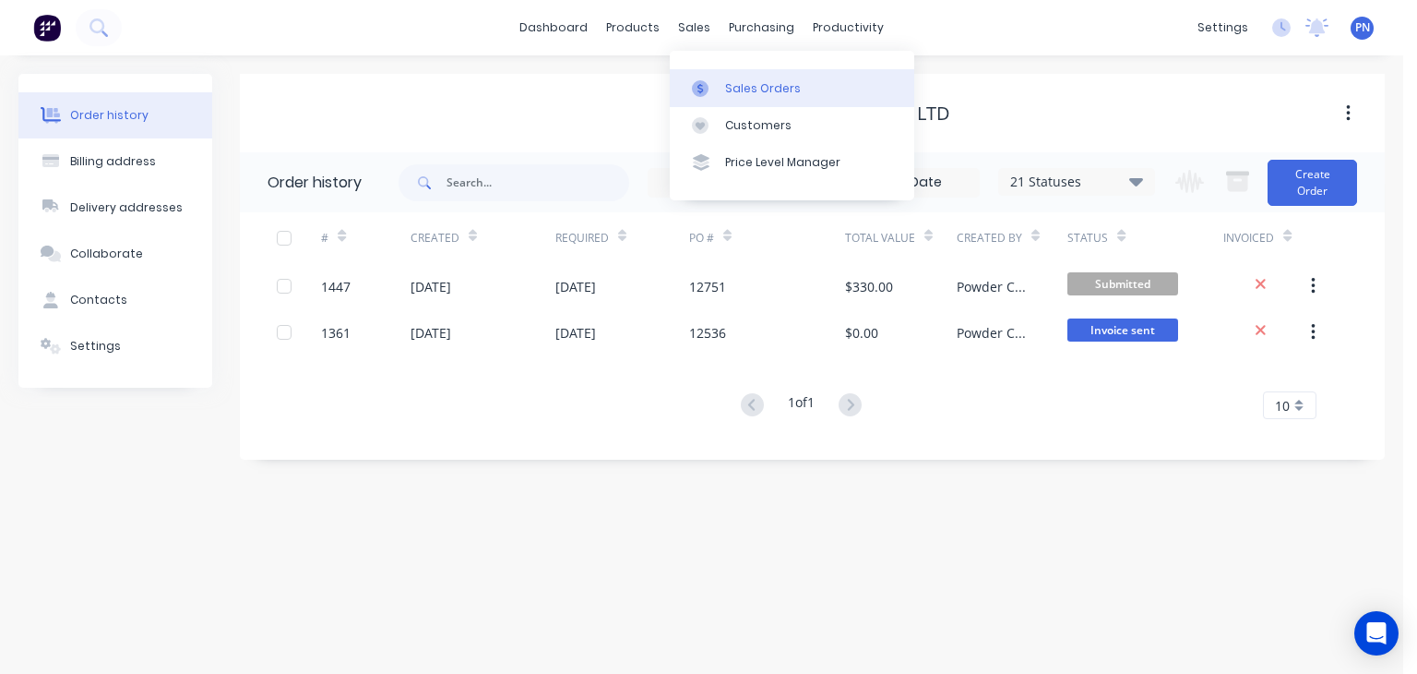
click at [742, 82] on div "Sales Orders" at bounding box center [763, 88] width 76 height 17
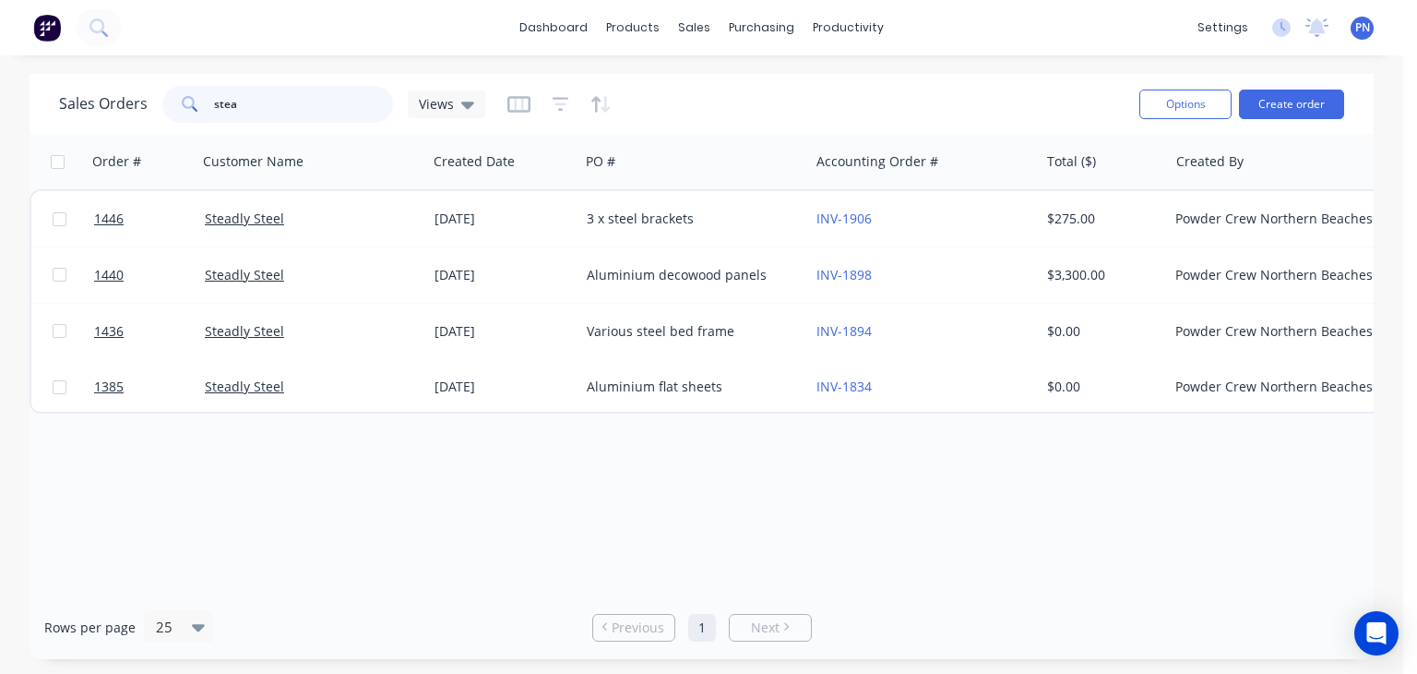
click at [340, 104] on input "stea" at bounding box center [304, 104] width 180 height 37
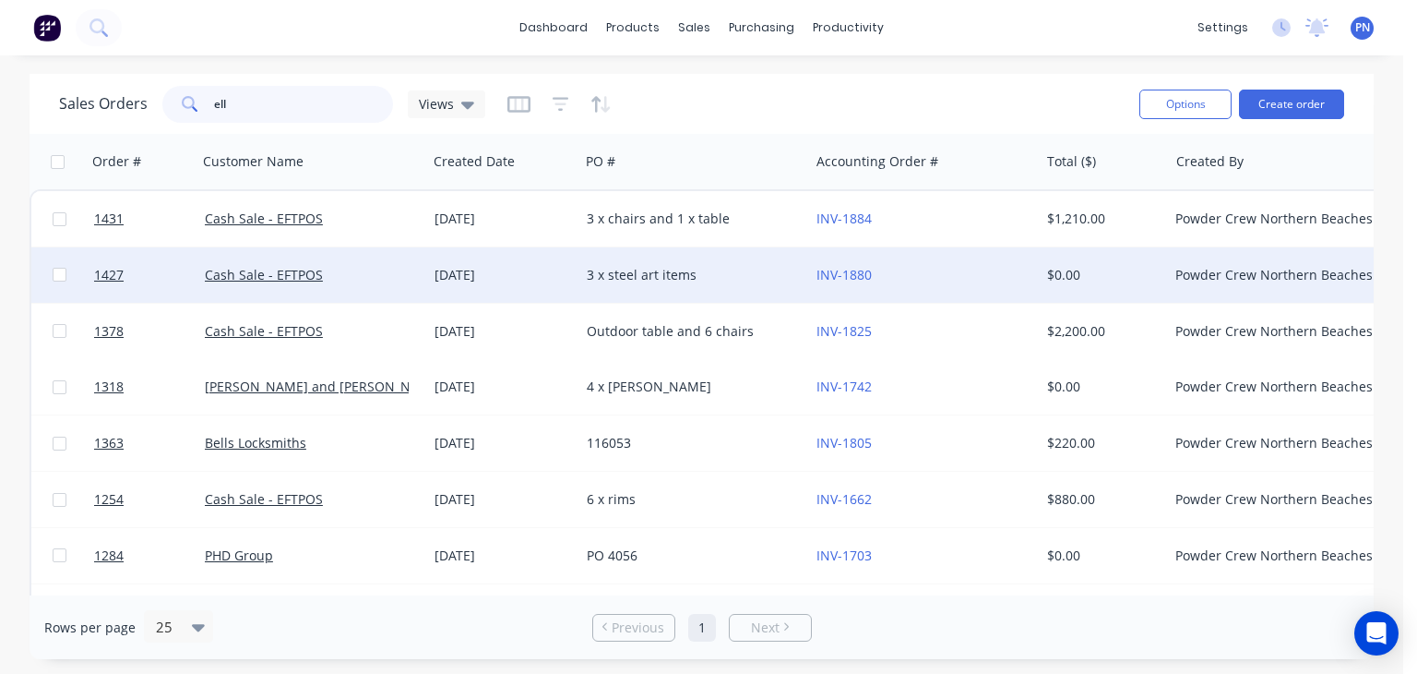
type input "ell"
click at [738, 272] on div "3 x steel art items" at bounding box center [689, 275] width 205 height 18
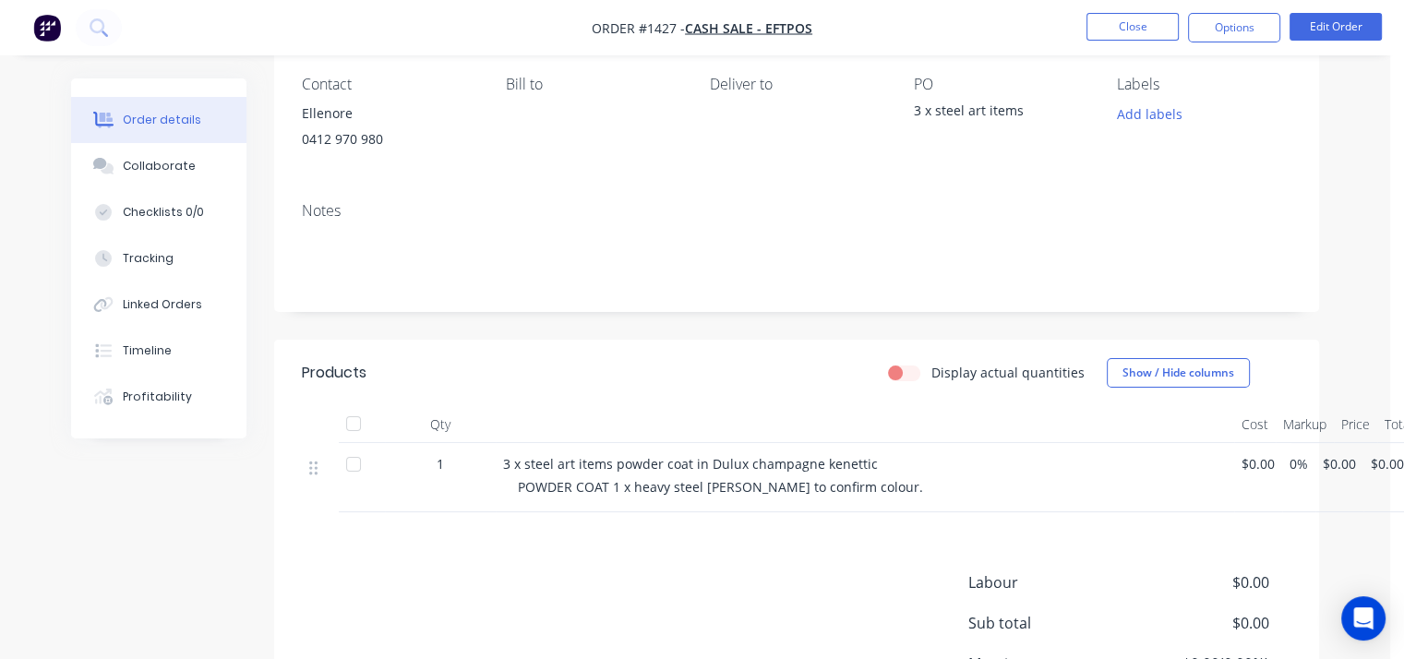
scroll to position [227, 0]
click at [1313, 340] on div "Created by Powder Crew Created [DATE] Required [DATE] Assigned to Add team memb…" at bounding box center [796, 333] width 1045 height 965
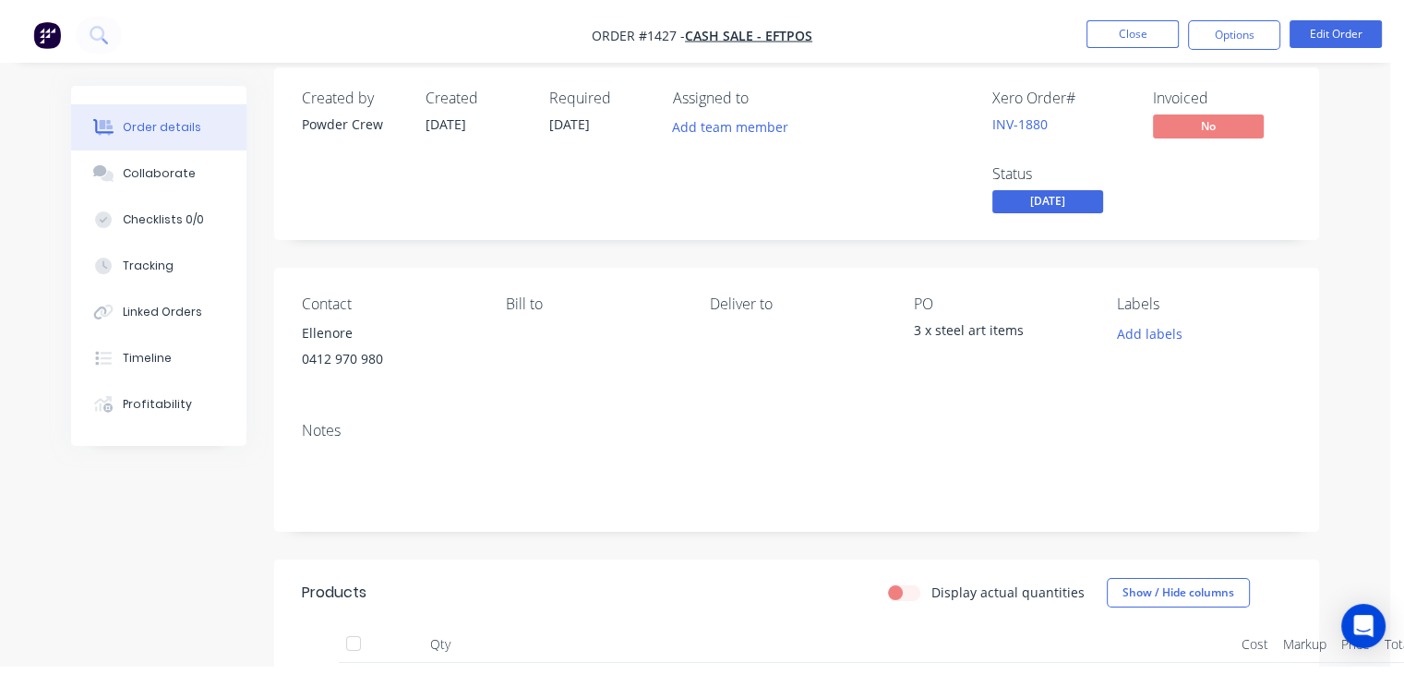
scroll to position [0, 0]
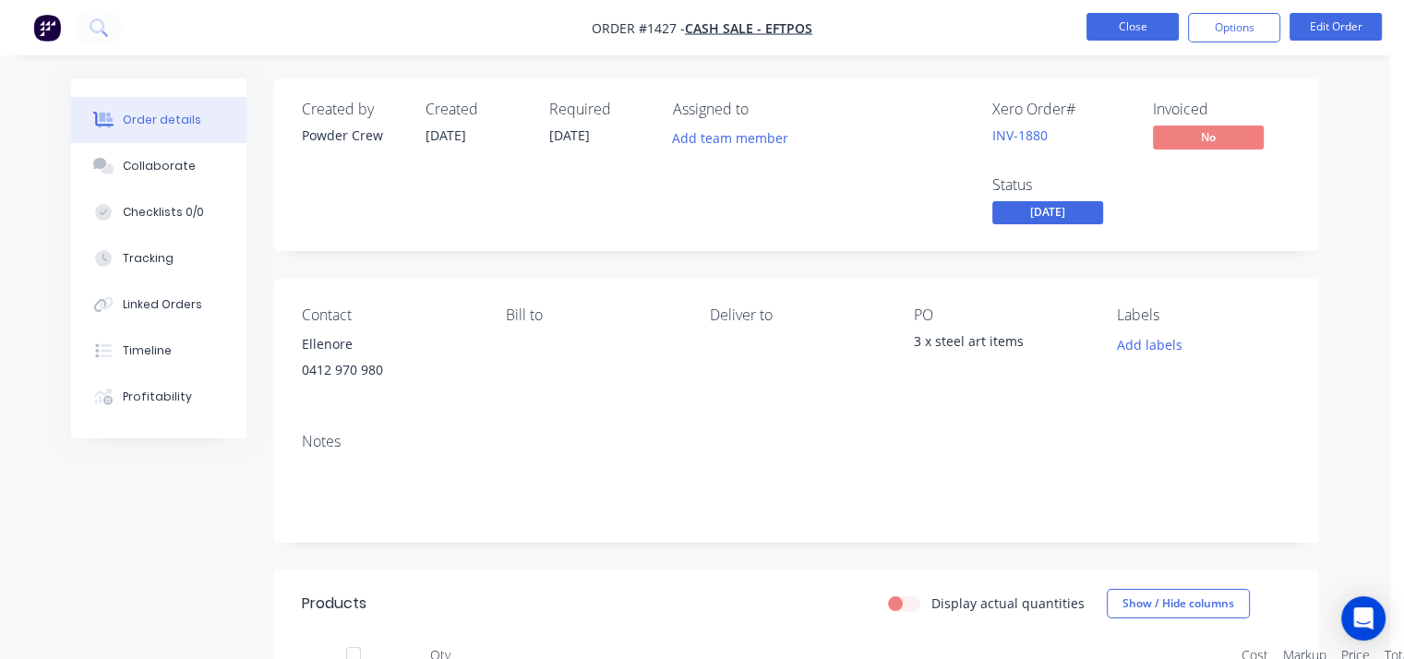
click at [1140, 18] on button "Close" at bounding box center [1132, 27] width 92 height 28
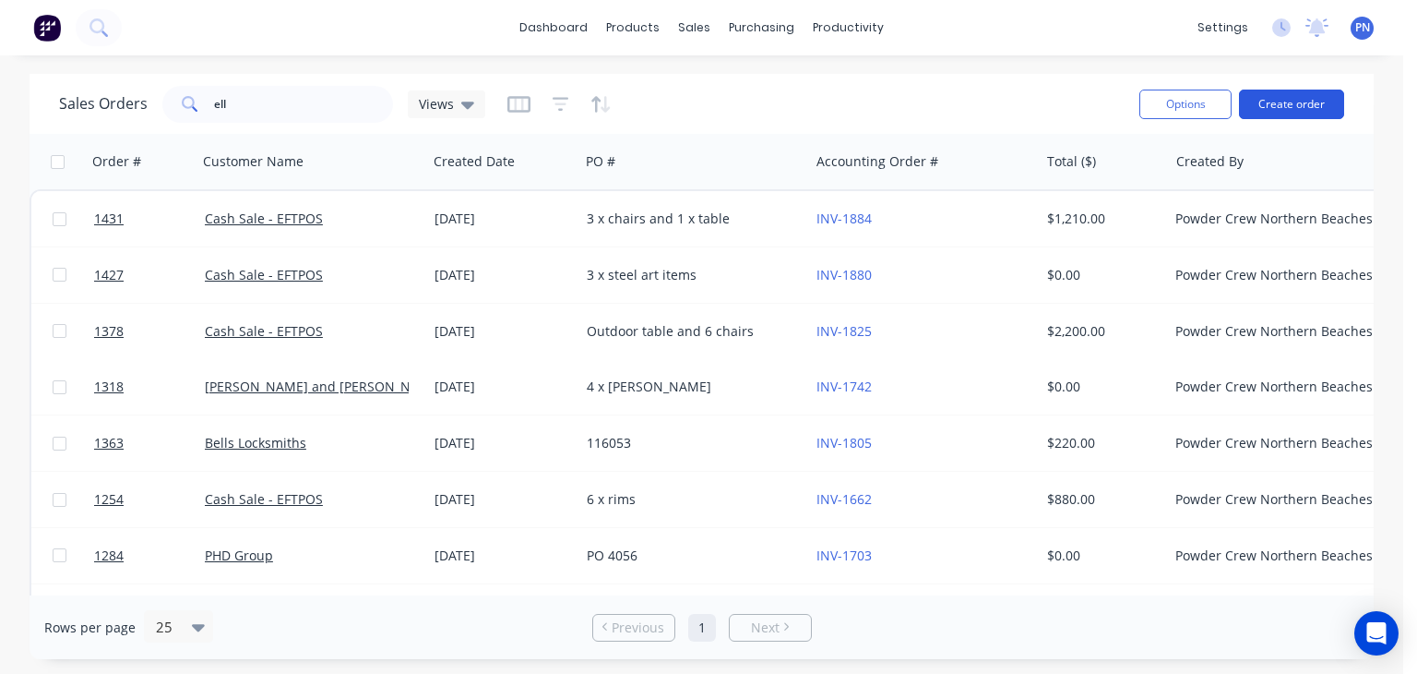
click at [1285, 94] on button "Create order" at bounding box center [1291, 105] width 105 height 30
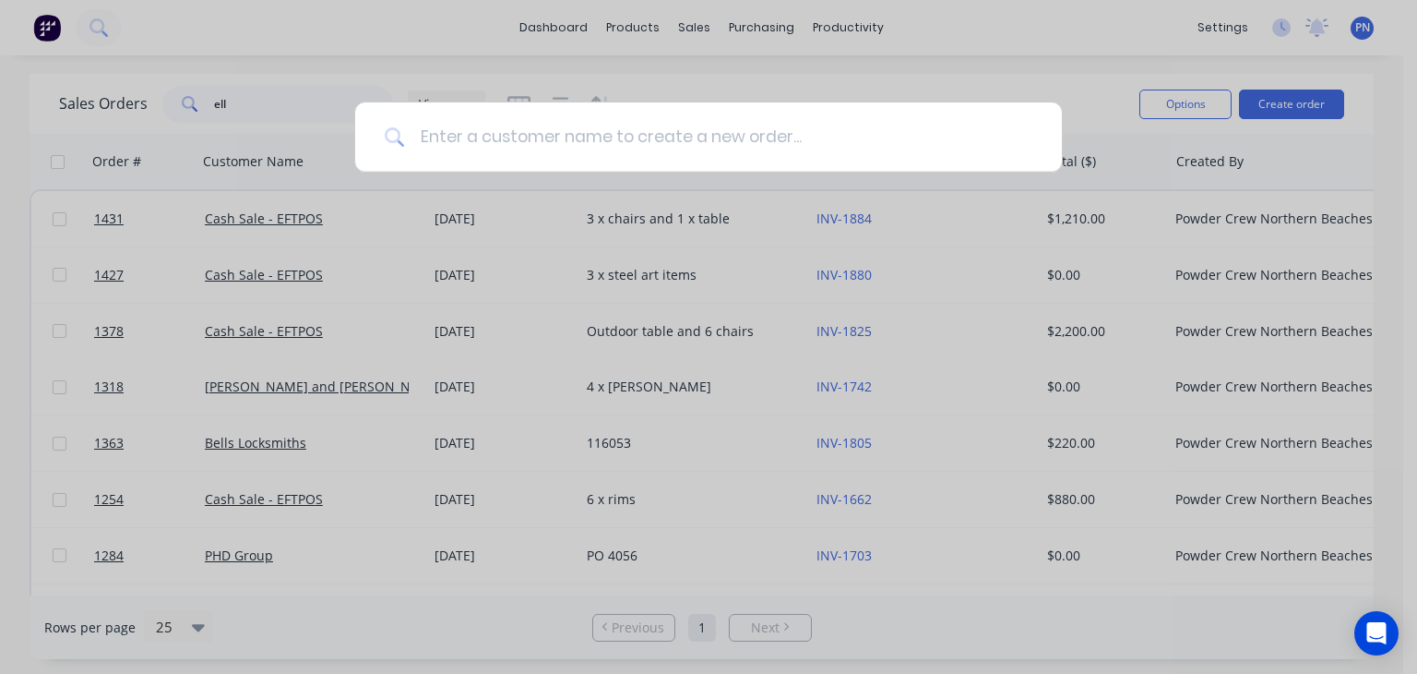
click at [721, 139] on input at bounding box center [718, 136] width 627 height 69
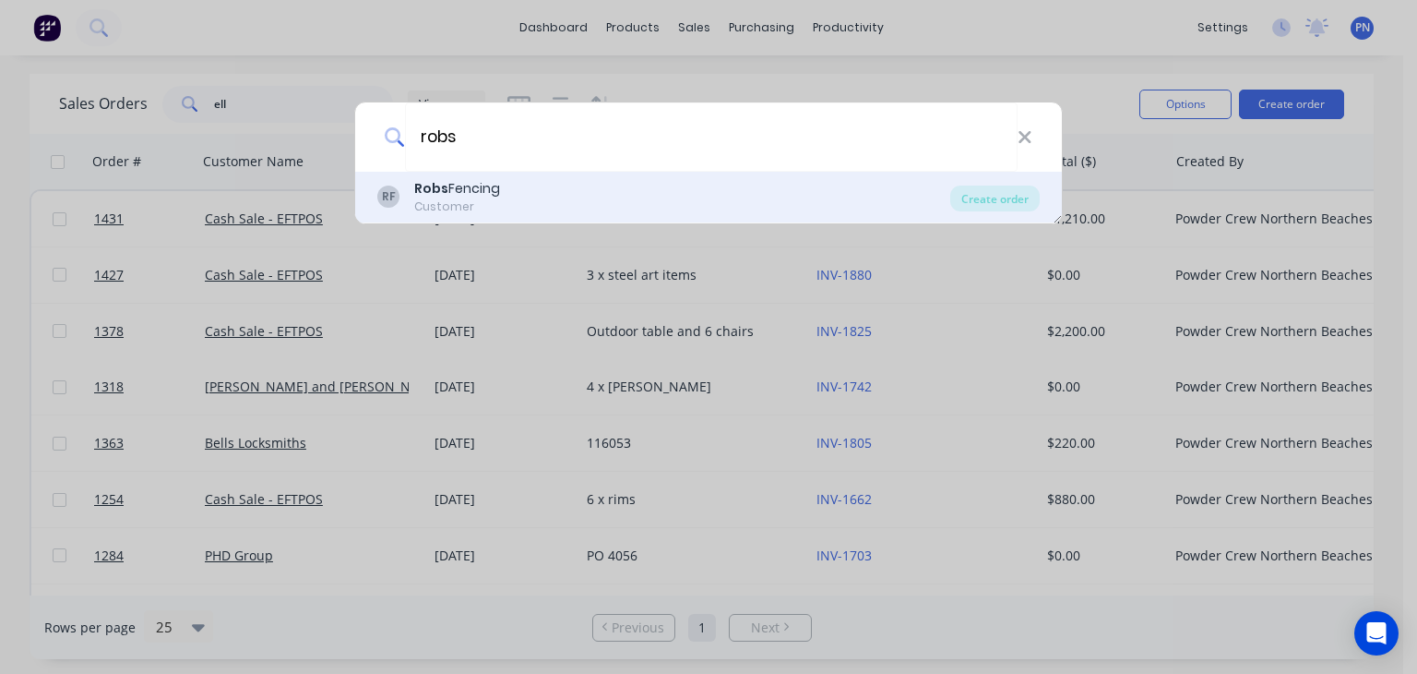
type input "robs"
click at [675, 201] on div "RF Robs Fencing Customer" at bounding box center [663, 197] width 573 height 36
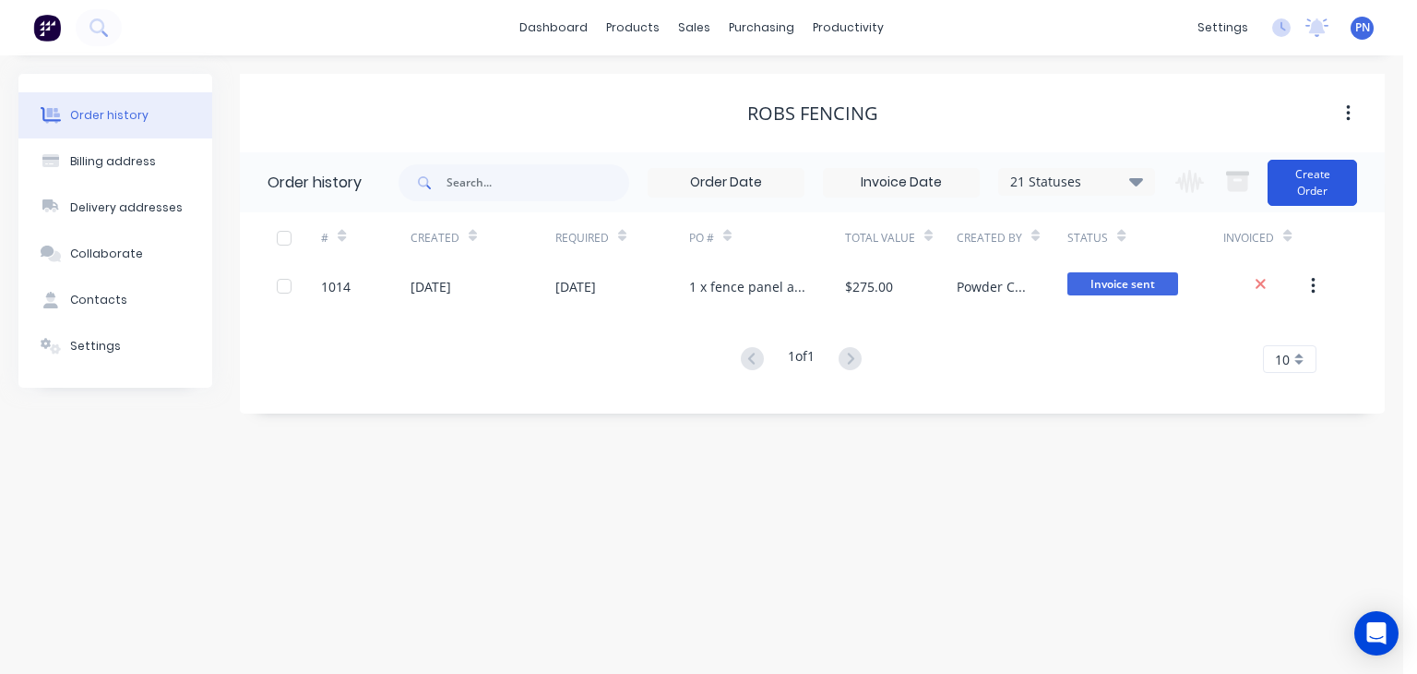
click at [1325, 185] on button "Create Order" at bounding box center [1313, 183] width 90 height 46
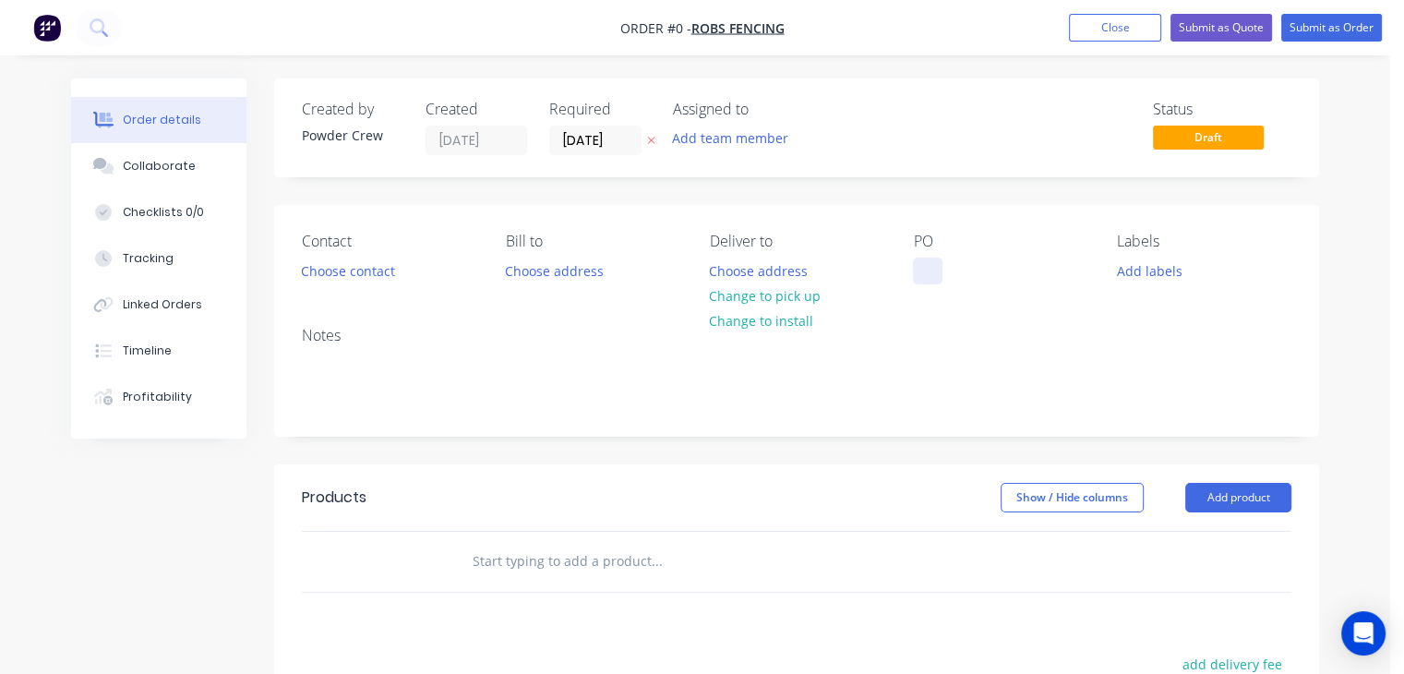
click at [933, 267] on div at bounding box center [928, 270] width 30 height 27
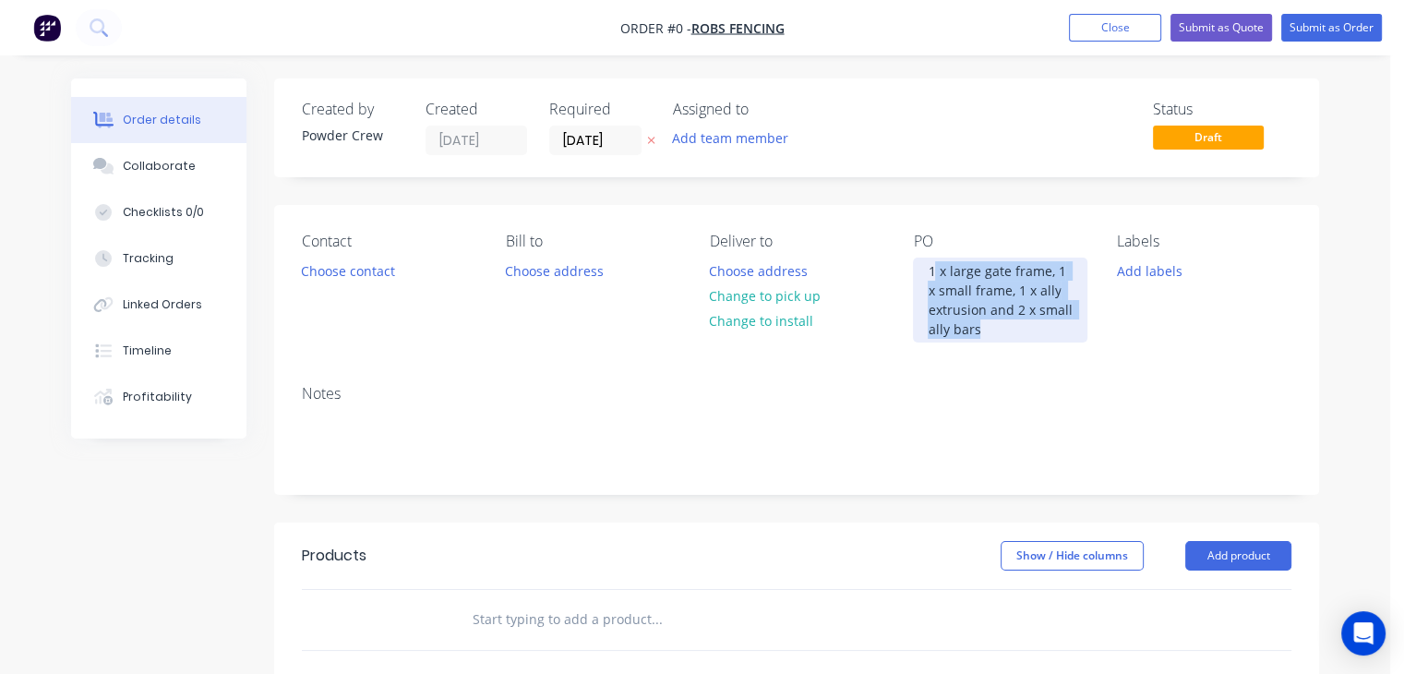
drag, startPoint x: 992, startPoint y: 327, endPoint x: 933, endPoint y: 267, distance: 84.2
click at [933, 267] on div "1 x large gate frame, 1 x small frame, 1 x ally extrusion and 2 x small ally ba…" at bounding box center [1000, 299] width 174 height 85
drag, startPoint x: 983, startPoint y: 330, endPoint x: 920, endPoint y: 263, distance: 92.1
click at [920, 263] on div "1 x large gate frame, 1 x small frame, 1 x ally extrusion and 2 x small ally ba…" at bounding box center [1000, 299] width 174 height 85
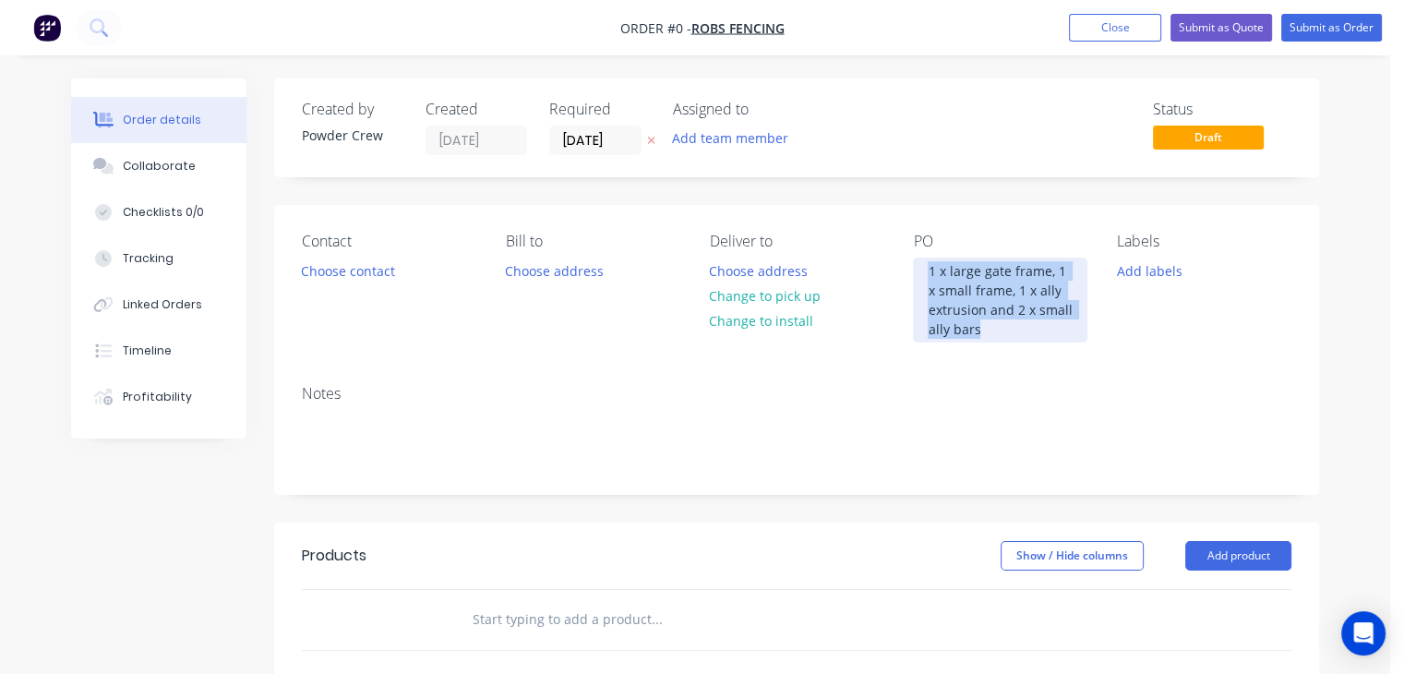
copy div "1 x large gate frame, 1 x small frame, 1 x ally extrusion and 2 x small ally ba…"
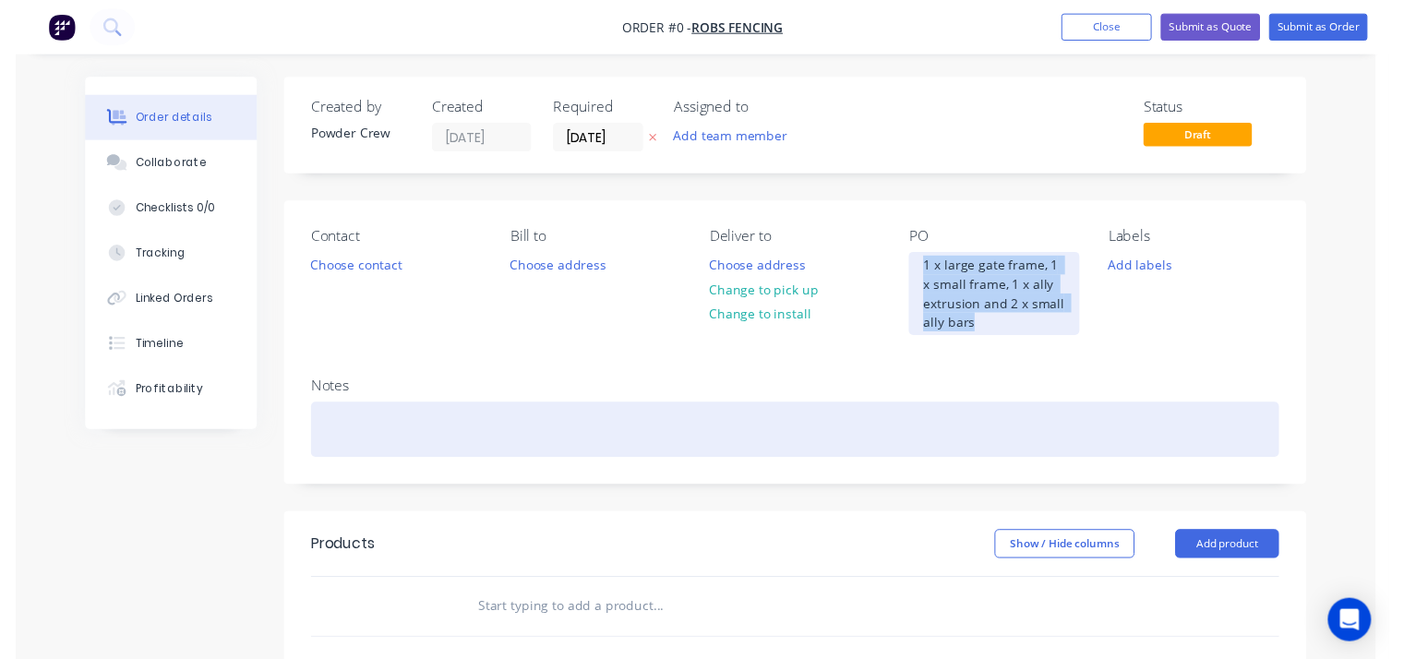
scroll to position [185, 0]
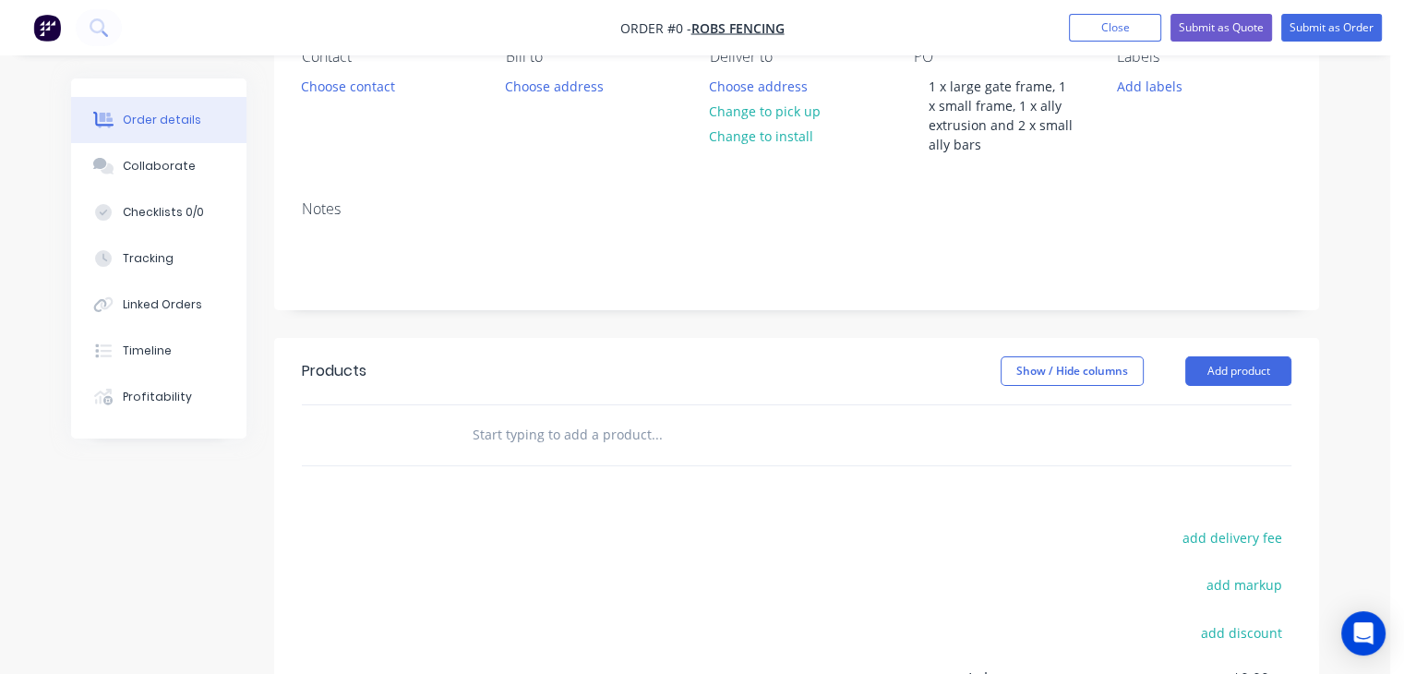
click at [1310, 438] on div "Order details Collaborate Checklists 0/0 Tracking Linked Orders Timeline Profit…" at bounding box center [695, 415] width 1284 height 1043
click at [1250, 363] on button "Add product" at bounding box center [1238, 371] width 106 height 30
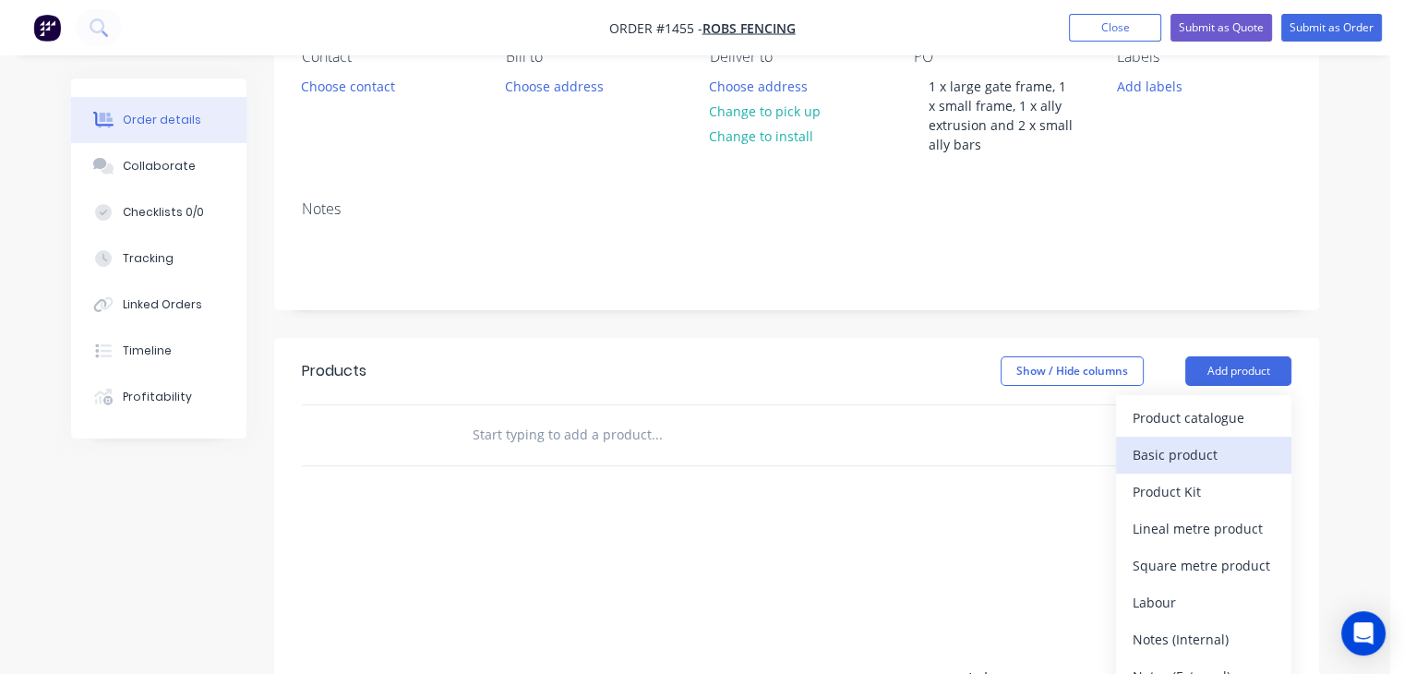
click at [1218, 446] on div "Basic product" at bounding box center [1203, 454] width 142 height 27
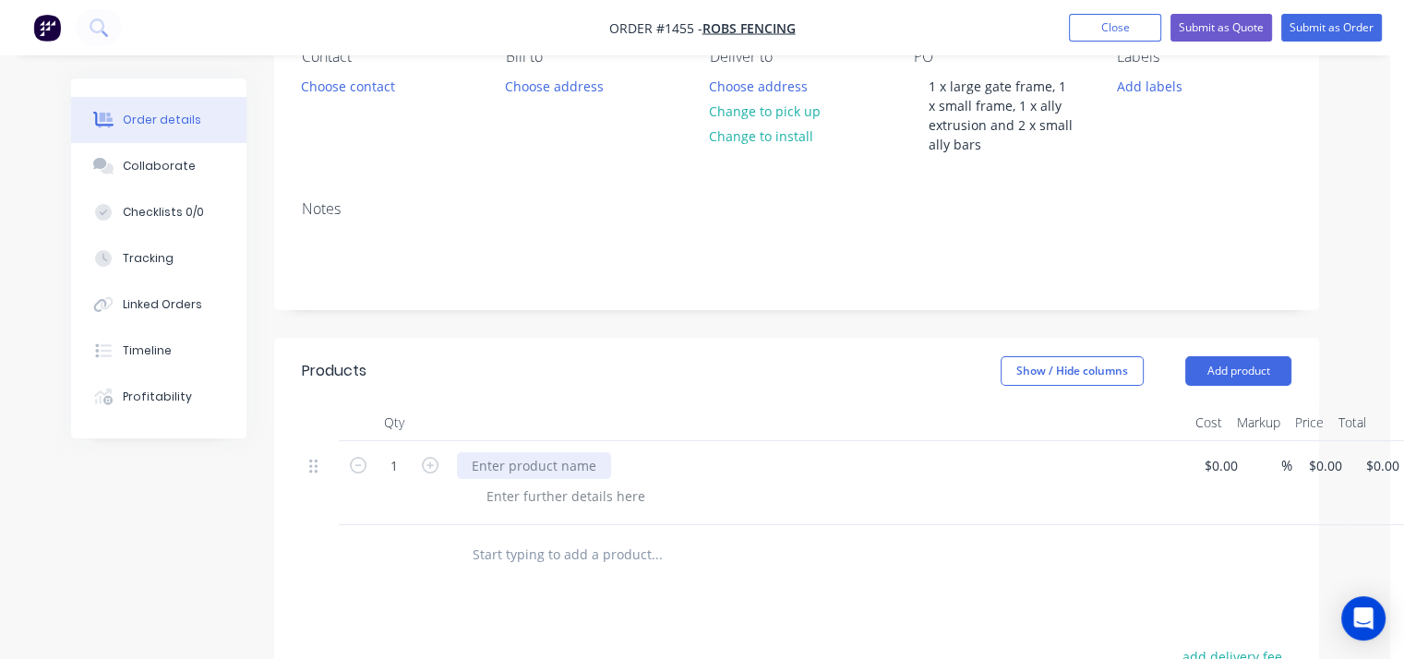
click at [593, 468] on div at bounding box center [534, 465] width 154 height 27
paste div
drag, startPoint x: 823, startPoint y: 466, endPoint x: 957, endPoint y: 475, distance: 134.1
click at [957, 475] on div "1 x large gate frame, 1 x small frame, 1 x ally extrusion and 2 x small ally ba…" at bounding box center [818, 465] width 723 height 27
copy div "2 x small ally bars"
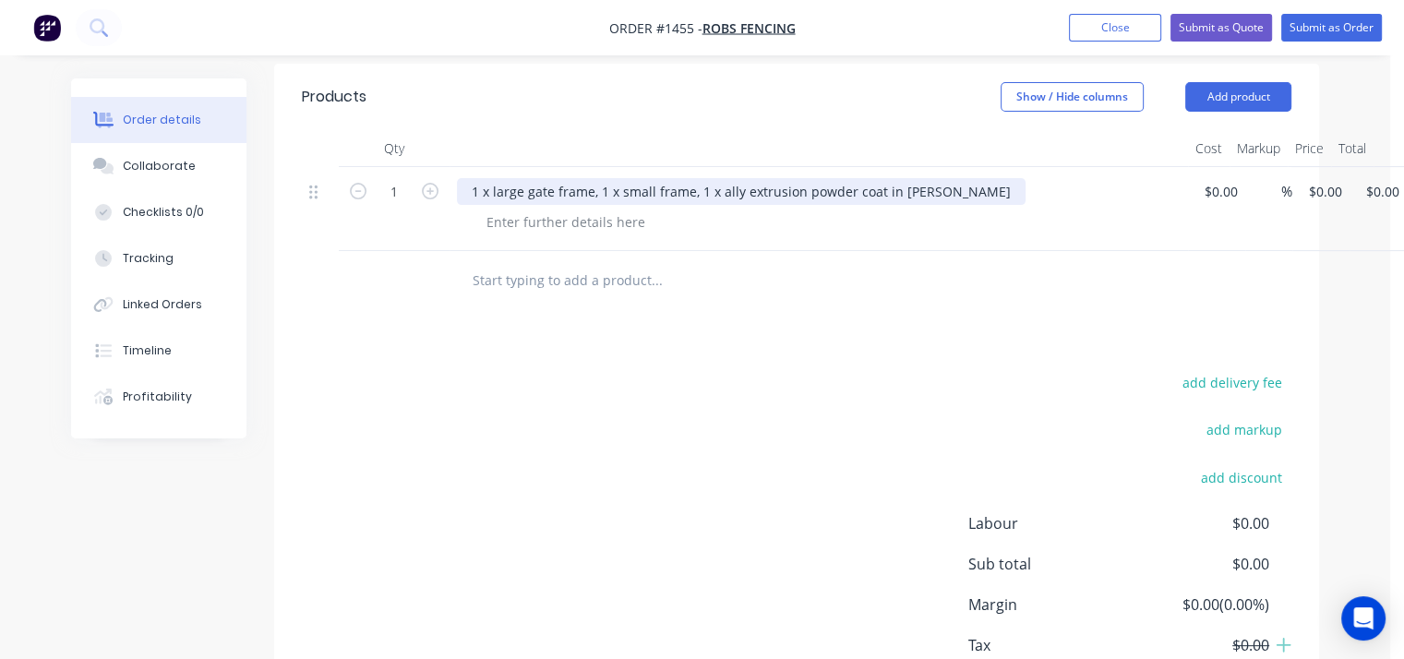
scroll to position [461, 0]
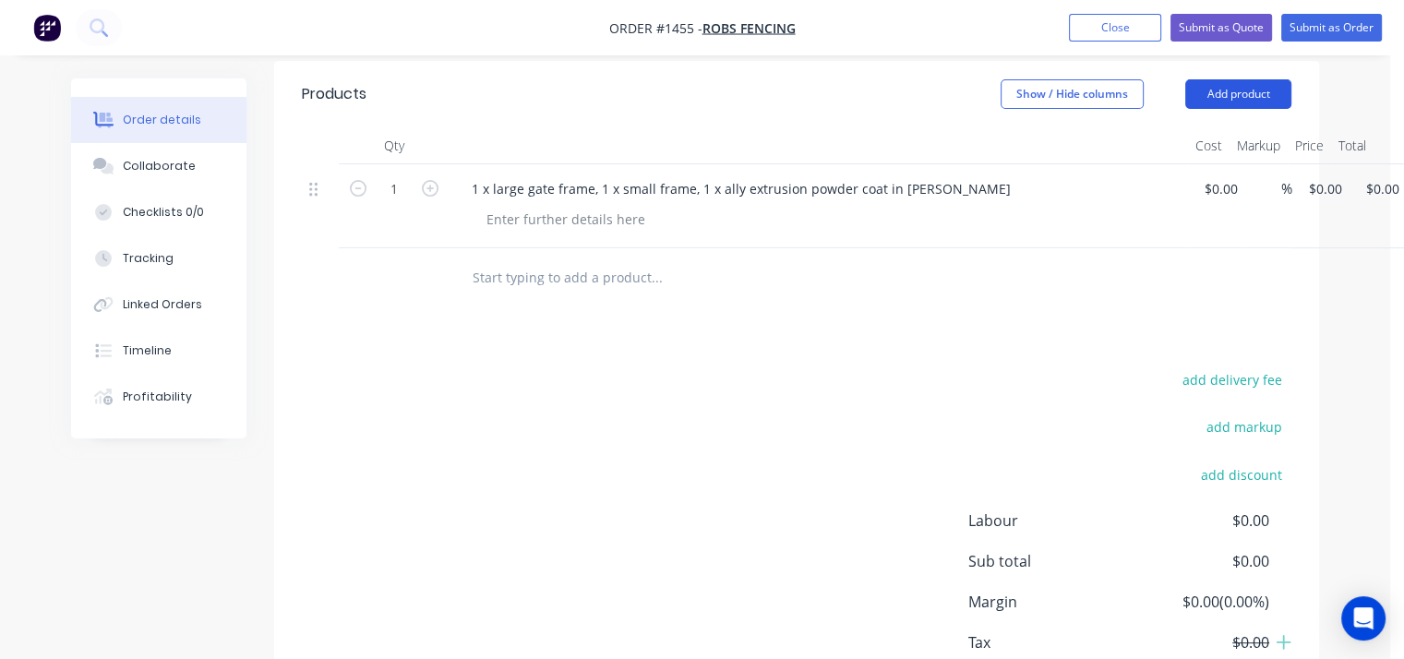
click at [1223, 90] on button "Add product" at bounding box center [1238, 94] width 106 height 30
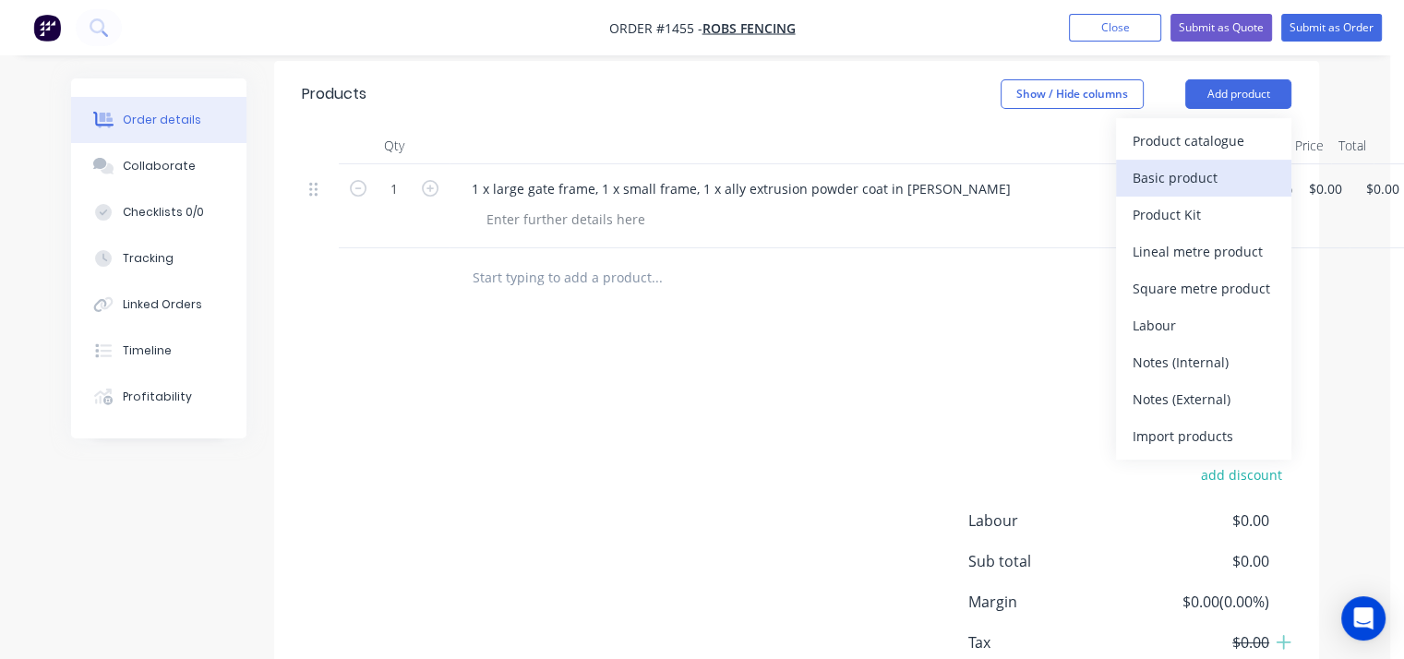
click at [1189, 172] on div "Basic product" at bounding box center [1203, 177] width 142 height 27
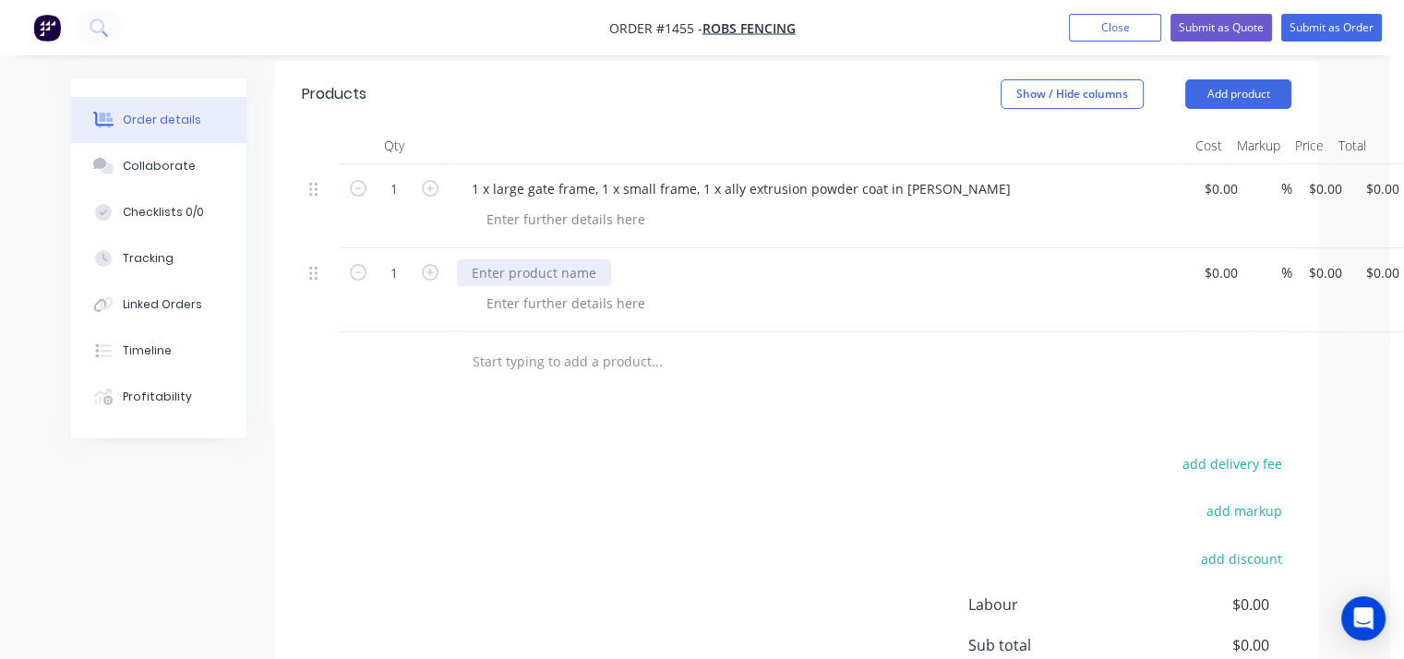
paste div
click at [790, 318] on div "2 x small ally bars powder coat in monument satin" at bounding box center [818, 290] width 738 height 84
click at [1211, 280] on input at bounding box center [1212, 272] width 21 height 27
type input "$200.00"
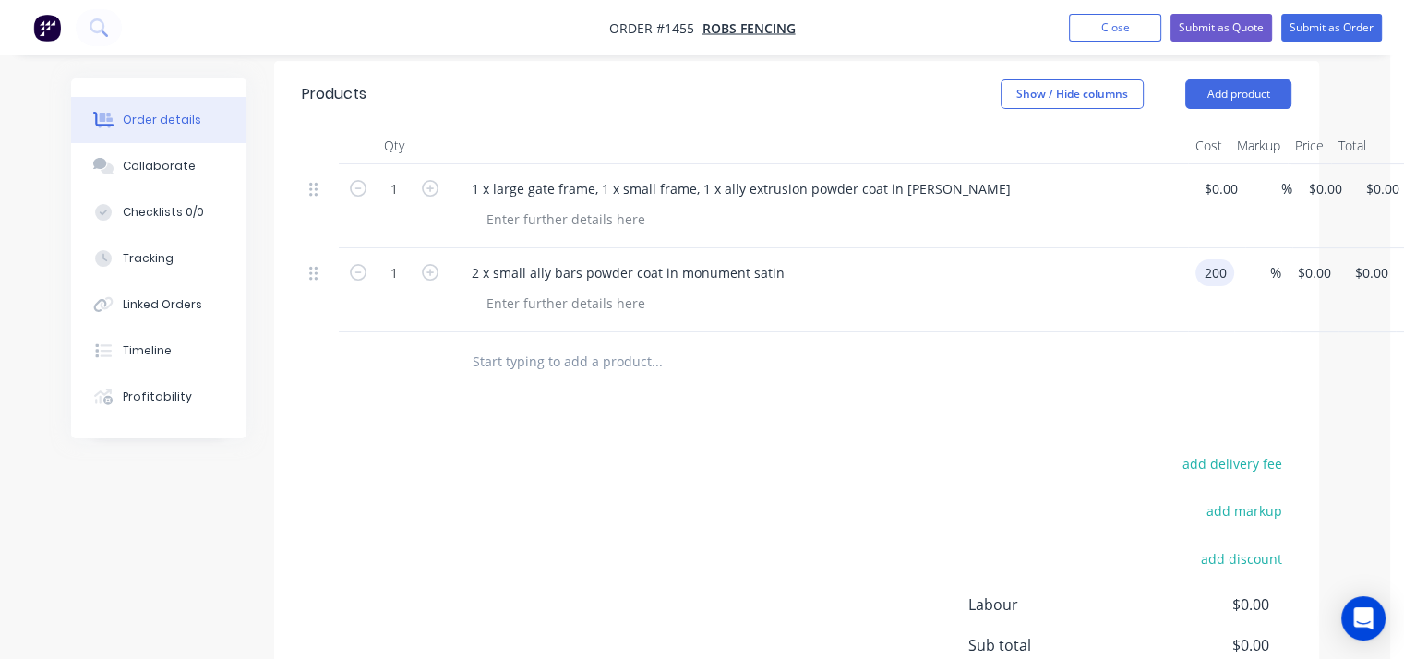
type input "$200.00"
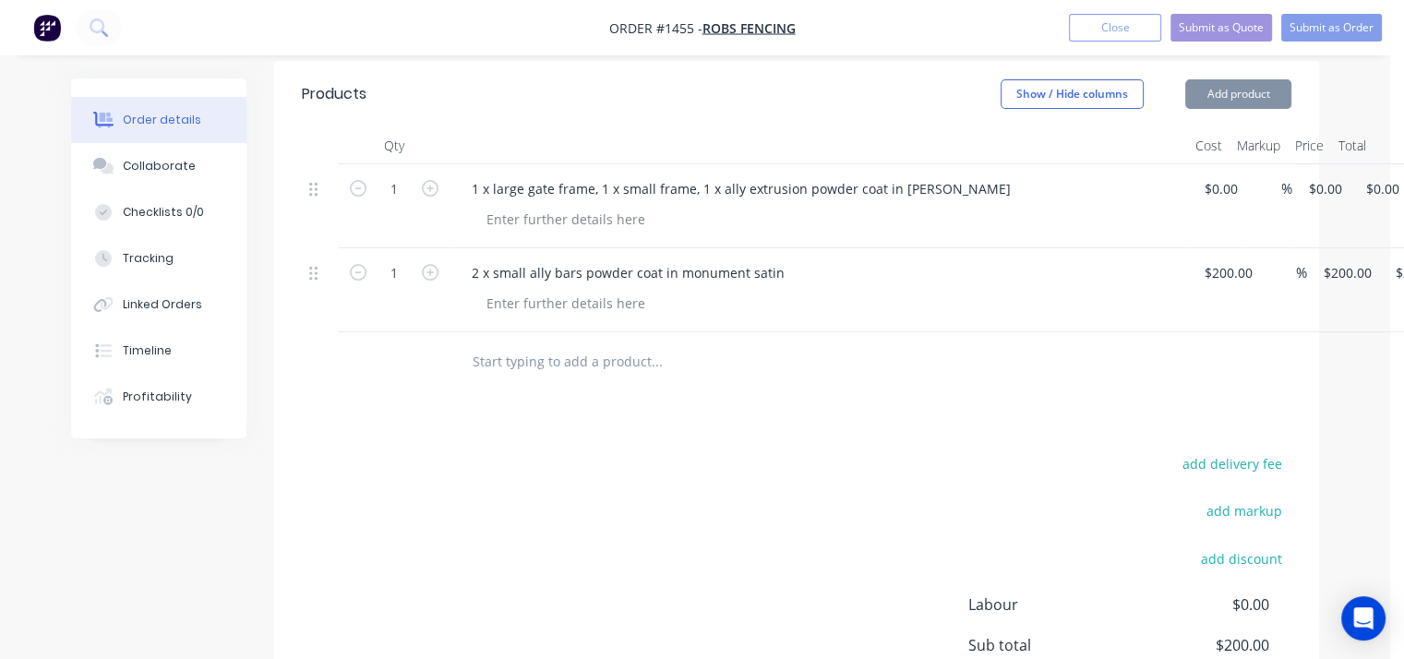
click at [1221, 218] on div "$0.00 $0.00" at bounding box center [1216, 206] width 57 height 84
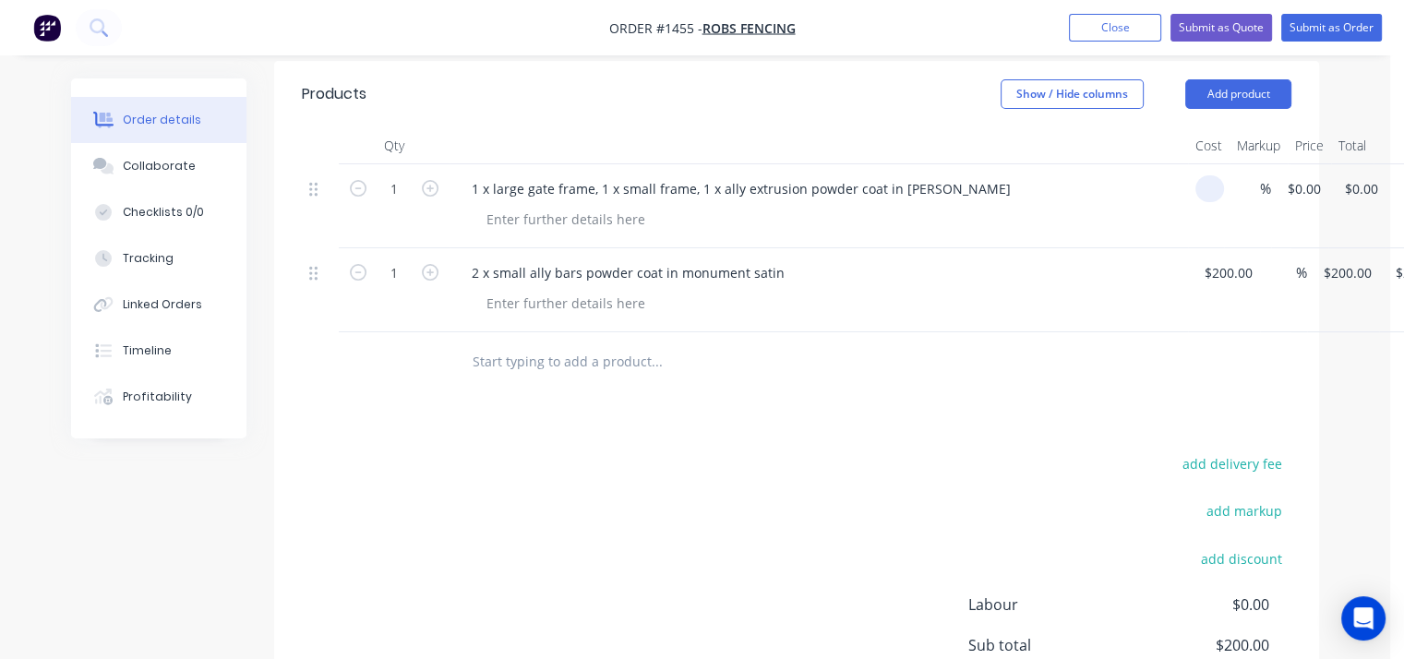
click at [1211, 189] on input at bounding box center [1212, 188] width 21 height 27
type input "$800.00"
click at [1140, 267] on div "2 x small ally bars powder coat in monument satin" at bounding box center [818, 272] width 723 height 27
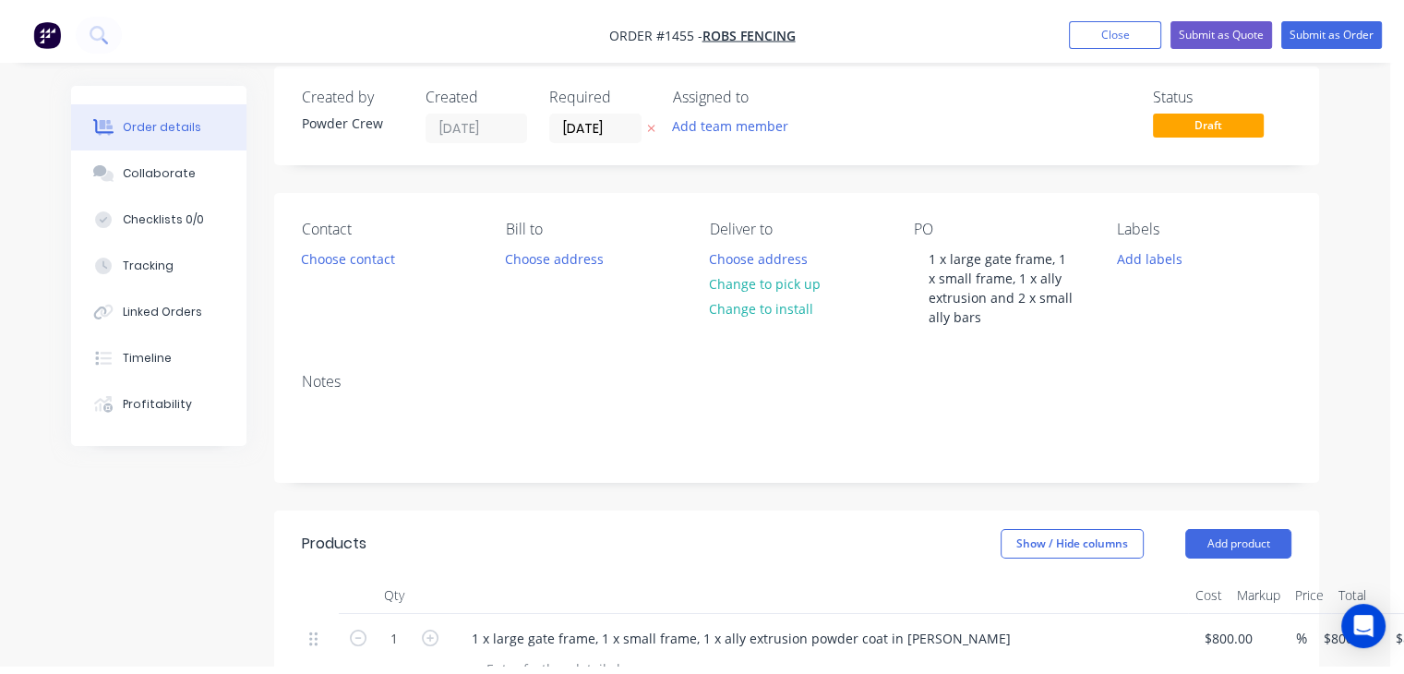
scroll to position [0, 0]
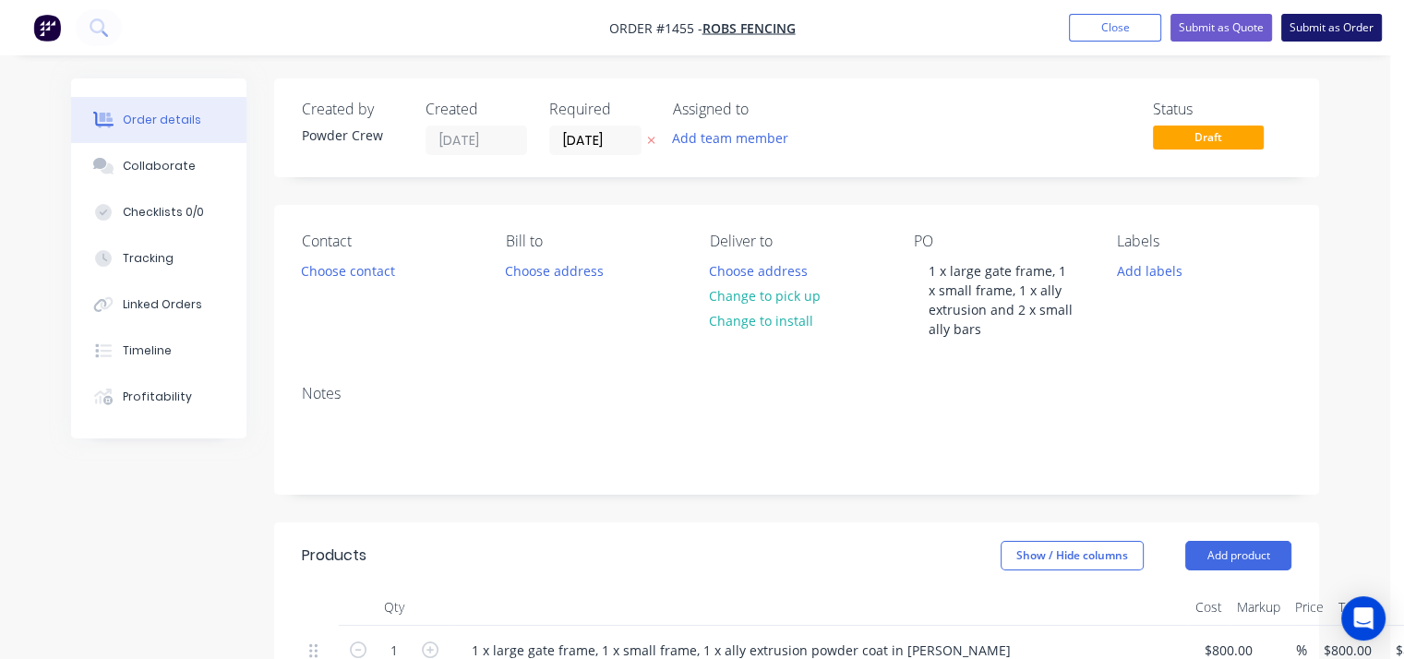
click at [1333, 26] on button "Submit as Order" at bounding box center [1331, 28] width 101 height 28
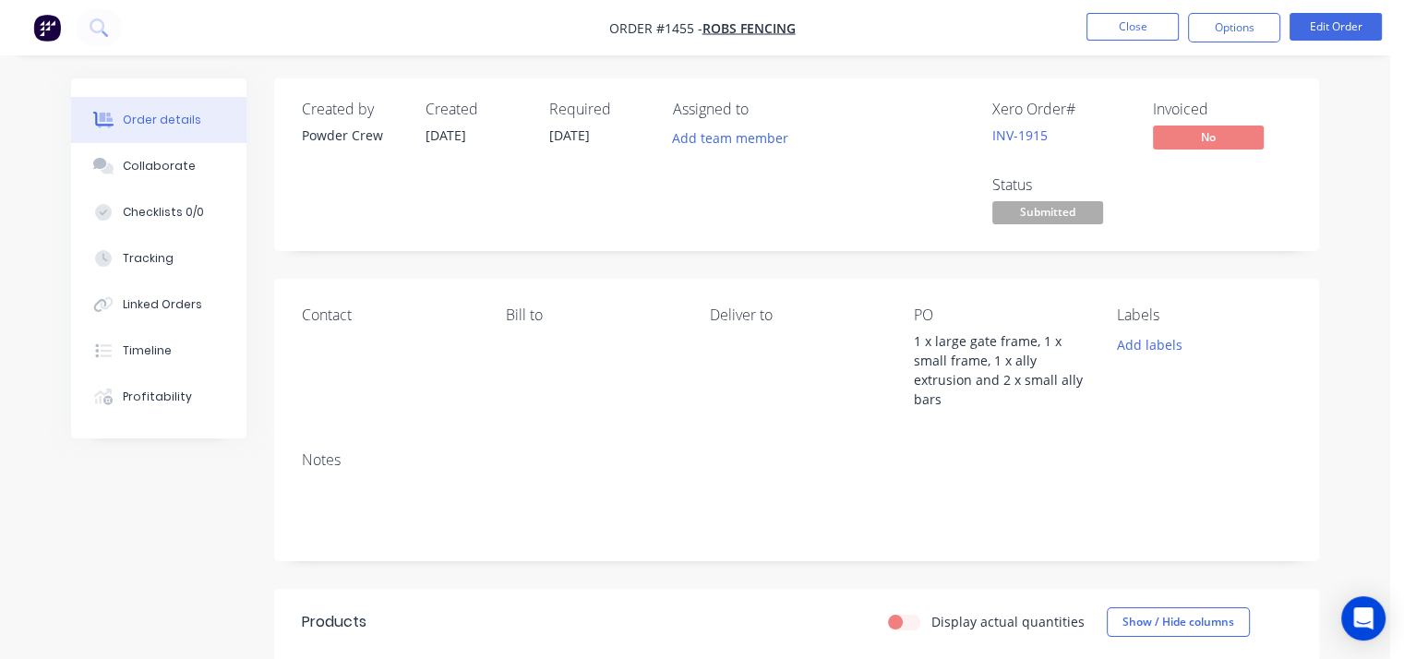
click at [1230, 30] on button "Options" at bounding box center [1234, 28] width 92 height 30
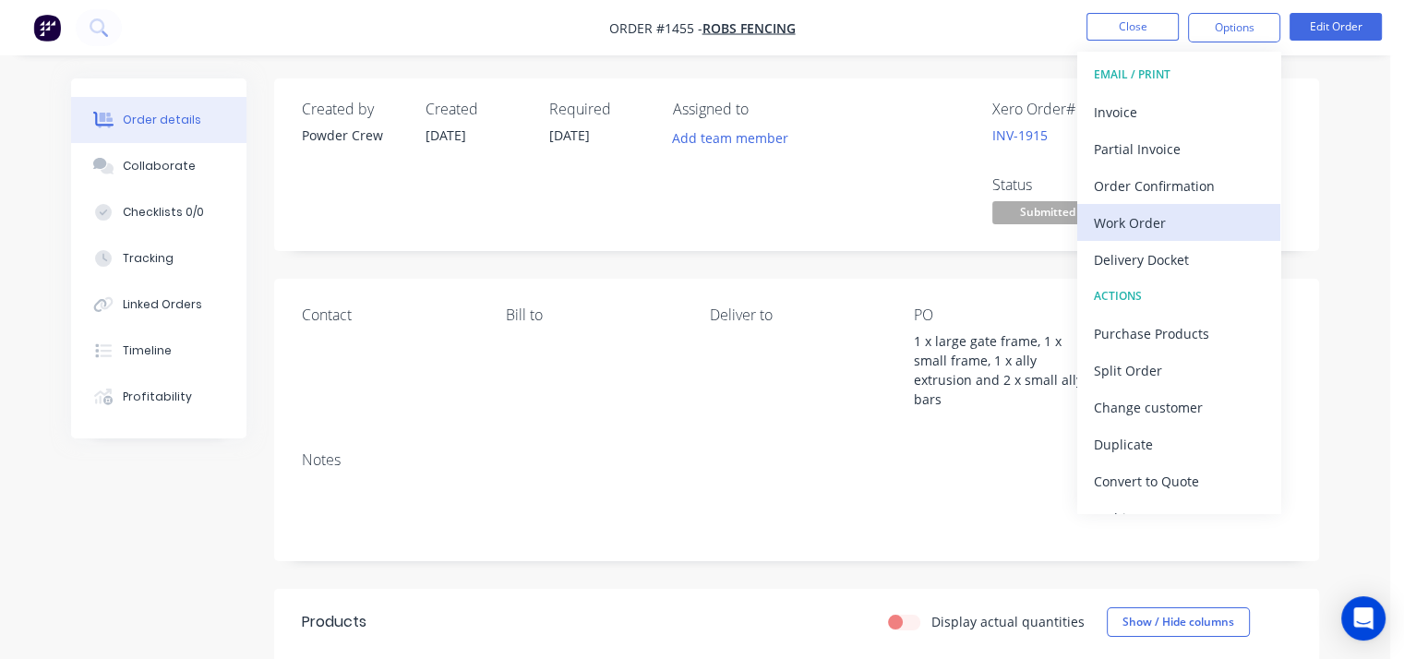
click at [1170, 209] on div "Work Order" at bounding box center [1178, 222] width 170 height 27
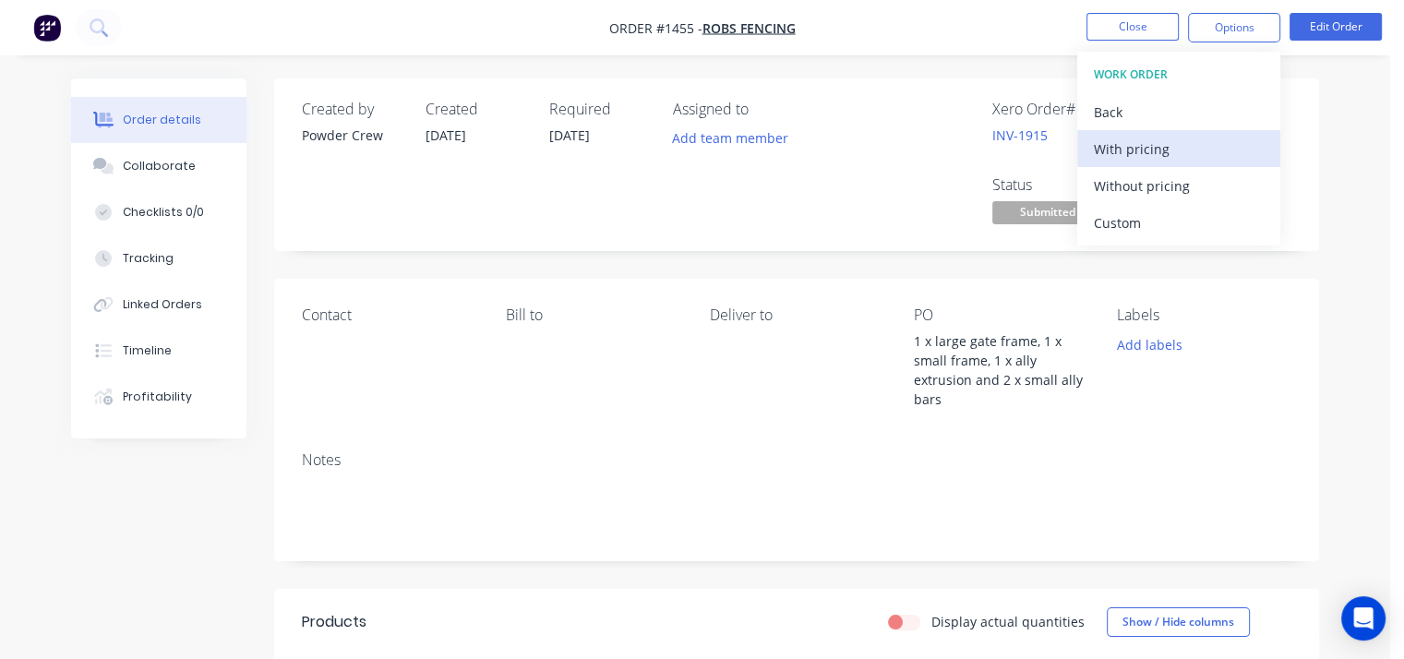
click at [1156, 141] on div "With pricing" at bounding box center [1178, 149] width 170 height 27
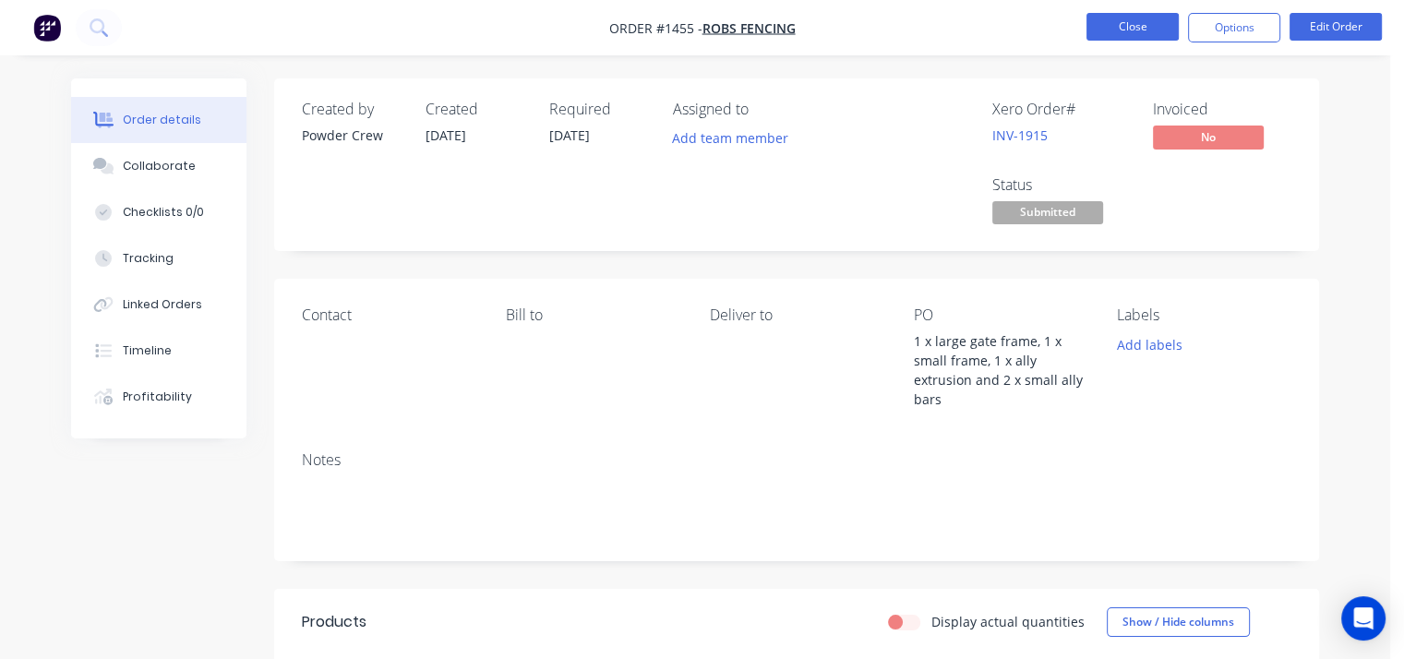
click at [1141, 27] on button "Close" at bounding box center [1132, 27] width 92 height 28
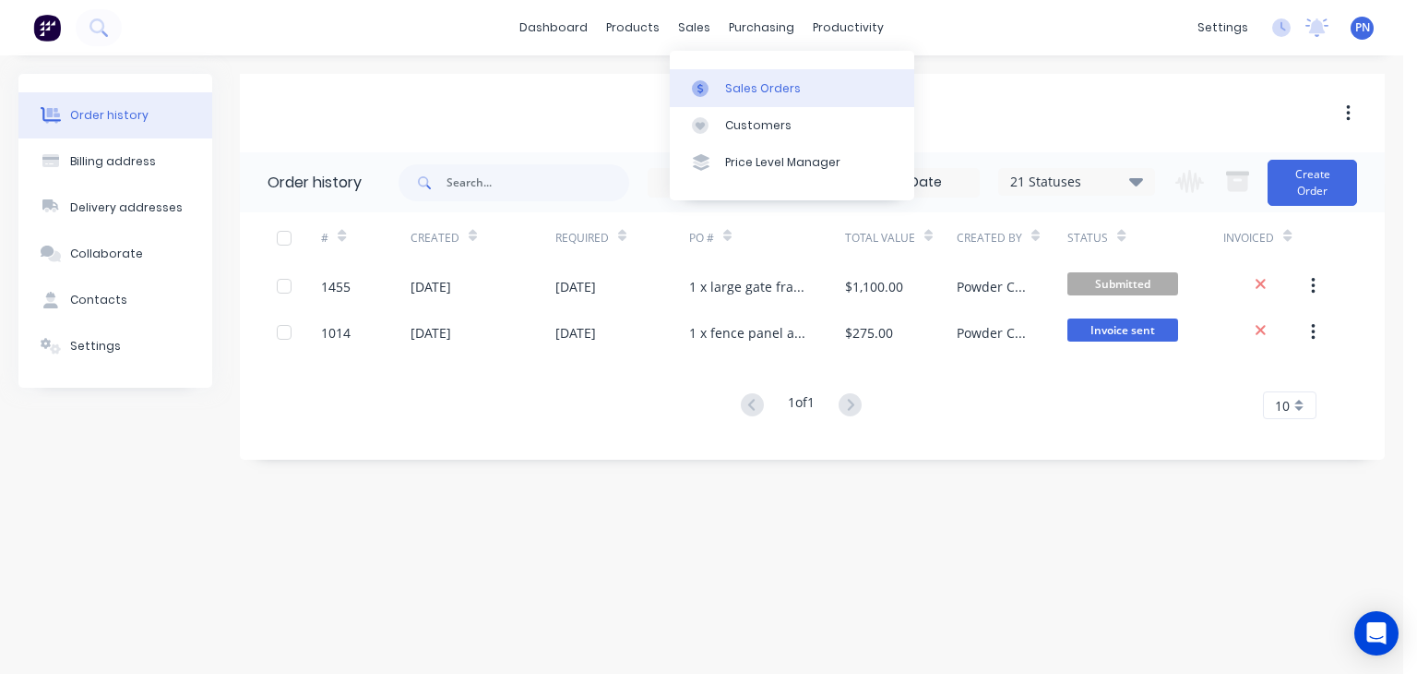
click at [768, 82] on div "Sales Orders" at bounding box center [763, 88] width 76 height 17
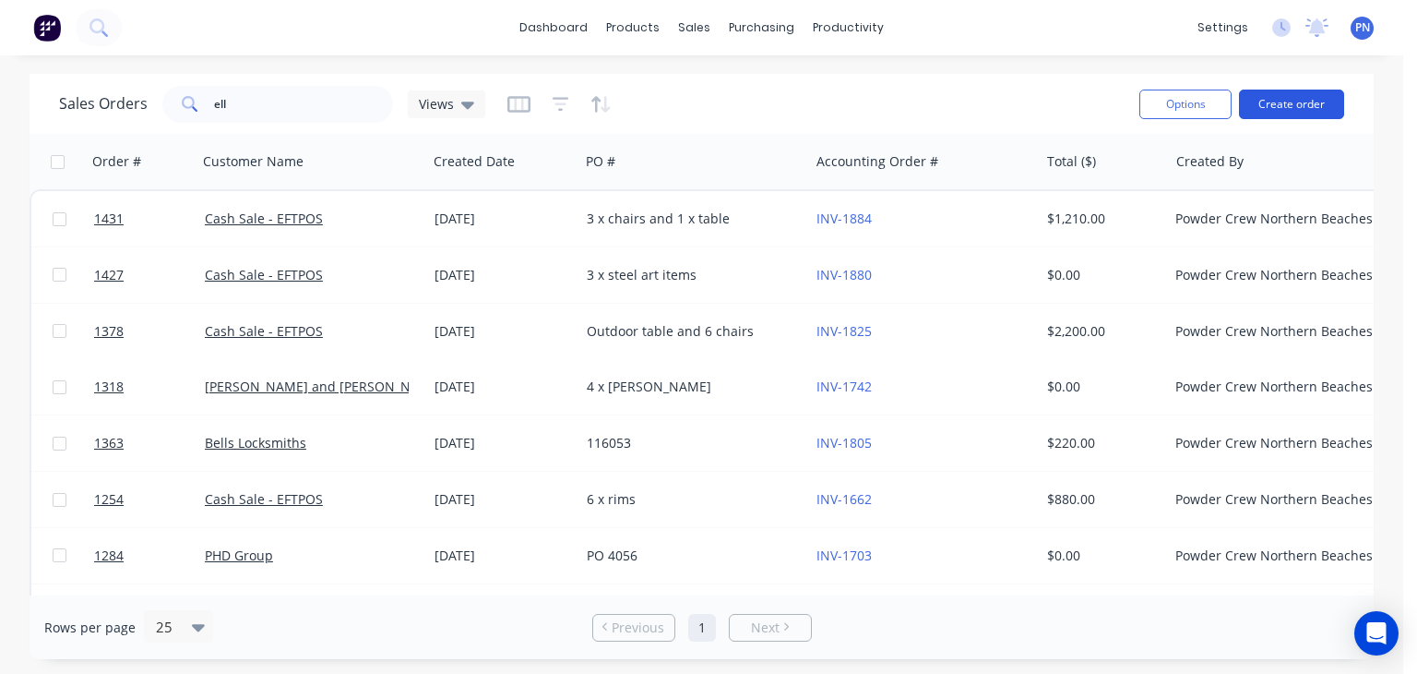
click at [1303, 114] on button "Create order" at bounding box center [1291, 105] width 105 height 30
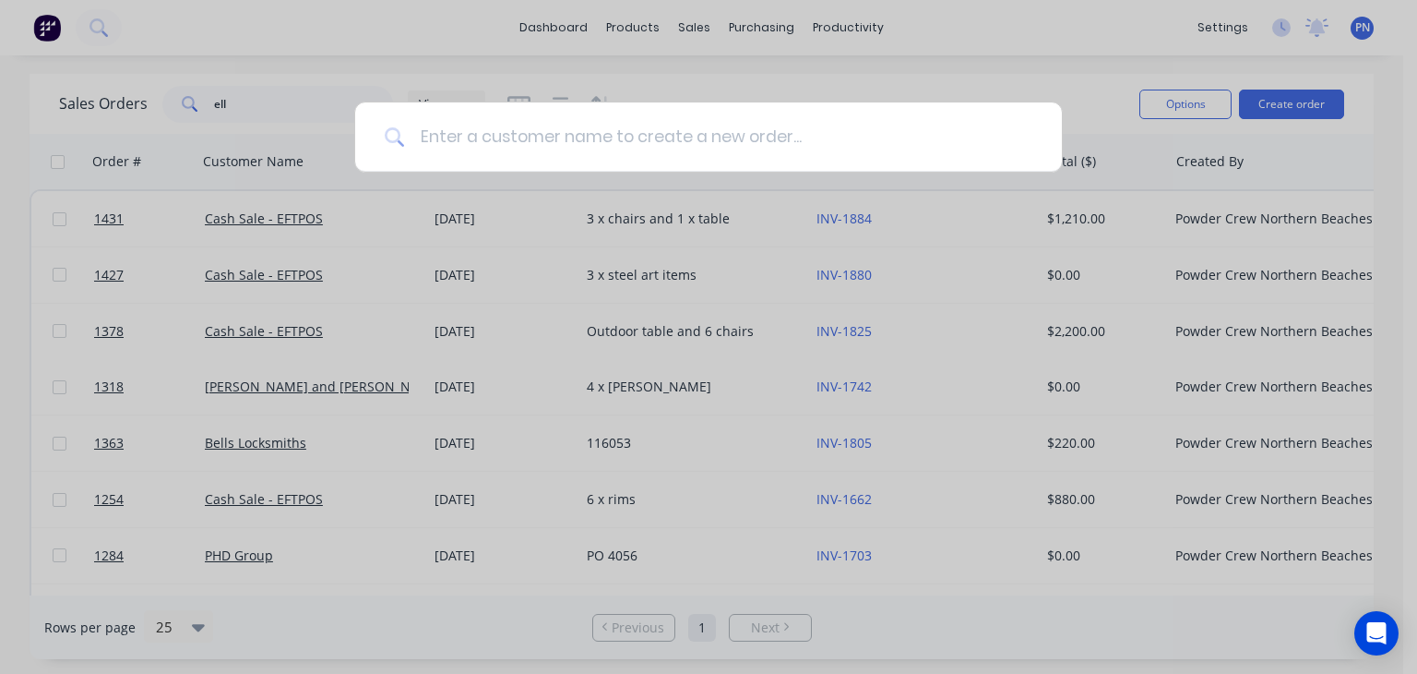
click at [574, 125] on input at bounding box center [718, 136] width 627 height 69
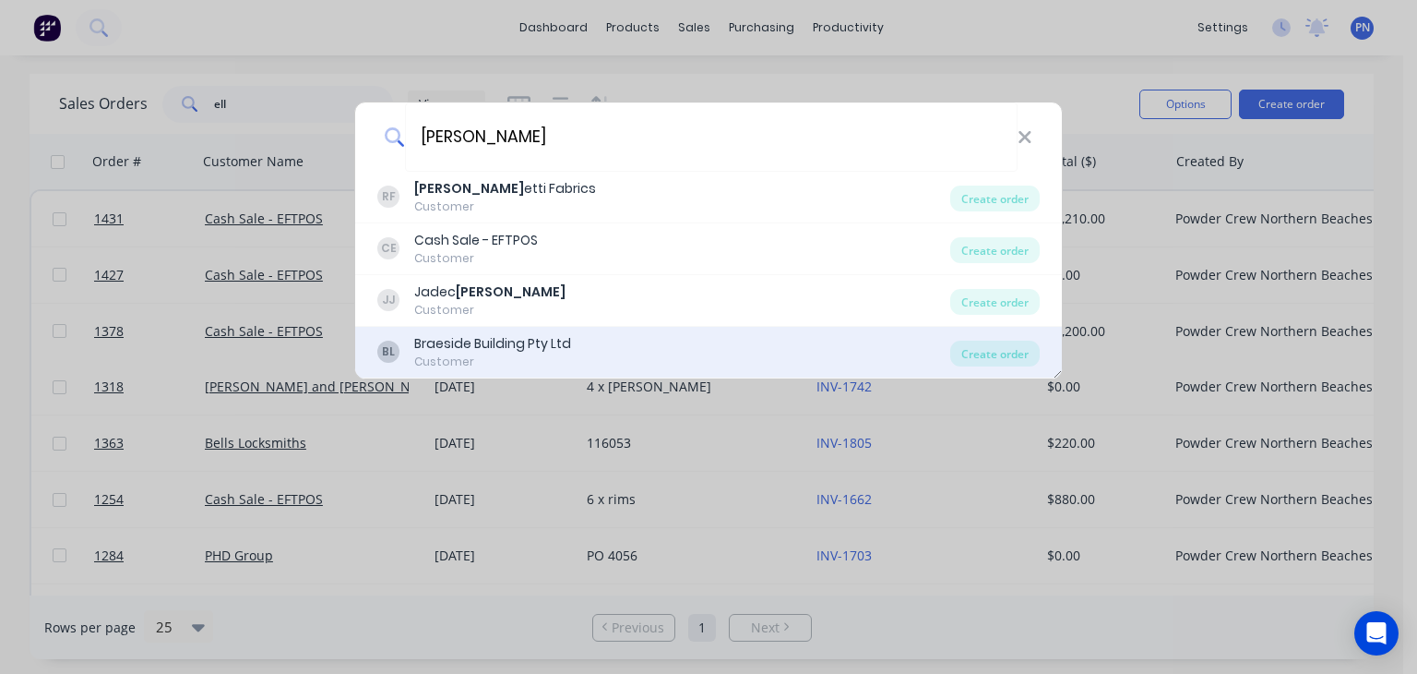
type input "[PERSON_NAME]"
click at [545, 348] on div "Braeside Building Pty Ltd" at bounding box center [492, 343] width 157 height 19
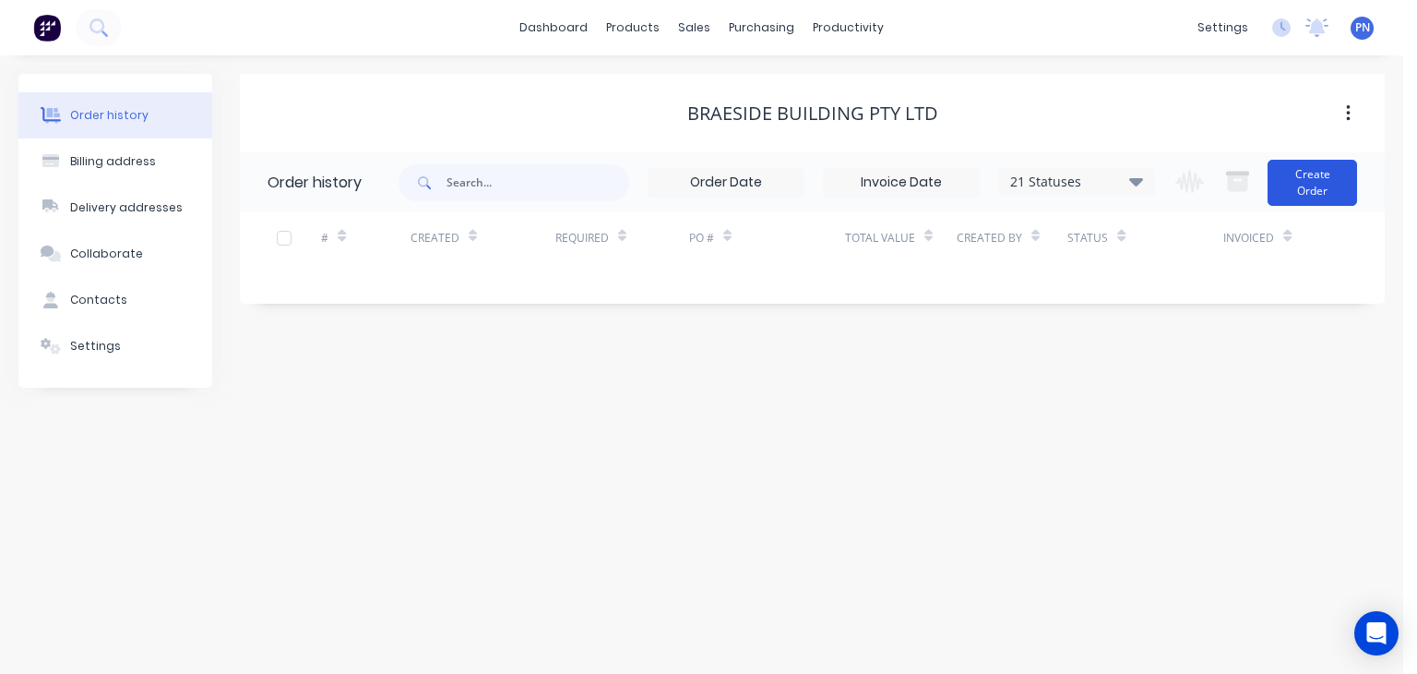
click at [1301, 179] on button "Create Order" at bounding box center [1313, 183] width 90 height 46
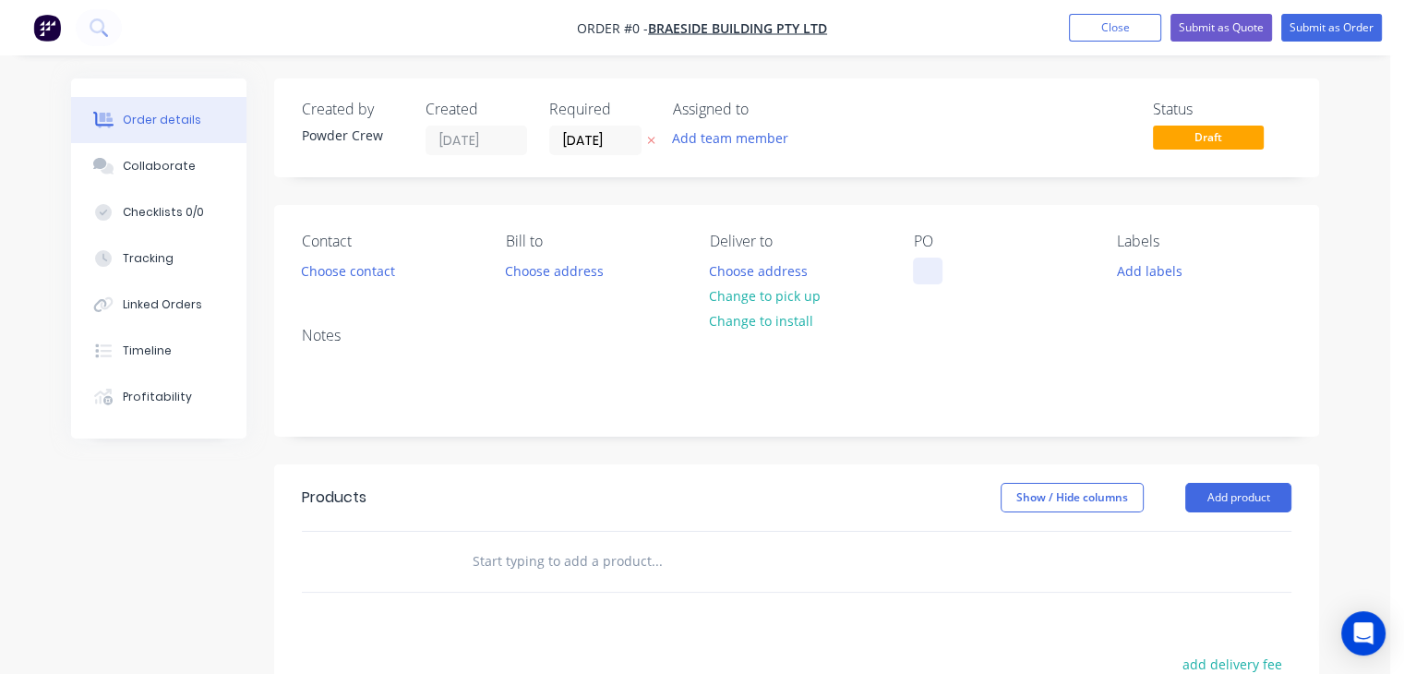
click at [922, 269] on div at bounding box center [928, 270] width 30 height 27
click at [950, 272] on div "2 x ally hoods" at bounding box center [969, 270] width 113 height 27
click at [952, 272] on div "2 x large ally hoods" at bounding box center [987, 270] width 149 height 27
click at [934, 274] on div "2 x large ally hoods" at bounding box center [987, 270] width 149 height 27
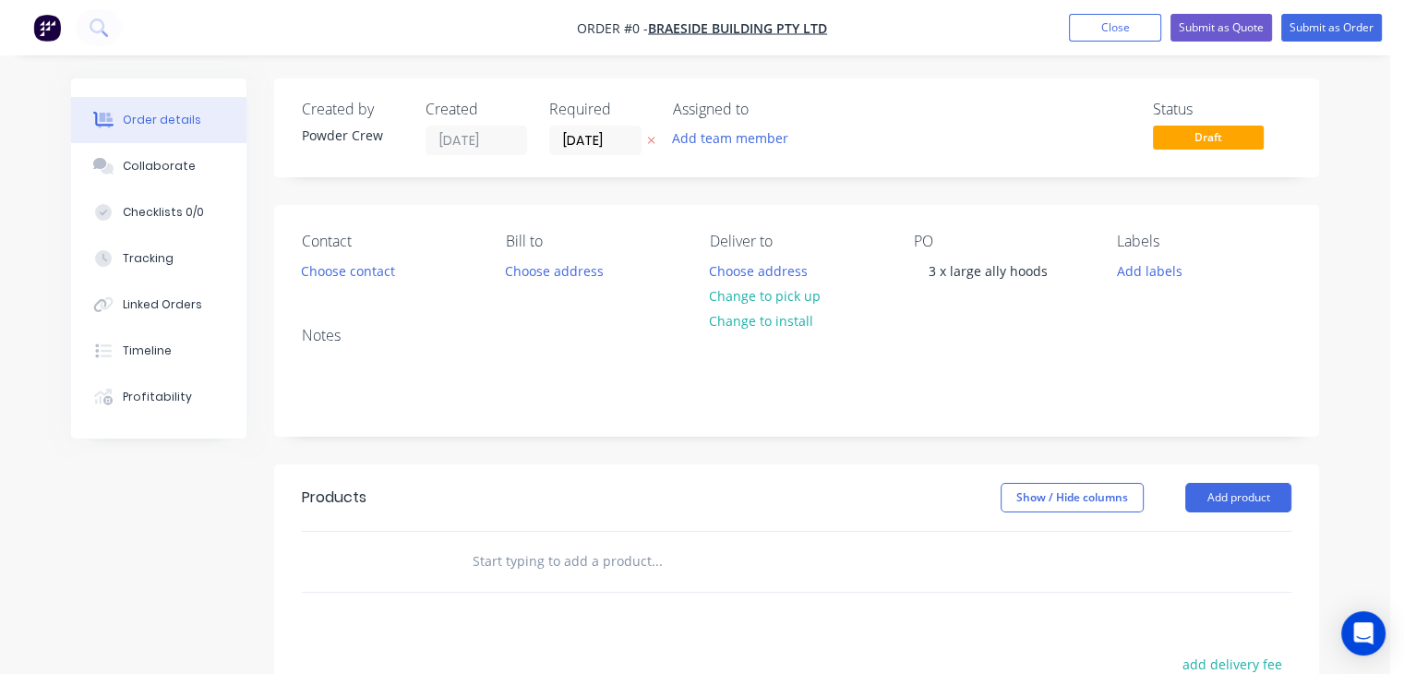
click at [945, 310] on div "Order details Collaborate Checklists 0/0 Tracking Linked Orders Timeline Profit…" at bounding box center [695, 570] width 1284 height 985
click at [985, 277] on div "3 x large ally hoods" at bounding box center [987, 270] width 149 height 27
click at [985, 276] on div "3 x large ally hoods" at bounding box center [987, 270] width 149 height 27
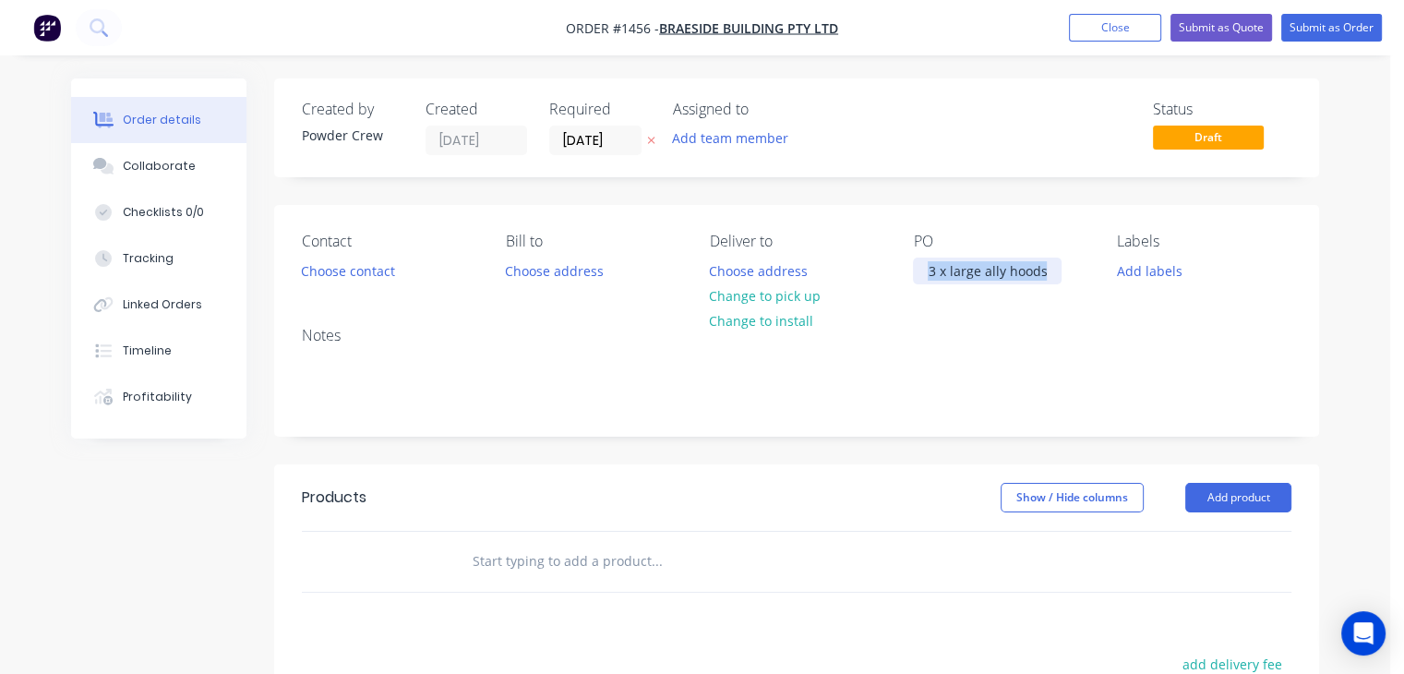
copy div "3 x large ally hoods"
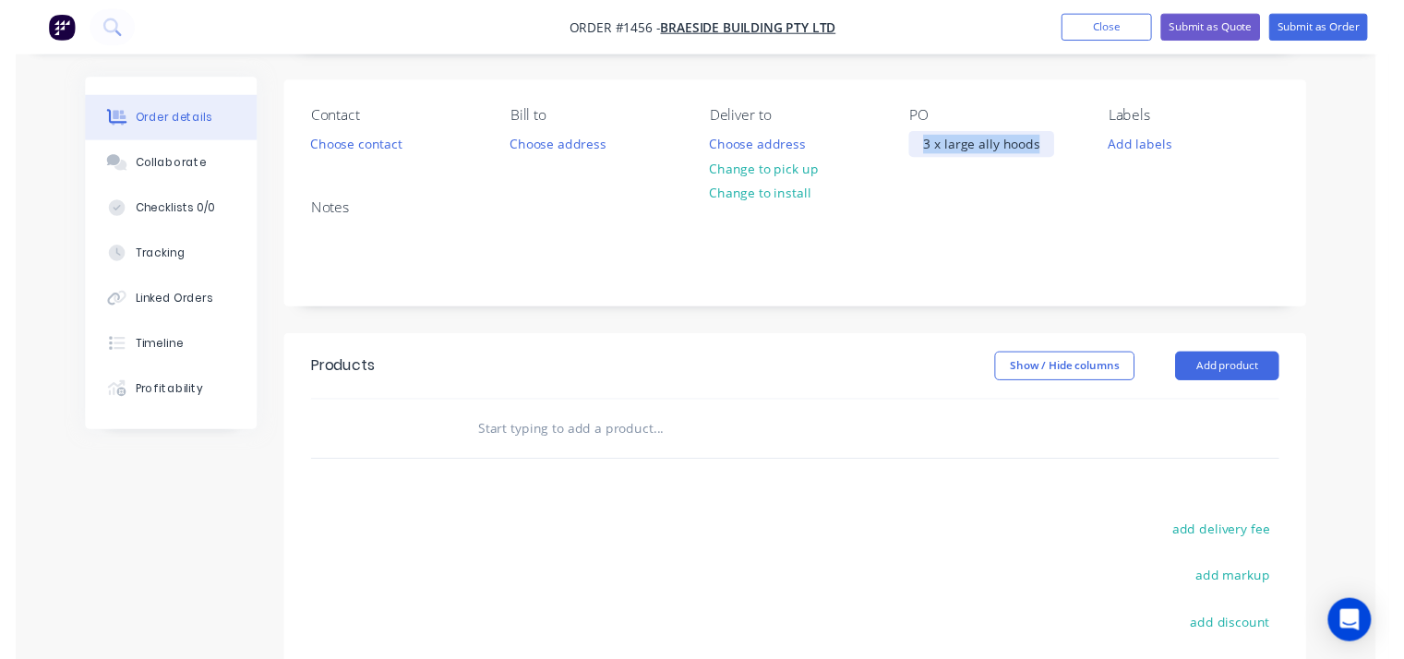
scroll to position [277, 0]
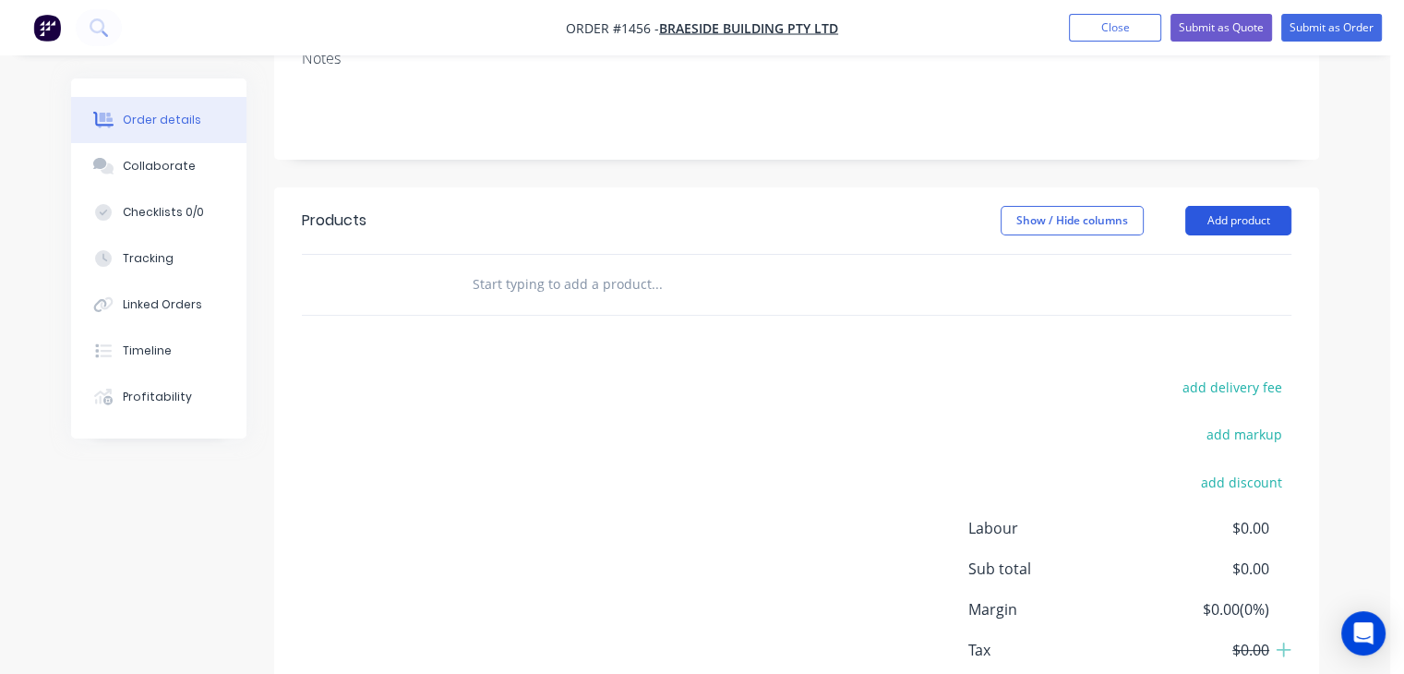
click at [1207, 232] on button "Add product" at bounding box center [1238, 221] width 106 height 30
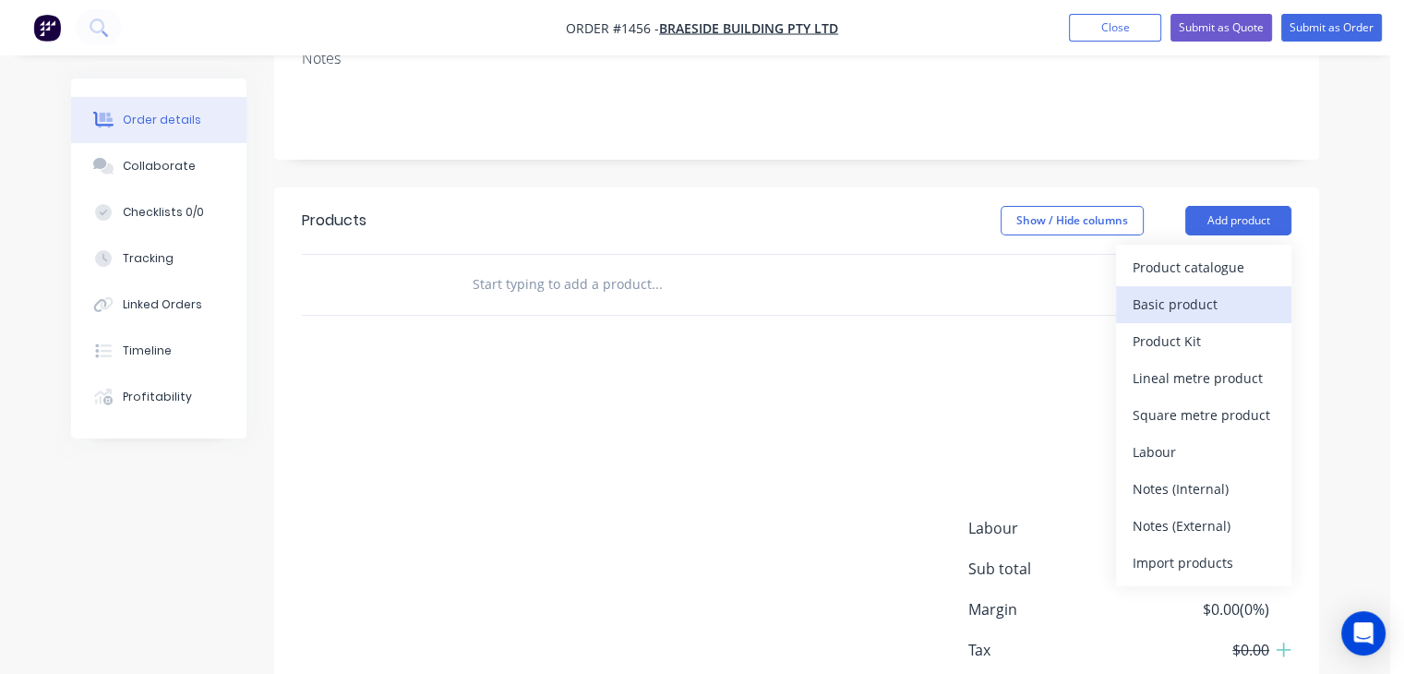
click at [1201, 305] on div "Basic product" at bounding box center [1203, 304] width 142 height 27
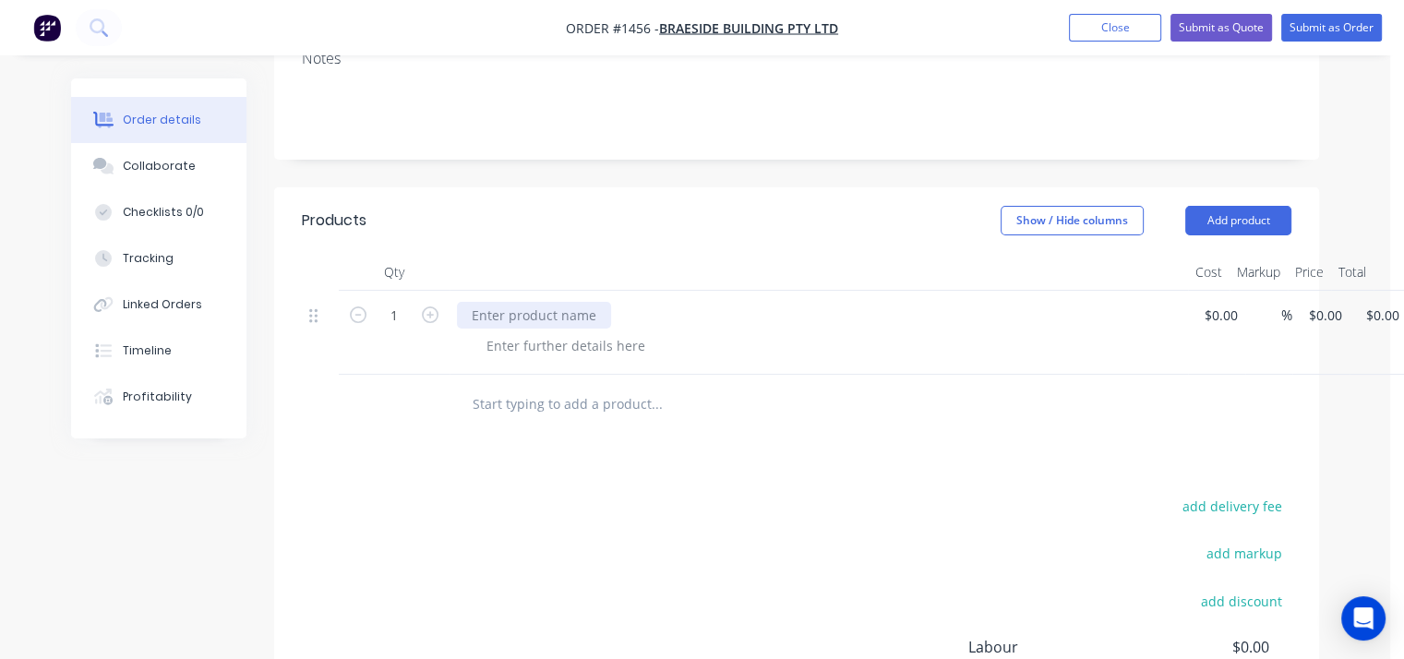
paste div
drag, startPoint x: 1224, startPoint y: 307, endPoint x: 1217, endPoint y: 325, distance: 18.7
click at [1225, 307] on div "1 3 x large ally hoods prep and powder coat in [PERSON_NAME] white (colour matc…" at bounding box center [796, 333] width 989 height 84
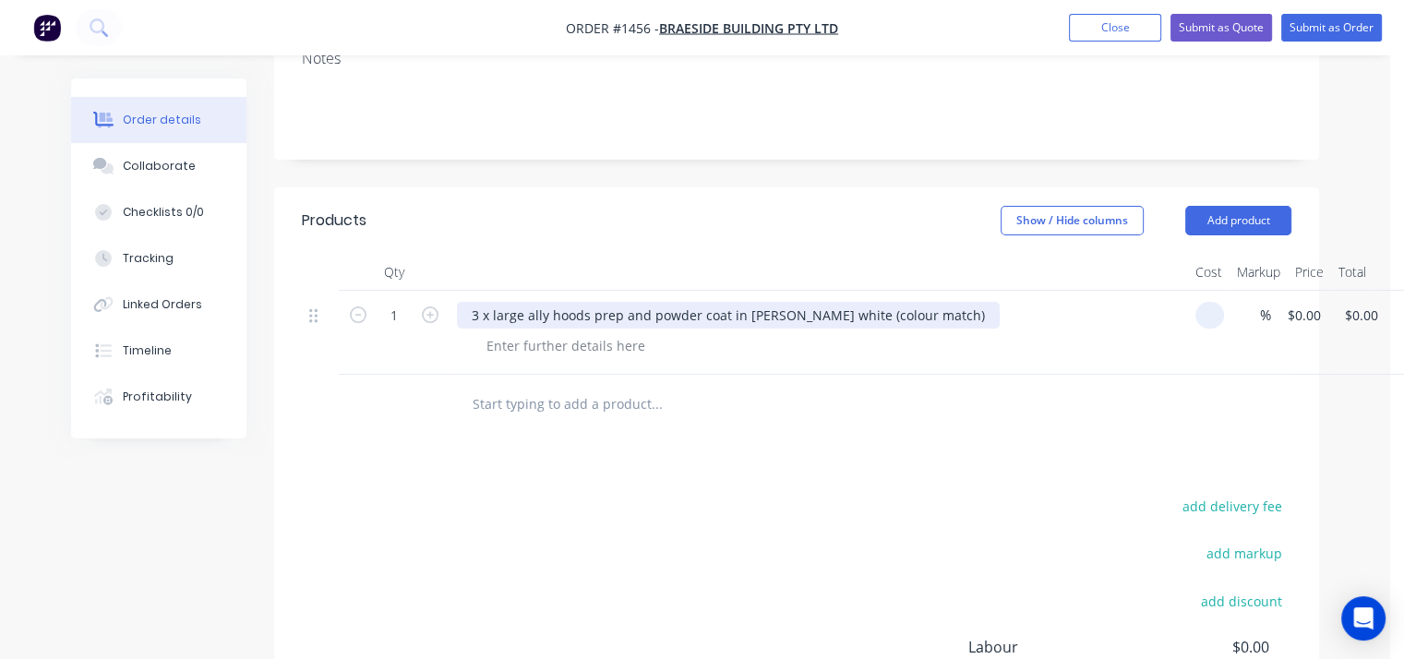
type input "$0.00"
click at [587, 318] on div "3 x large ally hoods prep and powder coat in [PERSON_NAME] white (colour match)" at bounding box center [728, 315] width 543 height 27
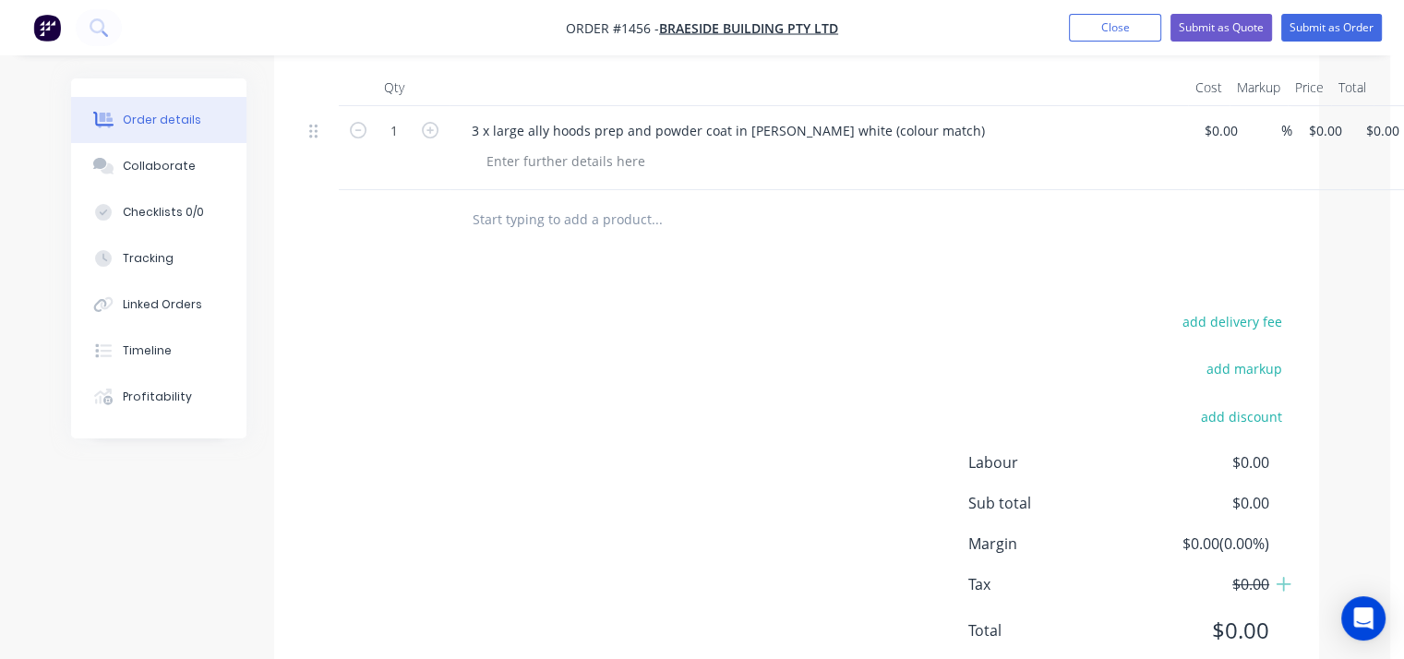
scroll to position [429, 0]
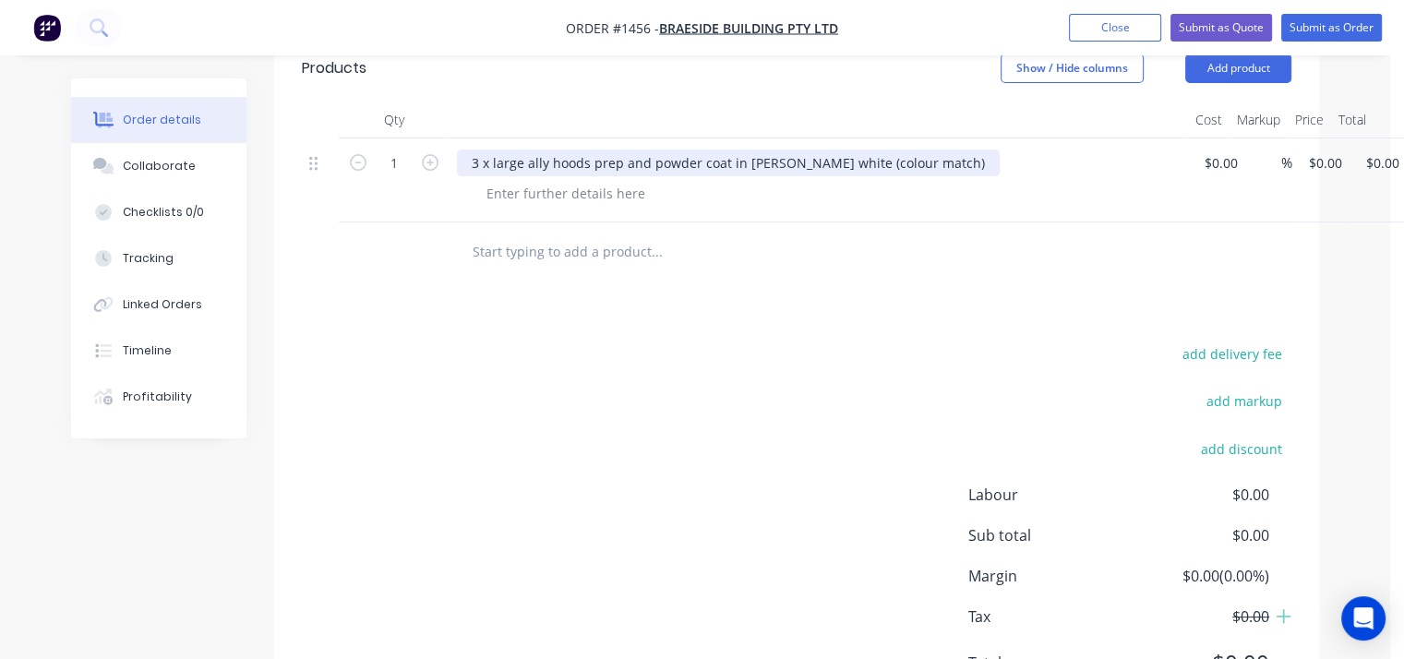
click at [616, 163] on div "3 x large ally hoods prep and powder coat in [PERSON_NAME] white (colour match)" at bounding box center [728, 162] width 543 height 27
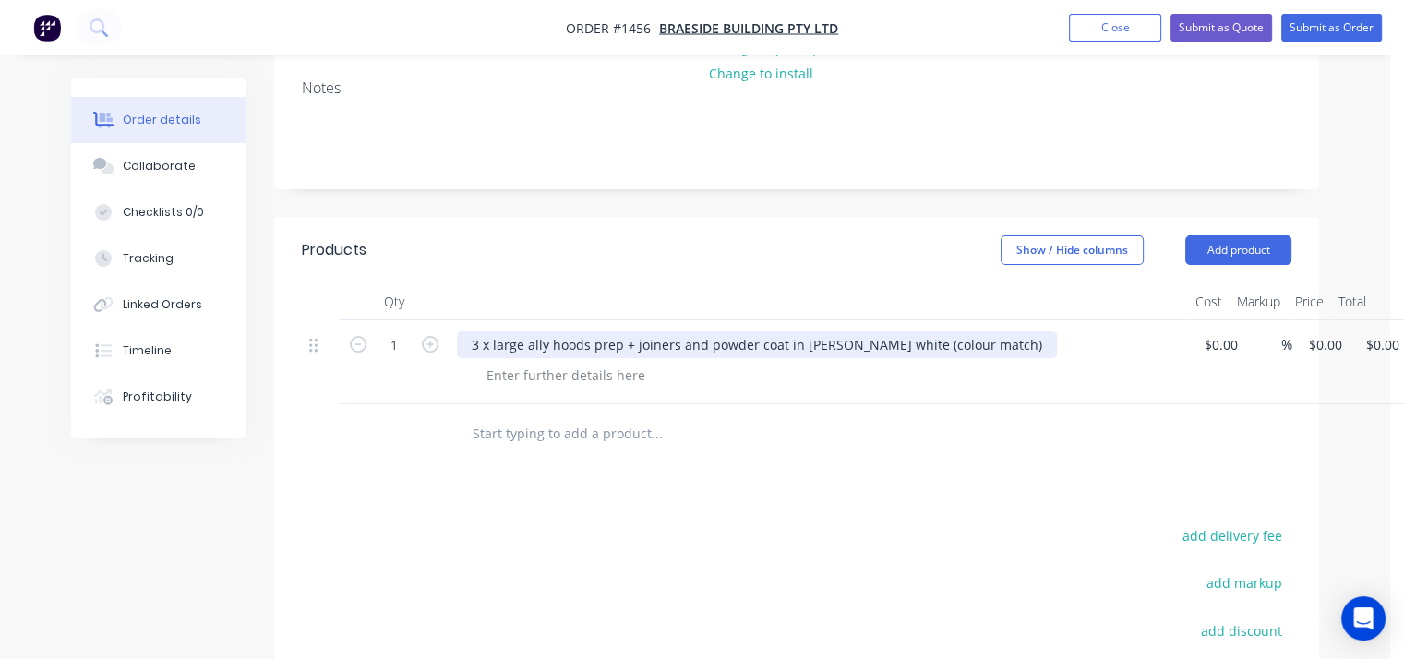
scroll to position [245, 0]
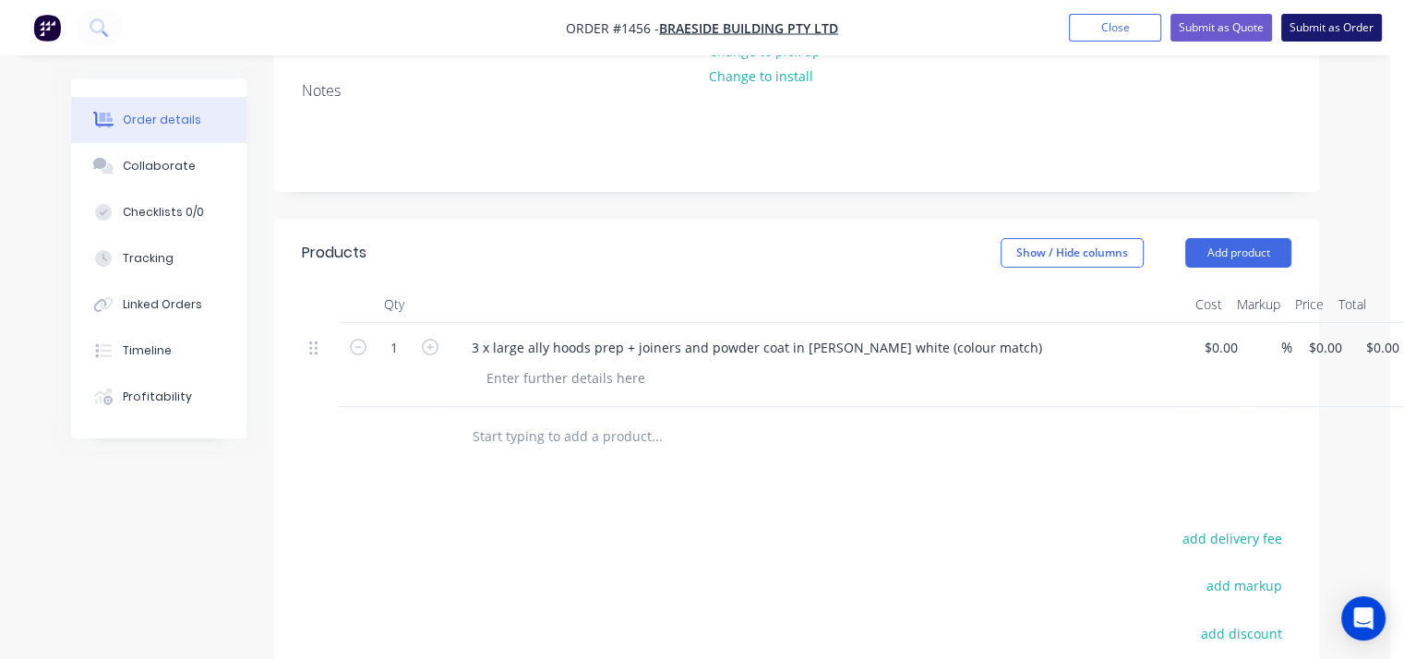
click at [1307, 23] on button "Submit as Order" at bounding box center [1331, 28] width 101 height 28
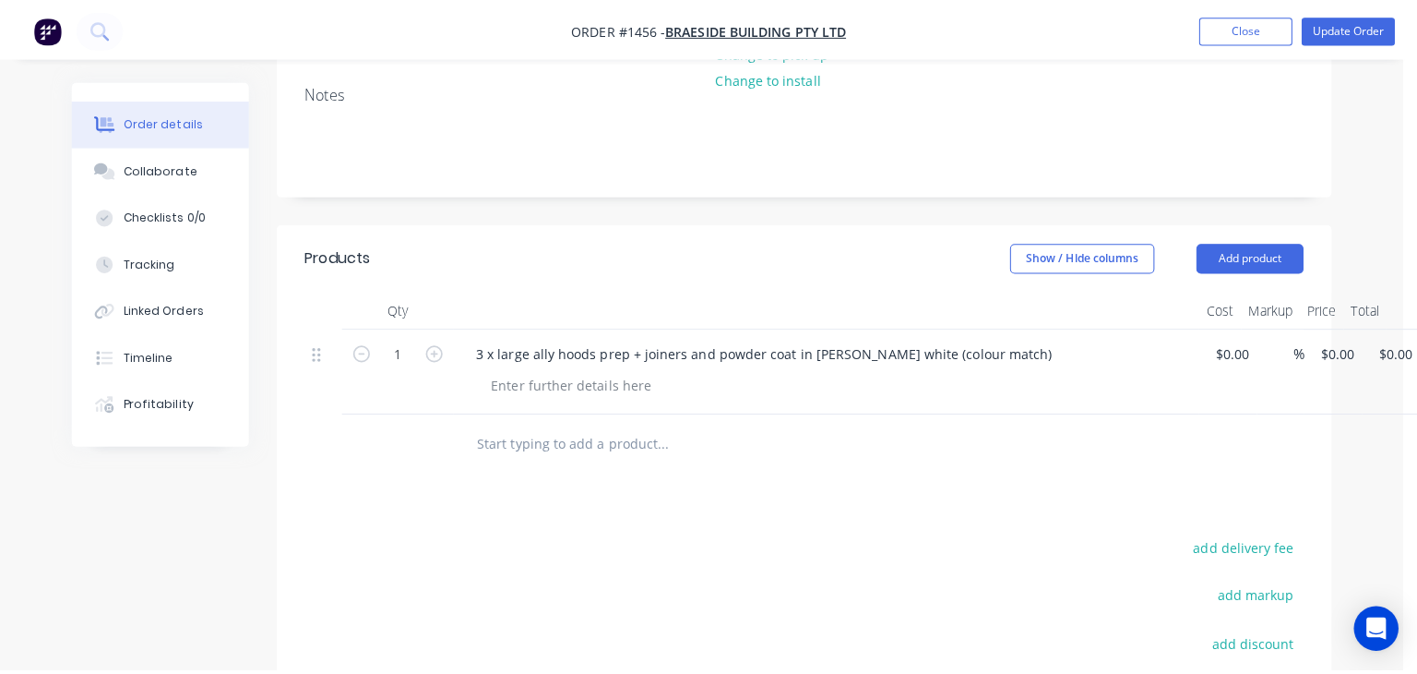
scroll to position [0, 0]
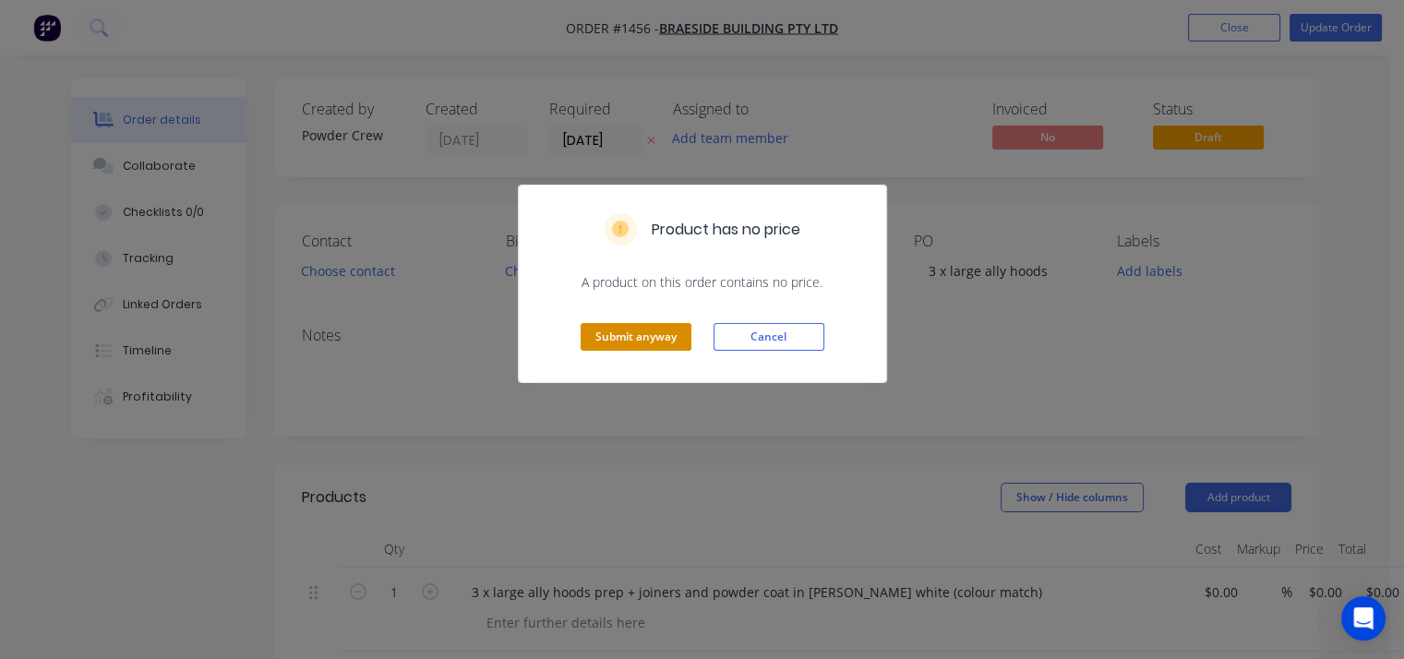
click at [615, 333] on button "Submit anyway" at bounding box center [635, 337] width 111 height 28
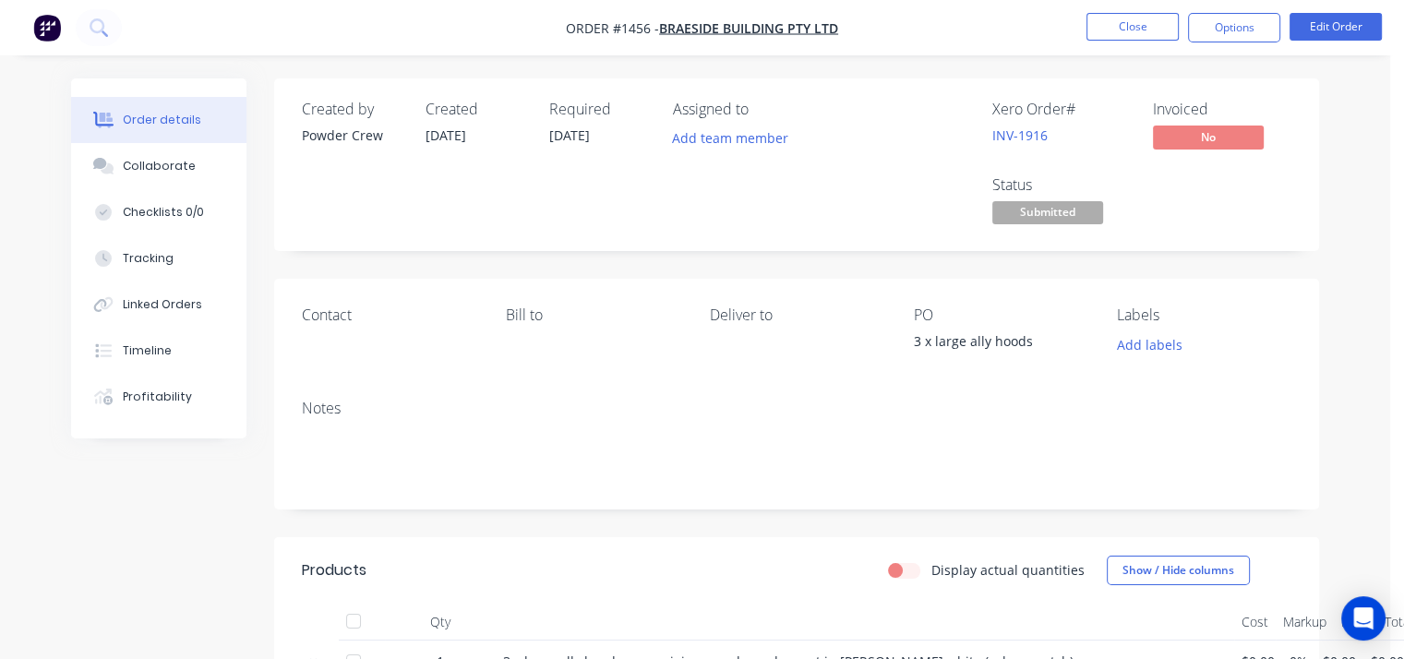
click at [1225, 30] on button "Options" at bounding box center [1234, 28] width 92 height 30
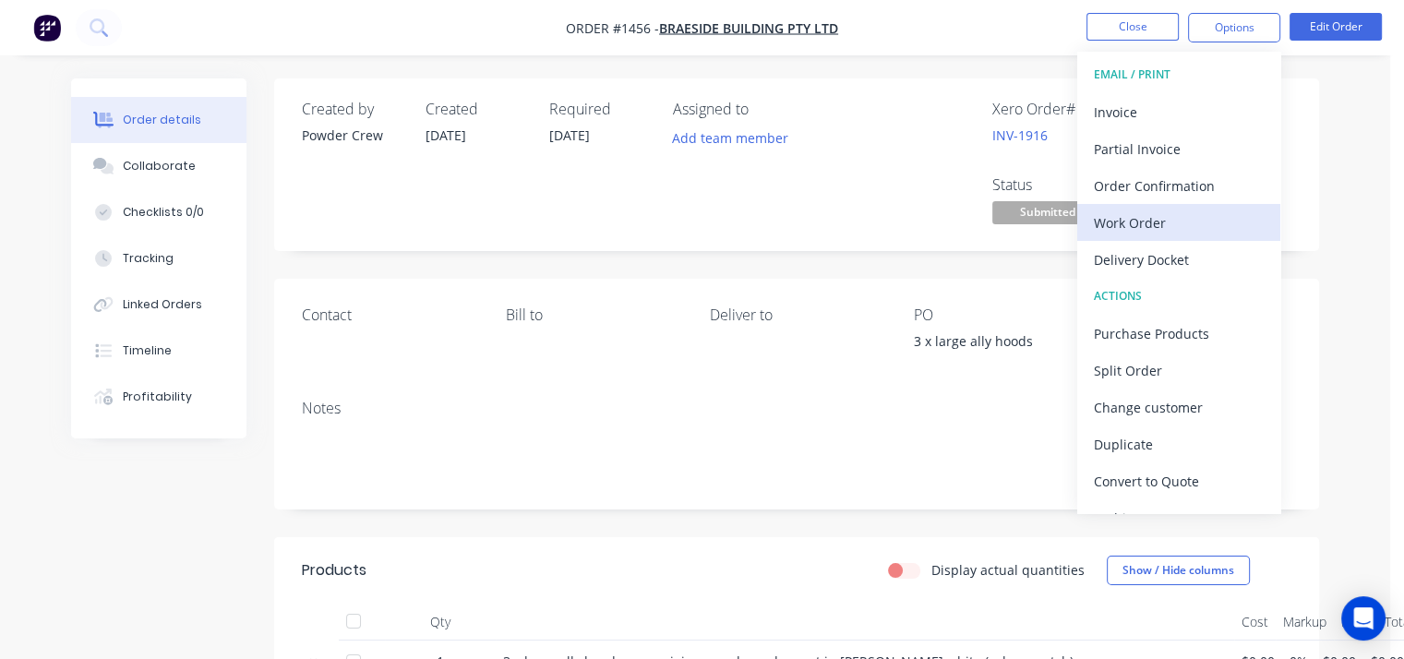
click at [1206, 221] on div "Work Order" at bounding box center [1178, 222] width 170 height 27
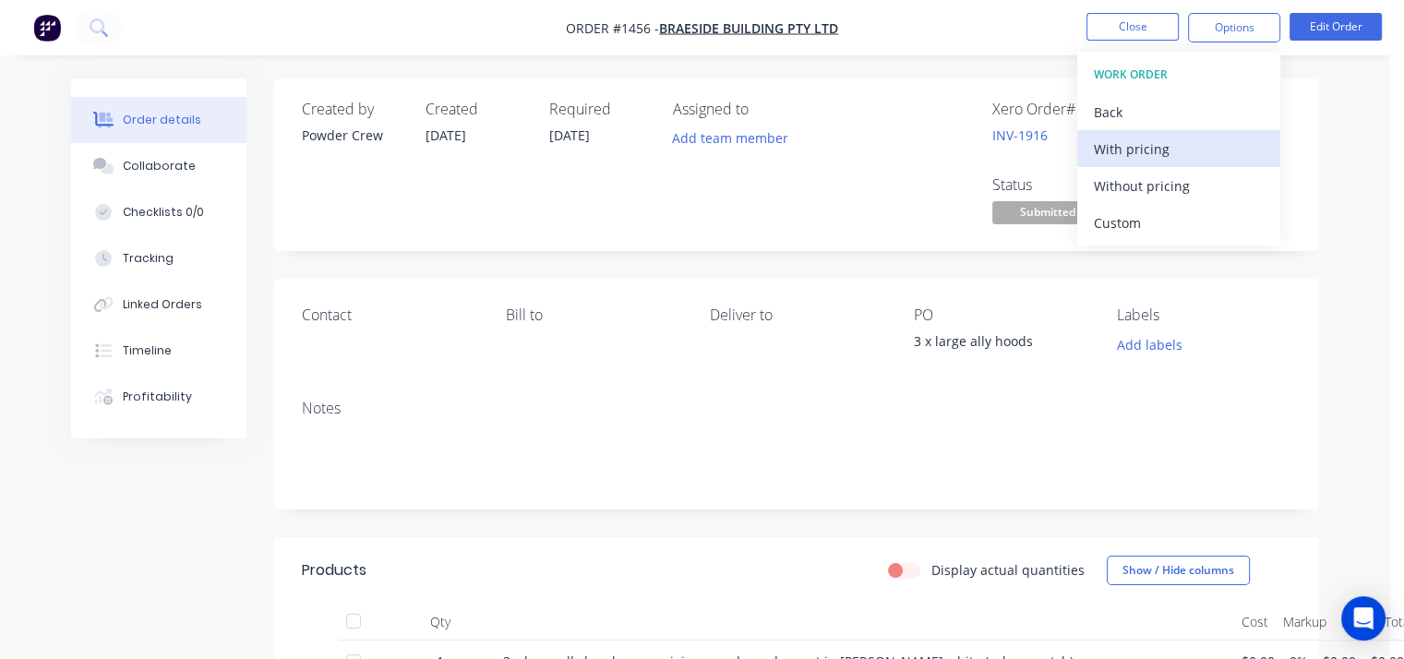
click at [1183, 139] on div "With pricing" at bounding box center [1178, 149] width 170 height 27
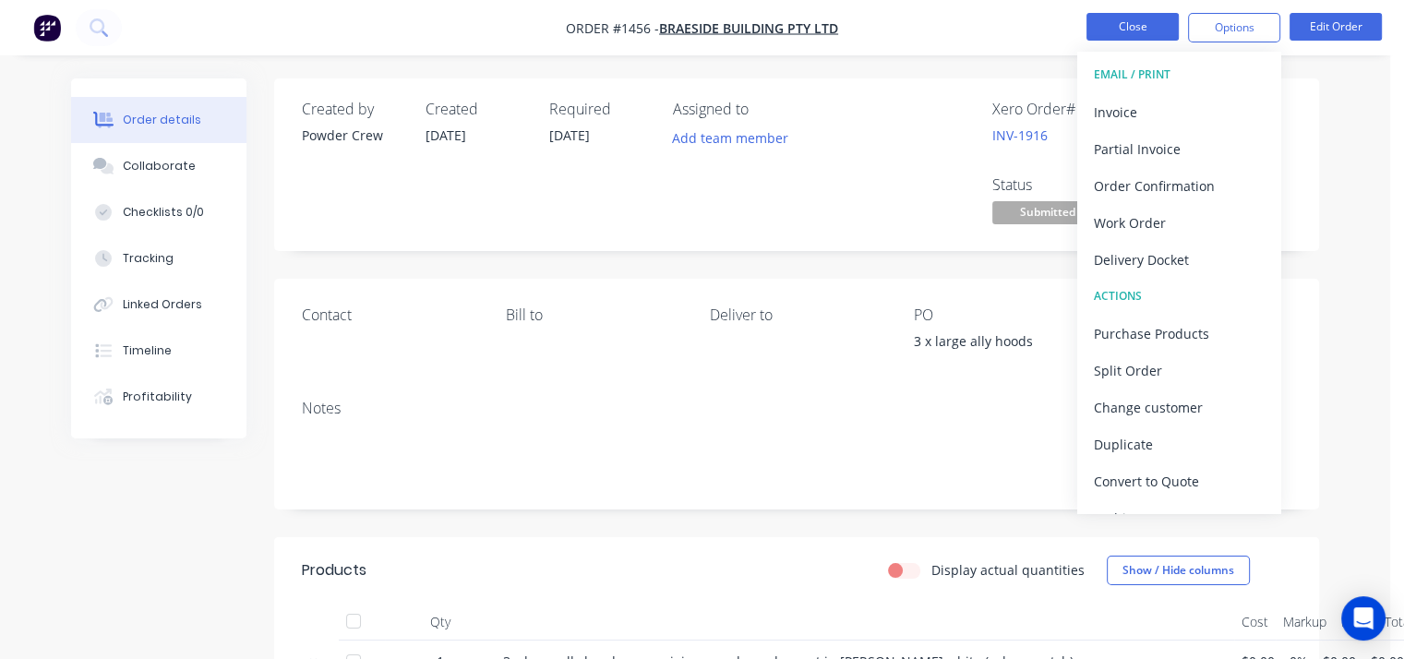
click at [1129, 31] on button "Close" at bounding box center [1132, 27] width 92 height 28
